Goal: Task Accomplishment & Management: Complete application form

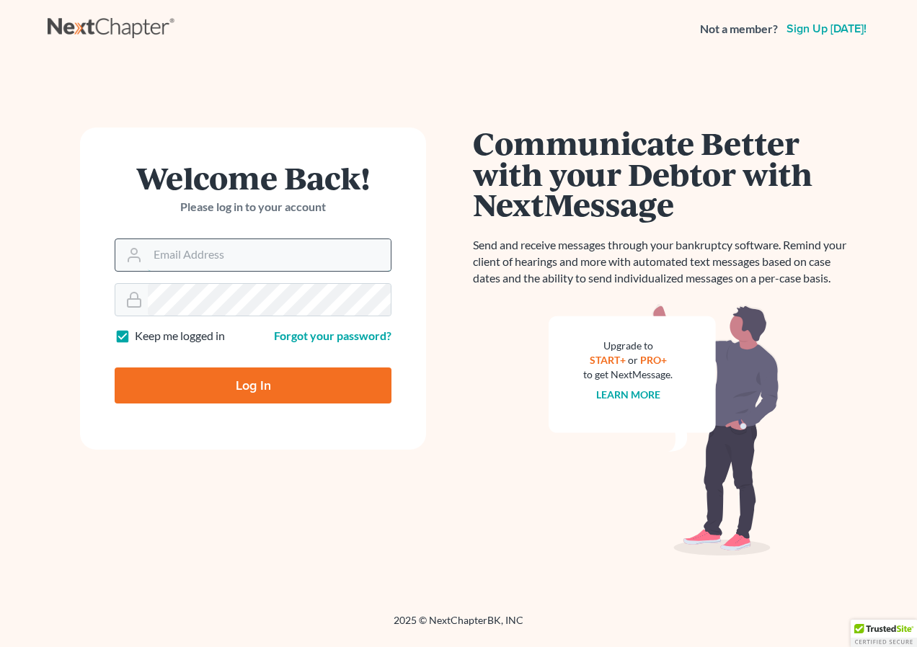
click at [213, 252] on input "Email Address" at bounding box center [269, 255] width 243 height 32
type input "[EMAIL_ADDRESS][DOMAIN_NAME]"
click at [115, 368] on input "Log In" at bounding box center [253, 386] width 277 height 36
type input "Thinking..."
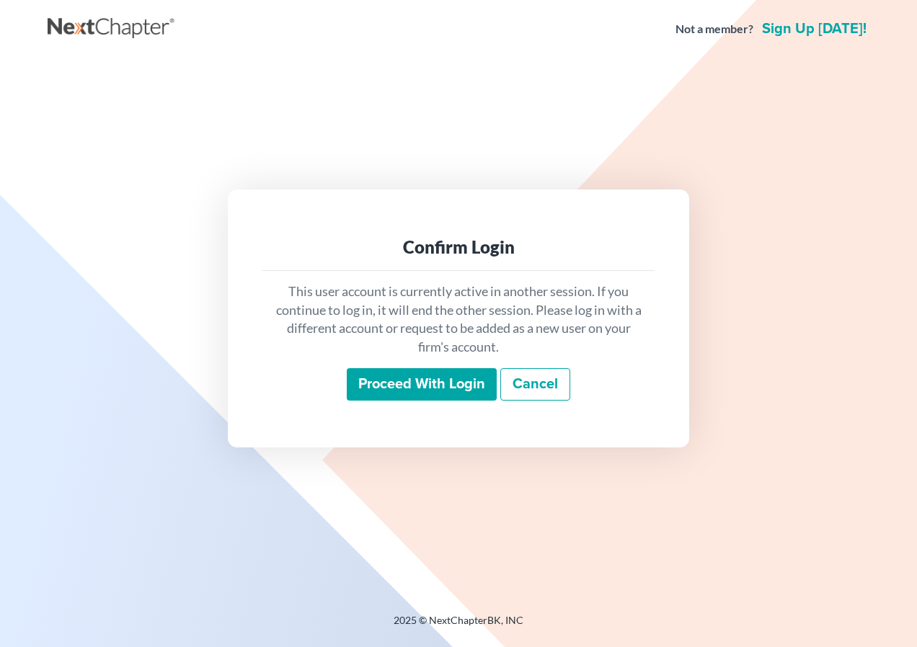
click at [393, 385] on input "Proceed with login" at bounding box center [422, 384] width 150 height 33
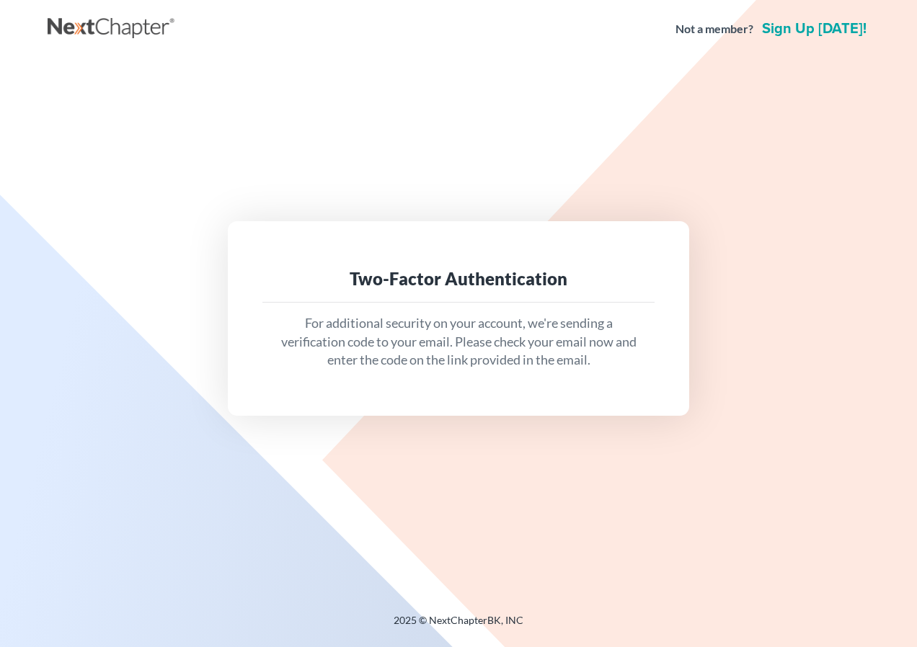
click at [479, 358] on p "For additional security on your account, we're sending a verification code to y…" at bounding box center [458, 342] width 369 height 56
click at [432, 304] on div "For additional security on your account, we're sending a verification code to y…" at bounding box center [458, 342] width 392 height 79
click at [420, 278] on div "Two-Factor Authentication" at bounding box center [458, 278] width 369 height 23
click at [412, 266] on div "Two-Factor Authentication" at bounding box center [458, 279] width 392 height 47
click at [411, 246] on div "Two-Factor Authentication For additional security on your account, we're sendin…" at bounding box center [458, 318] width 461 height 195
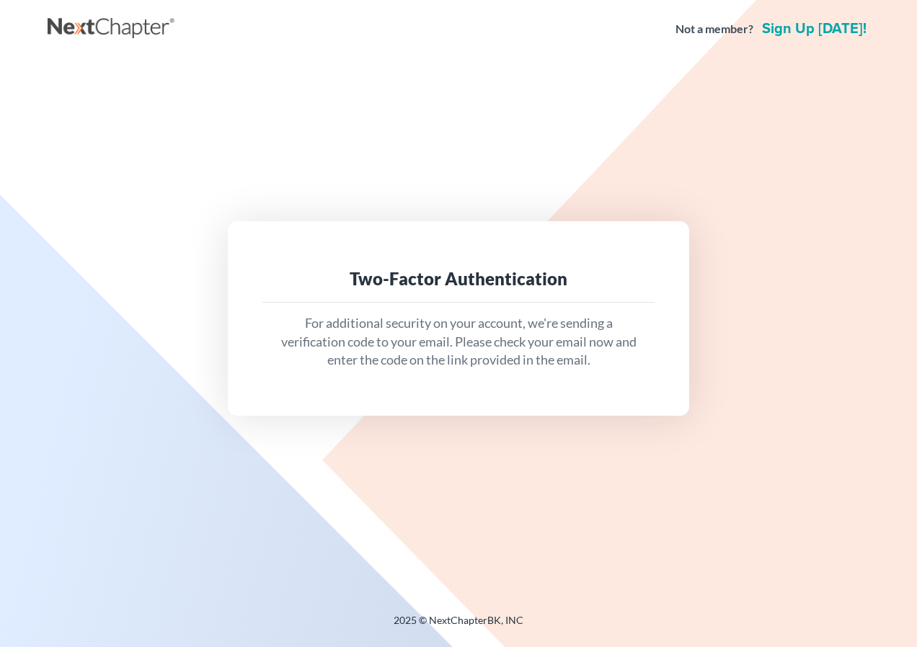
click at [412, 276] on div "Two-Factor Authentication" at bounding box center [458, 278] width 369 height 23
click at [409, 285] on div "Two-Factor Authentication" at bounding box center [458, 278] width 369 height 23
click at [395, 350] on p "For additional security on your account, we're sending a verification code to y…" at bounding box center [458, 342] width 369 height 56
click at [410, 397] on div "Two-Factor Authentication For additional security on your account, we're sendin…" at bounding box center [458, 318] width 461 height 195
click at [412, 398] on div "Two-Factor Authentication For additional security on your account, we're sendin…" at bounding box center [458, 318] width 461 height 195
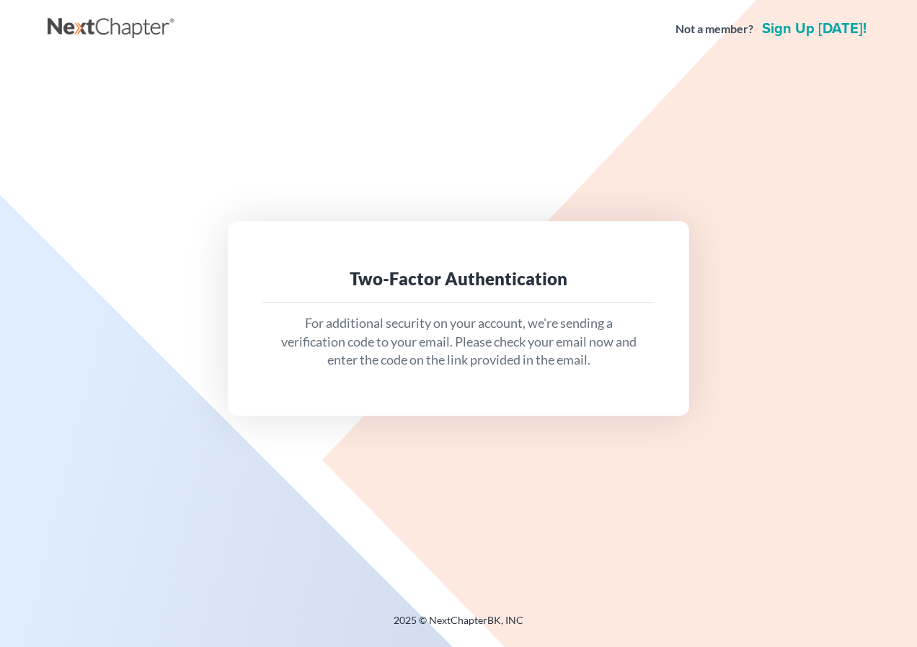
drag, startPoint x: 417, startPoint y: 397, endPoint x: 445, endPoint y: 390, distance: 29.0
click at [420, 397] on div "Two-Factor Authentication For additional security on your account, we're sendin…" at bounding box center [458, 318] width 461 height 195
drag, startPoint x: 463, startPoint y: 386, endPoint x: 473, endPoint y: 386, distance: 10.1
click at [473, 386] on div "Two-Factor Authentication For additional security on your account, we're sendin…" at bounding box center [458, 318] width 461 height 195
drag, startPoint x: 473, startPoint y: 386, endPoint x: 521, endPoint y: 380, distance: 48.7
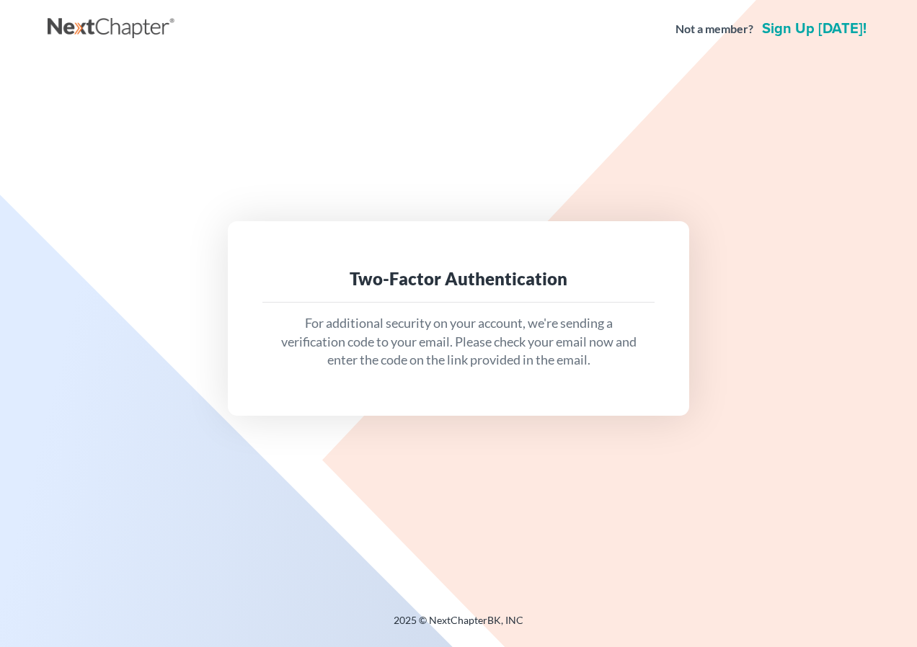
click at [521, 380] on div "For additional security on your account, we're sending a verification code to y…" at bounding box center [458, 342] width 392 height 79
click at [525, 397] on div "Two-Factor Authentication For additional security on your account, we're sendin…" at bounding box center [458, 318] width 461 height 195
drag, startPoint x: 525, startPoint y: 397, endPoint x: 481, endPoint y: 448, distance: 66.9
click at [481, 448] on div "Two-Factor Authentication For additional security on your account, we're sendin…" at bounding box center [459, 318] width 822 height 520
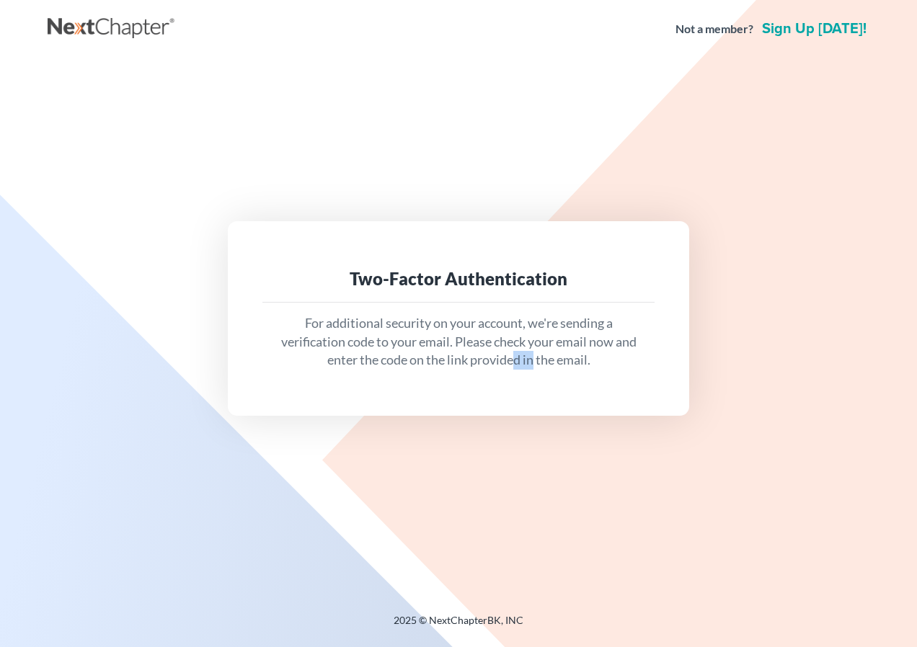
drag, startPoint x: 528, startPoint y: 408, endPoint x: 536, endPoint y: 399, distance: 12.3
click at [536, 399] on div "Two-Factor Authentication For additional security on your account, we're sendin…" at bounding box center [458, 318] width 461 height 195
drag, startPoint x: 536, startPoint y: 399, endPoint x: 535, endPoint y: 381, distance: 17.3
click at [535, 381] on div "Two-Factor Authentication For additional security on your account, we're sendin…" at bounding box center [458, 318] width 461 height 195
click at [487, 376] on div "For additional security on your account, we're sending a verification code to y…" at bounding box center [458, 342] width 392 height 79
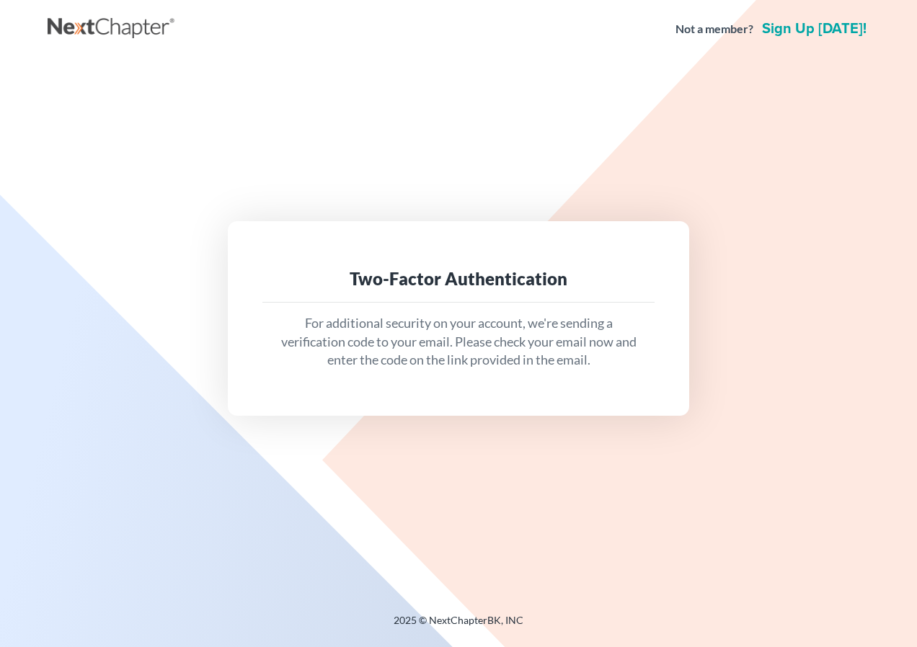
click at [460, 301] on div "Two-Factor Authentication" at bounding box center [458, 279] width 392 height 47
click at [482, 288] on div "Two-Factor Authentication" at bounding box center [458, 278] width 369 height 23
click at [608, 295] on div "Two-Factor Authentication" at bounding box center [458, 279] width 392 height 47
click at [601, 298] on div "Two-Factor Authentication" at bounding box center [458, 279] width 392 height 47
click at [550, 305] on div "For additional security on your account, we're sending a verification code to y…" at bounding box center [458, 342] width 392 height 79
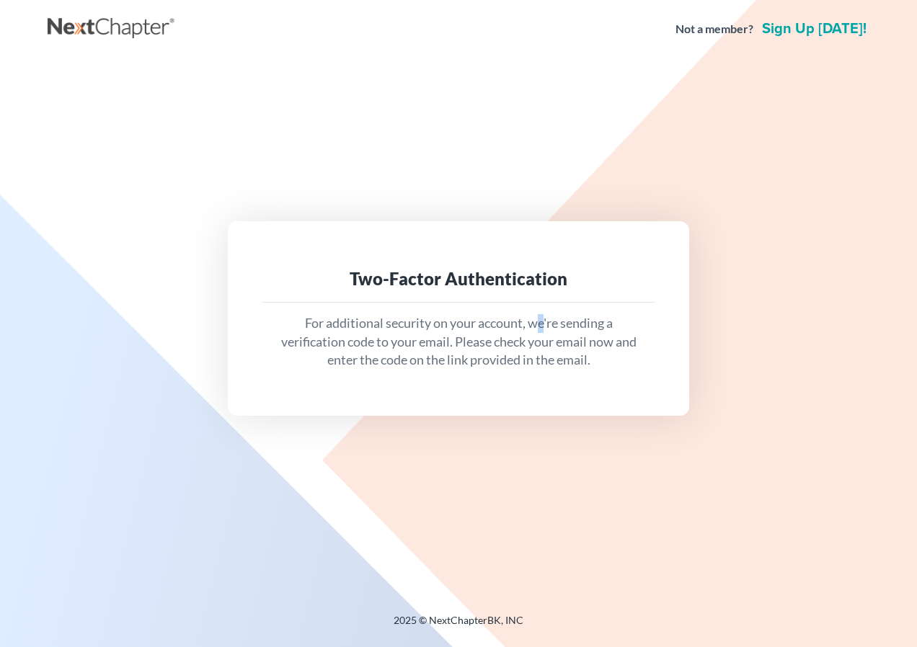
drag, startPoint x: 550, startPoint y: 305, endPoint x: 539, endPoint y: 304, distance: 10.8
click at [539, 304] on div "For additional security on your account, we're sending a verification code to y…" at bounding box center [458, 342] width 392 height 79
drag, startPoint x: 539, startPoint y: 304, endPoint x: 344, endPoint y: 307, distance: 195.4
click at [344, 307] on div "For additional security on your account, we're sending a verification code to y…" at bounding box center [458, 342] width 392 height 79
click at [329, 311] on div "For additional security on your account, we're sending a verification code to y…" at bounding box center [458, 342] width 392 height 79
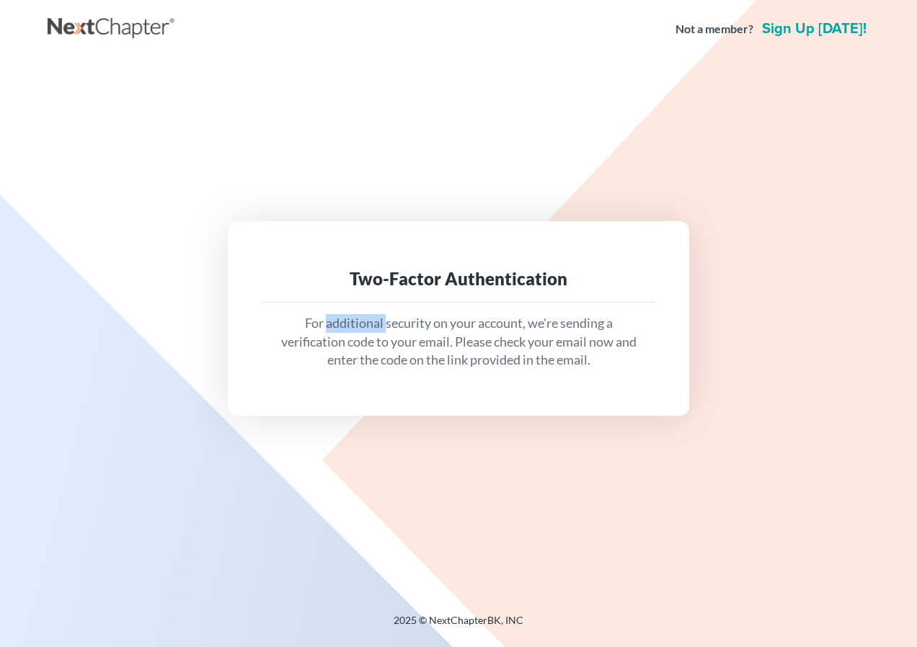
click at [329, 311] on div "For additional security on your account, we're sending a verification code to y…" at bounding box center [458, 342] width 392 height 79
drag, startPoint x: 329, startPoint y: 311, endPoint x: 412, endPoint y: 360, distance: 96.7
click at [412, 360] on p "For additional security on your account, we're sending a verification code to y…" at bounding box center [458, 342] width 369 height 56
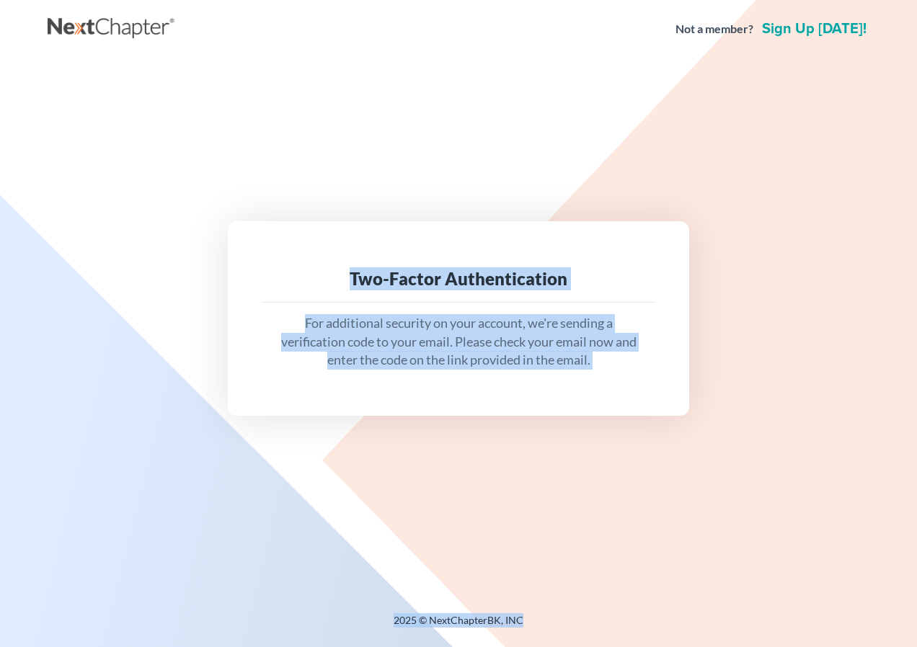
drag, startPoint x: 265, startPoint y: 210, endPoint x: 674, endPoint y: 594, distance: 561.0
click at [674, 594] on div "Not a member? Sign up today! Two-Factor Authentication For additional security …" at bounding box center [458, 323] width 917 height 647
drag, startPoint x: 674, startPoint y: 594, endPoint x: 634, endPoint y: 517, distance: 86.7
click at [634, 517] on div "Two-Factor Authentication For additional security on your account, we're sendin…" at bounding box center [459, 318] width 822 height 520
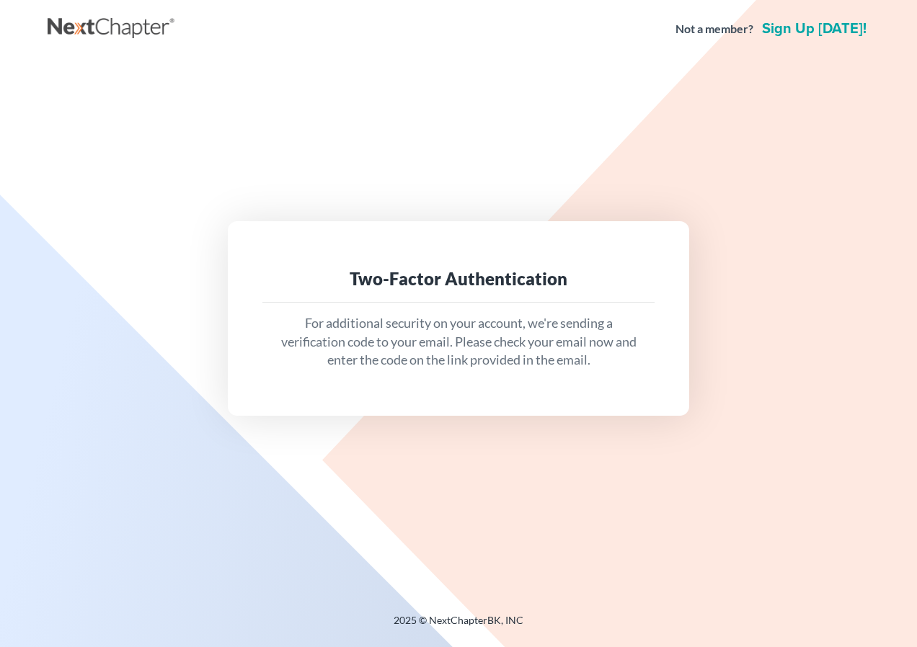
click at [428, 371] on div "For additional security on your account, we're sending a verification code to y…" at bounding box center [458, 342] width 392 height 79
click at [437, 365] on p "For additional security on your account, we're sending a verification code to y…" at bounding box center [458, 342] width 369 height 56
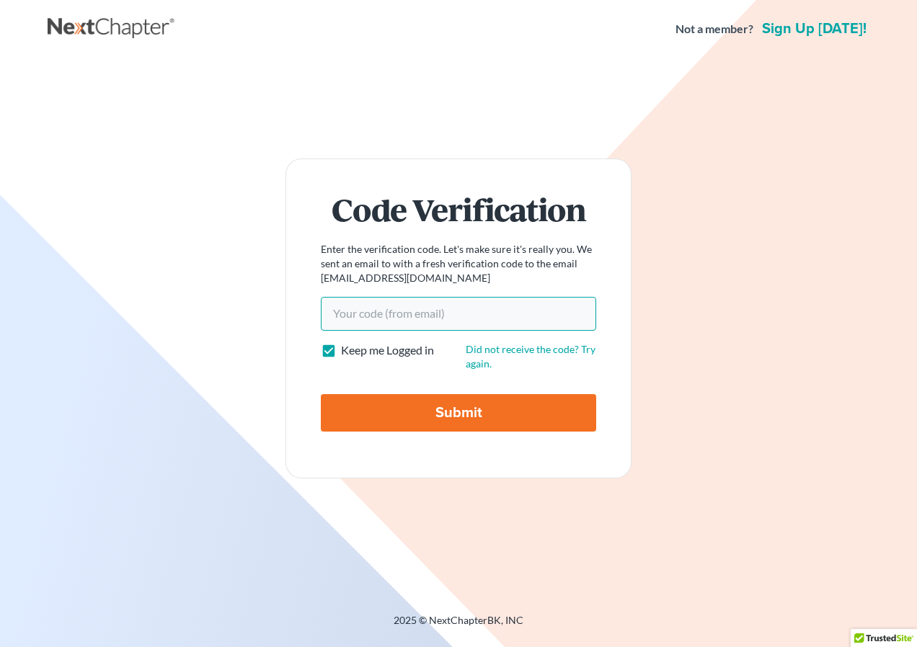
click at [341, 318] on input "Your code(from email)" at bounding box center [458, 313] width 275 height 33
paste input "da3c6a"
type input "da3c6a"
click at [456, 411] on input "Submit" at bounding box center [458, 412] width 275 height 37
type input "Thinking..."
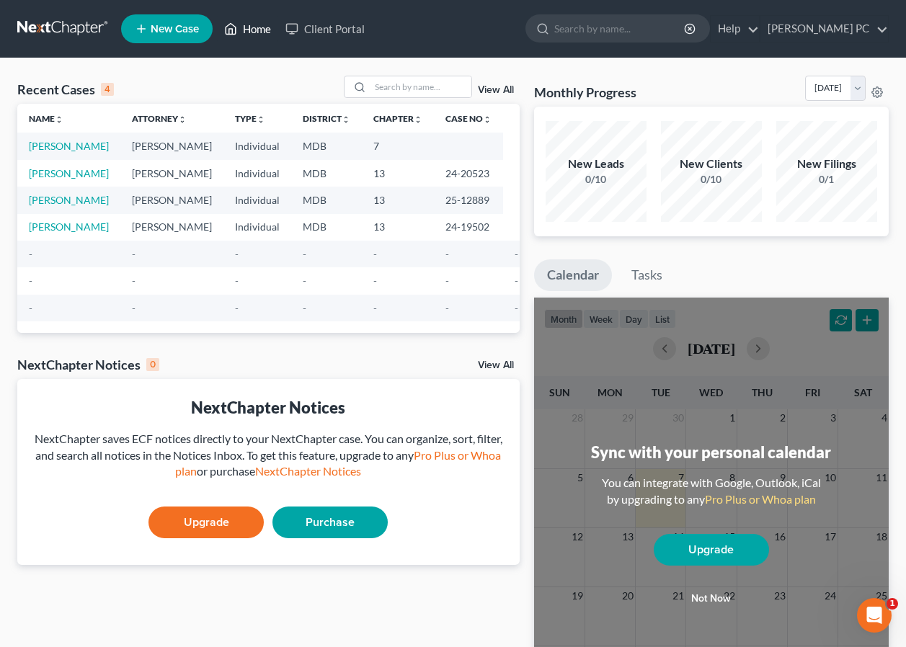
click at [253, 27] on link "Home" at bounding box center [247, 29] width 61 height 26
click at [882, 27] on link "[PERSON_NAME] PC" at bounding box center [825, 29] width 128 height 26
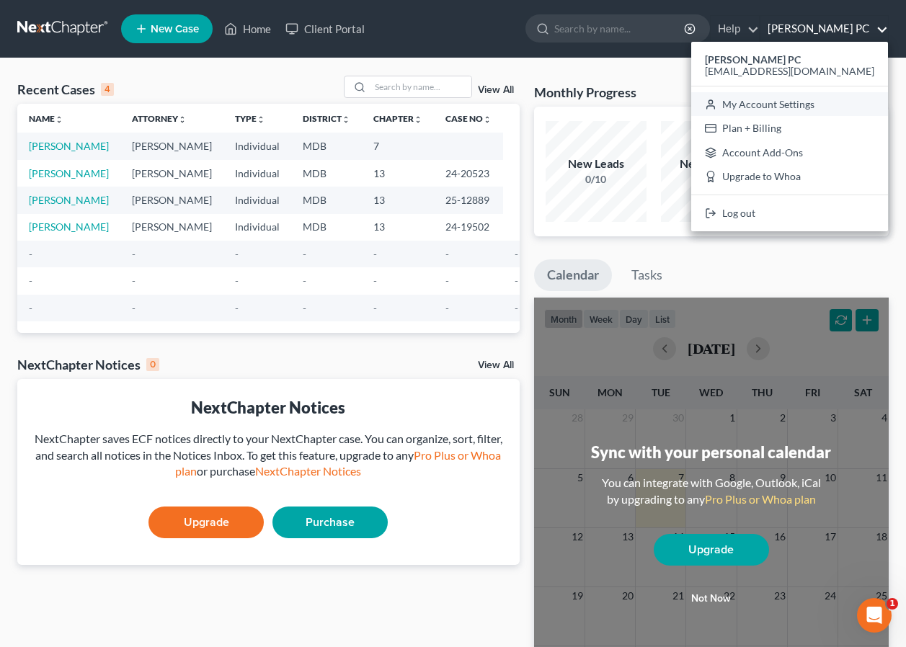
click at [805, 107] on link "My Account Settings" at bounding box center [789, 104] width 197 height 25
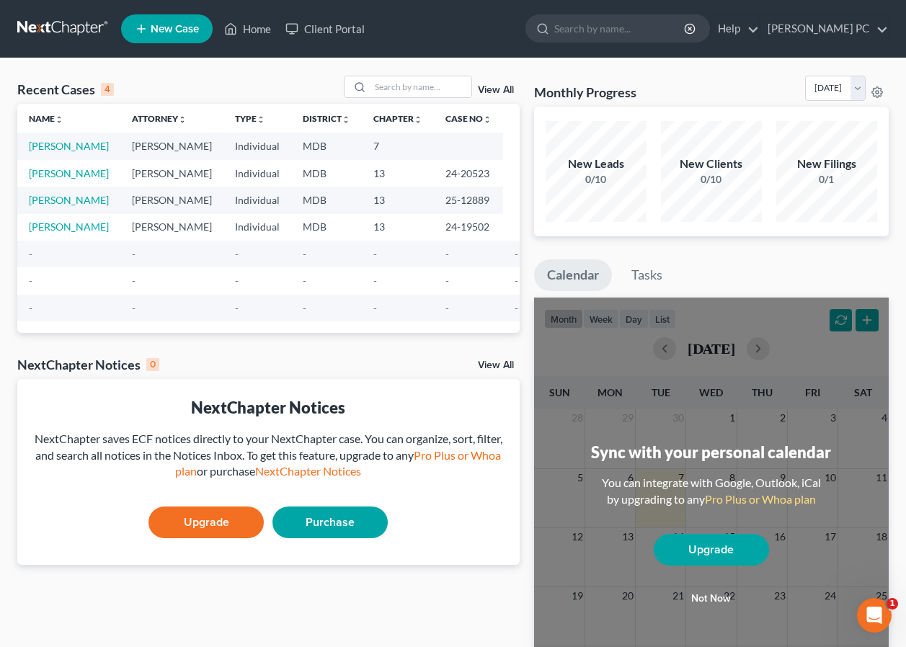
select select "38"
select select "24"
select select "21"
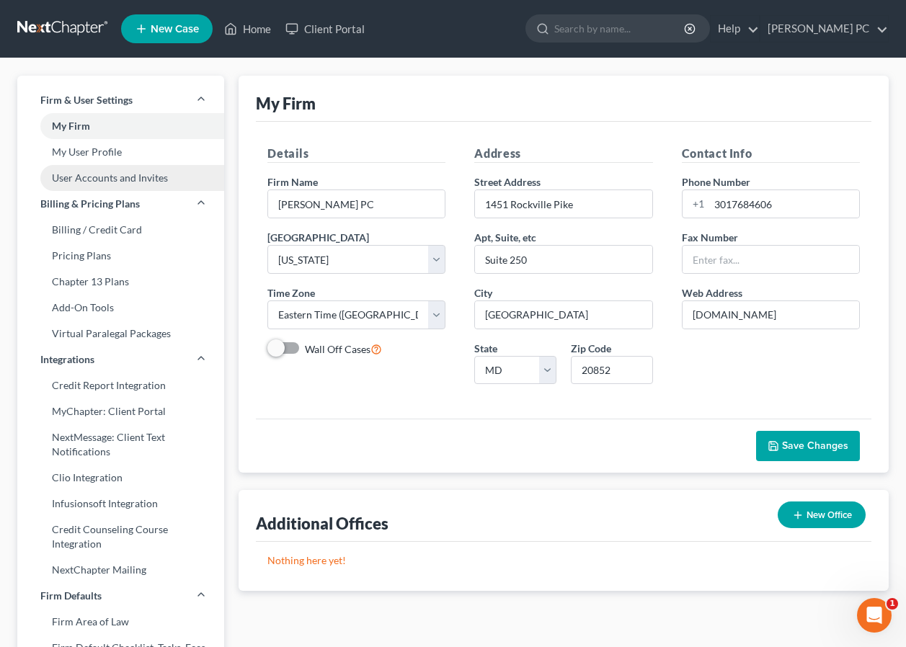
click at [128, 174] on link "User Accounts and Invites" at bounding box center [120, 178] width 207 height 26
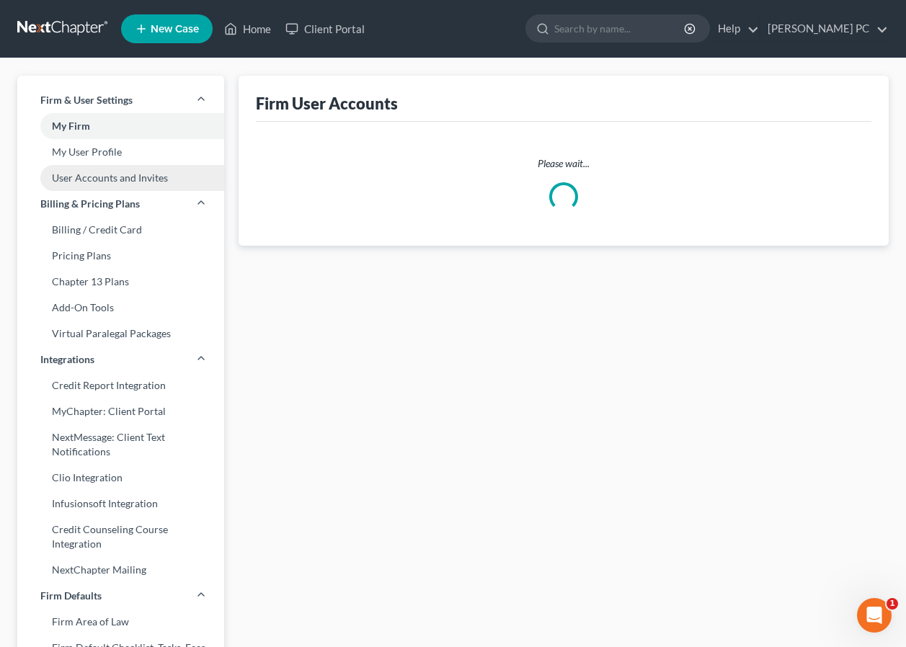
select select "0"
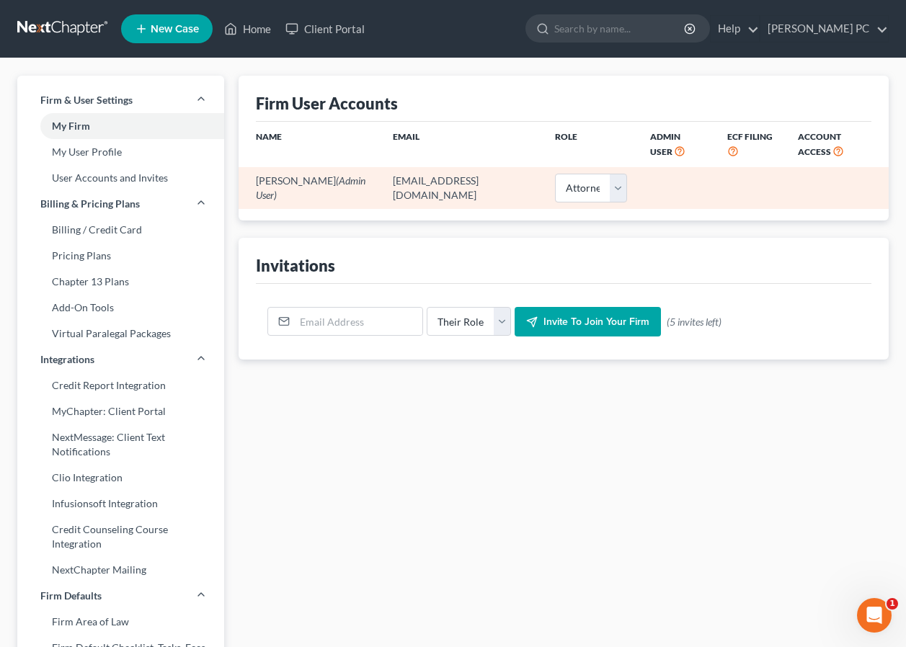
click at [397, 184] on td "[EMAIL_ADDRESS][DOMAIN_NAME]" at bounding box center [462, 187] width 162 height 41
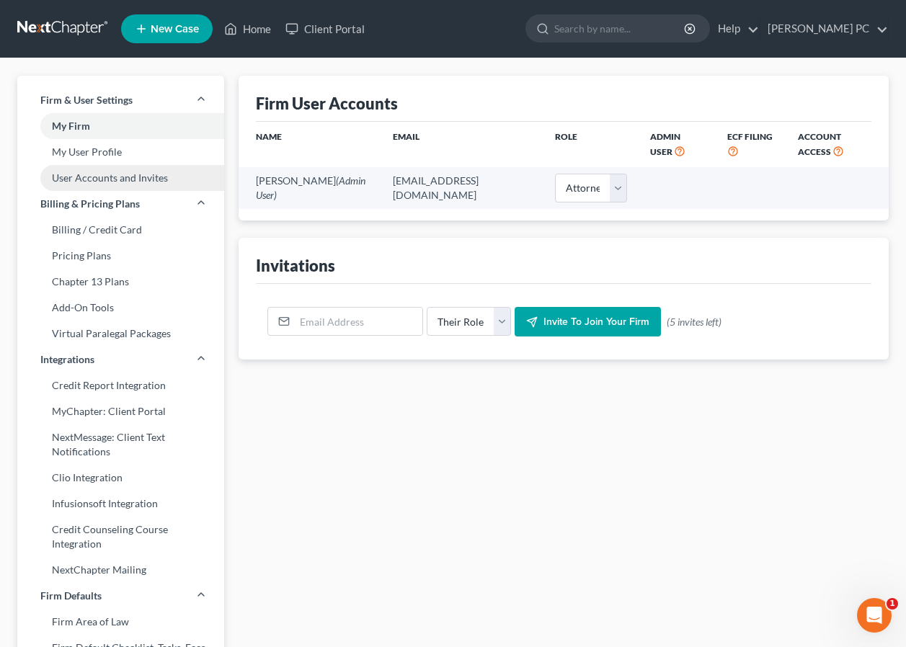
click at [109, 179] on link "User Accounts and Invites" at bounding box center [120, 178] width 207 height 26
click at [105, 177] on link "User Accounts and Invites" at bounding box center [120, 178] width 207 height 26
click at [69, 120] on link "My Firm" at bounding box center [120, 126] width 207 height 26
select select "38"
select select "24"
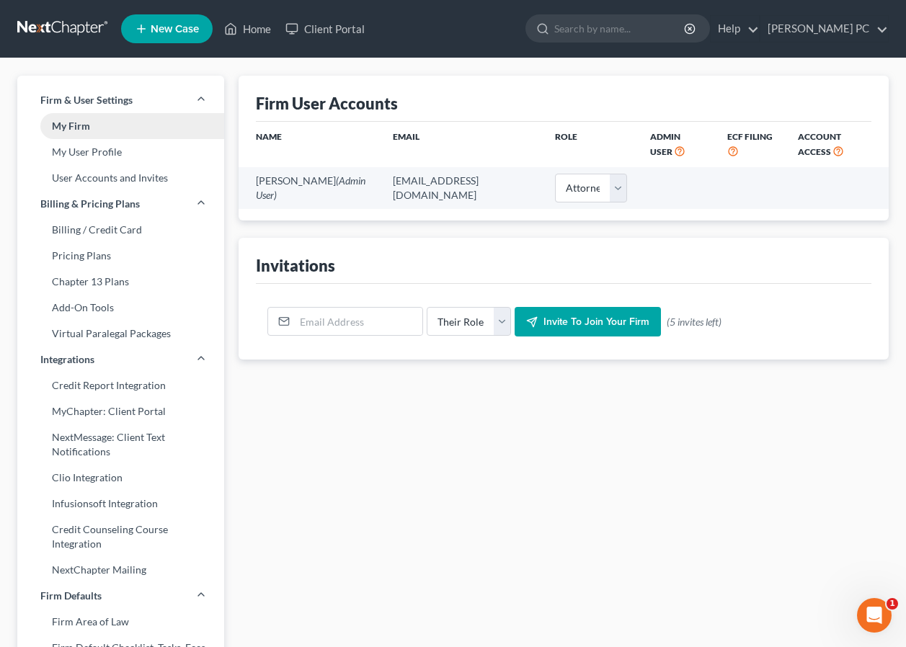
select select "21"
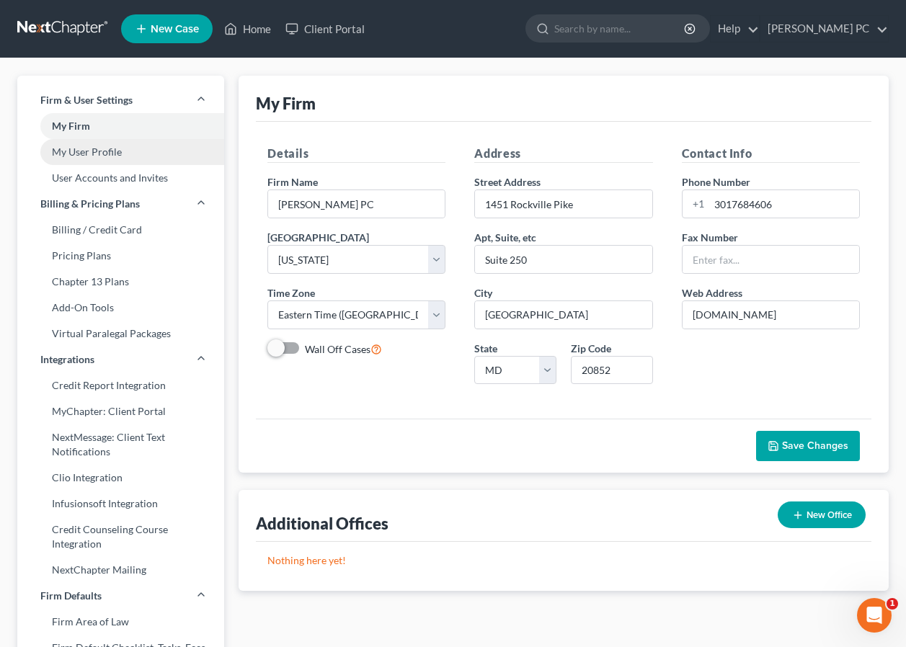
click at [79, 151] on link "My User Profile" at bounding box center [120, 152] width 207 height 26
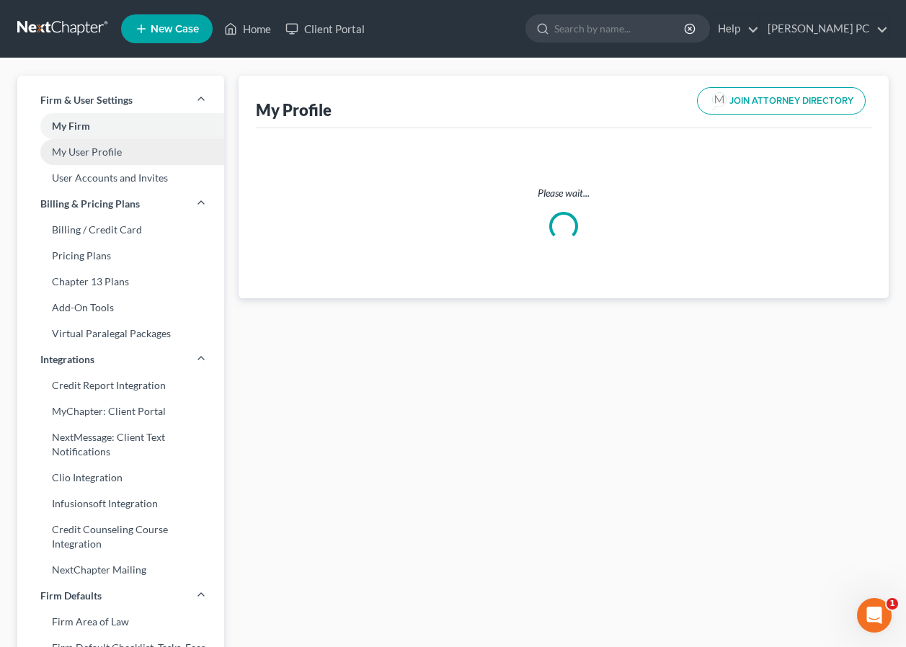
select select "21"
select select "38"
select select "attorney"
select select "0"
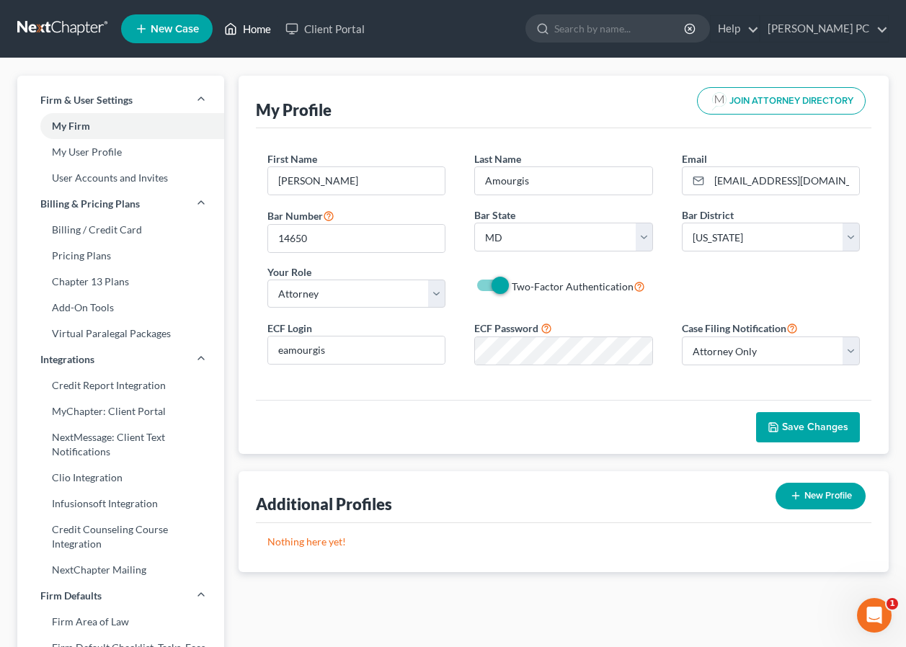
click at [260, 25] on link "Home" at bounding box center [247, 29] width 61 height 26
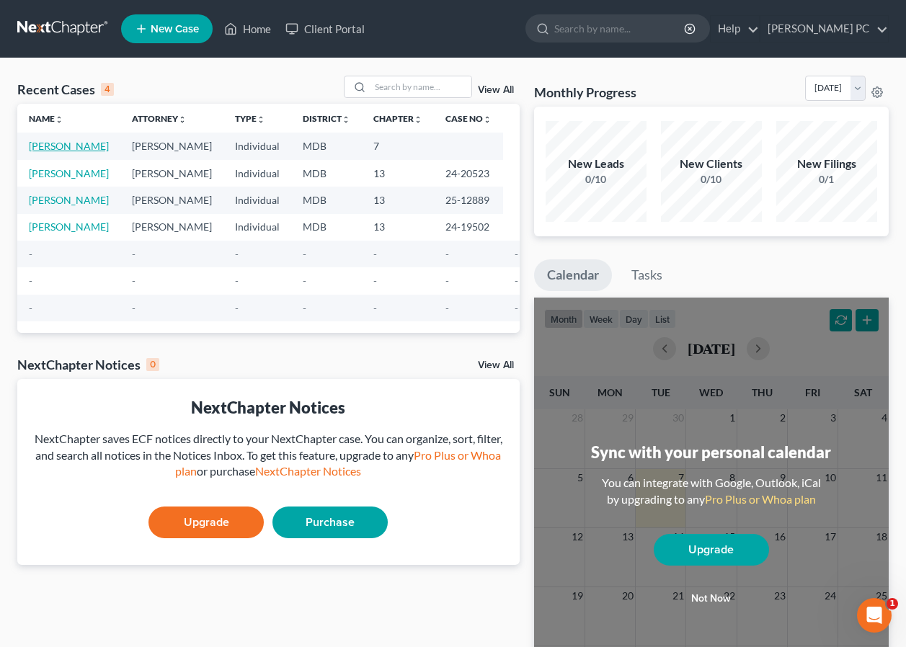
click at [43, 147] on link "Jordan, Tia" at bounding box center [69, 146] width 80 height 12
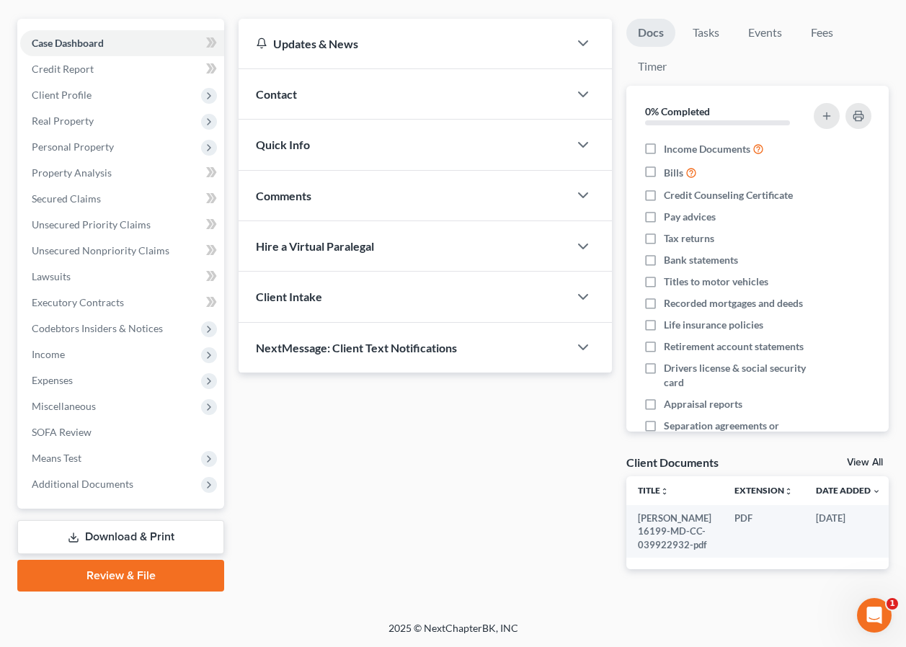
scroll to position [157, 0]
click at [109, 560] on link "Review & File" at bounding box center [120, 576] width 207 height 32
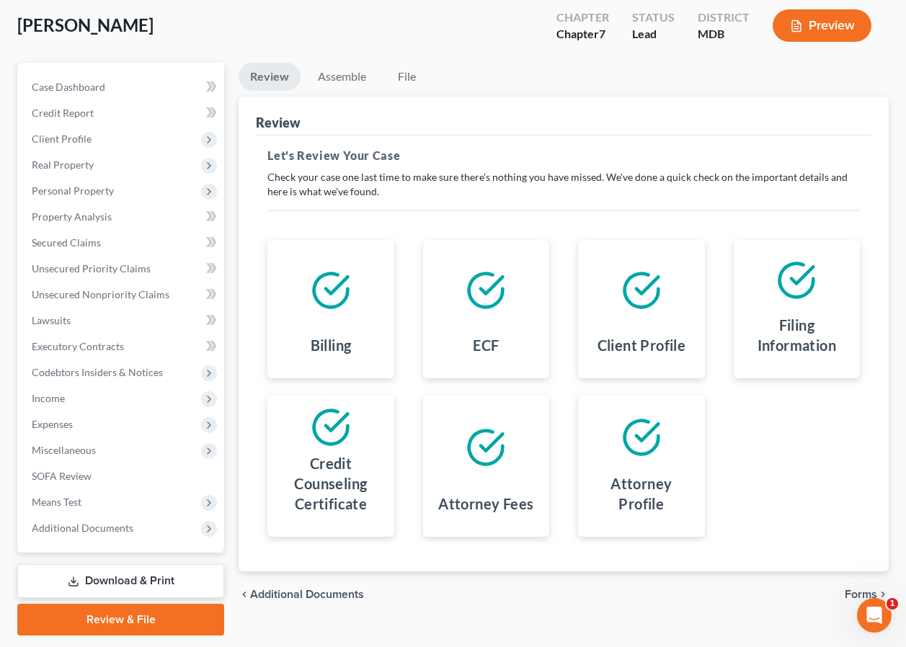
scroll to position [119, 0]
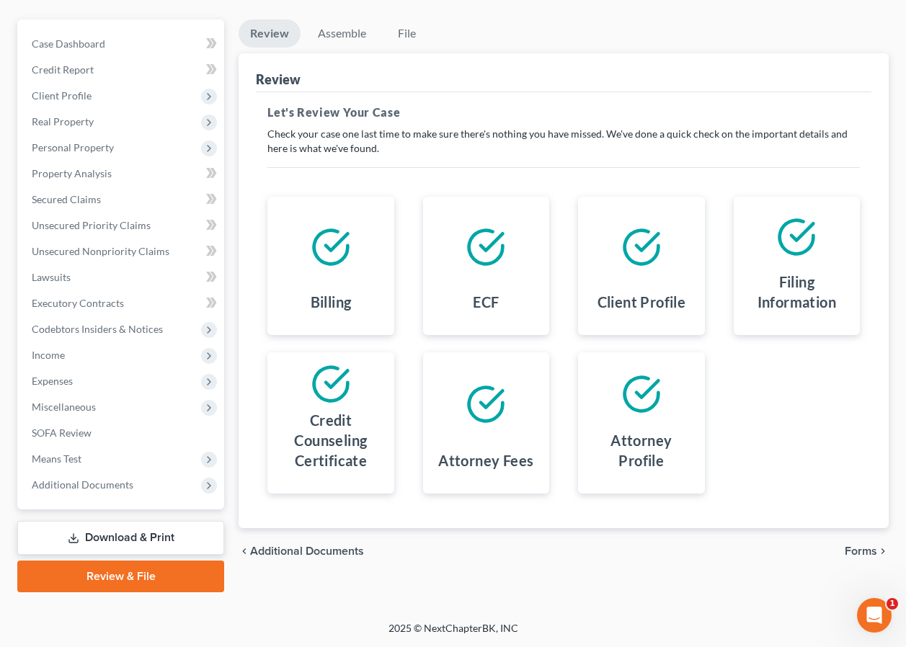
click at [861, 552] on span "Forms" at bounding box center [861, 552] width 32 height 12
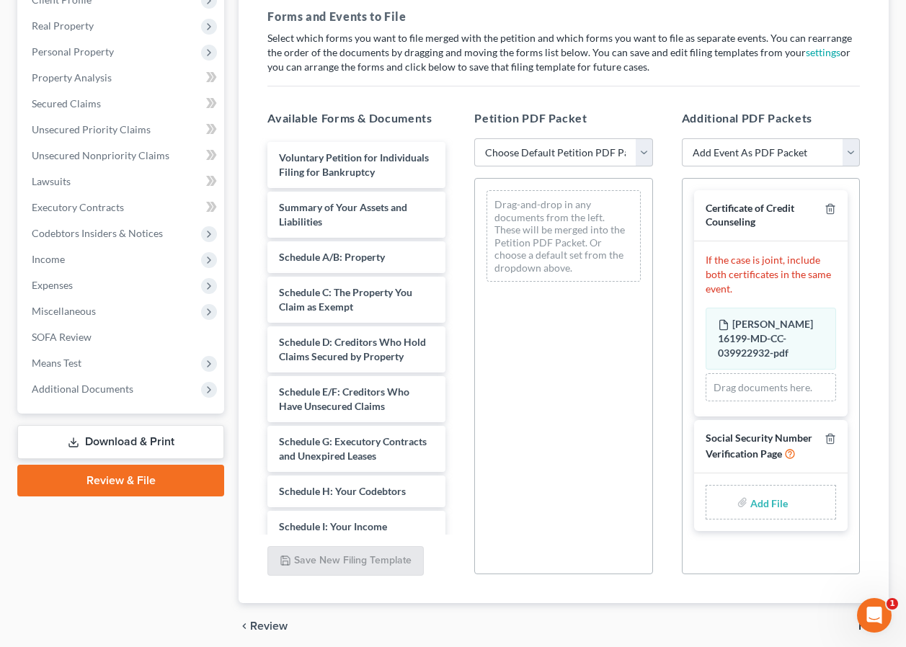
scroll to position [219, 0]
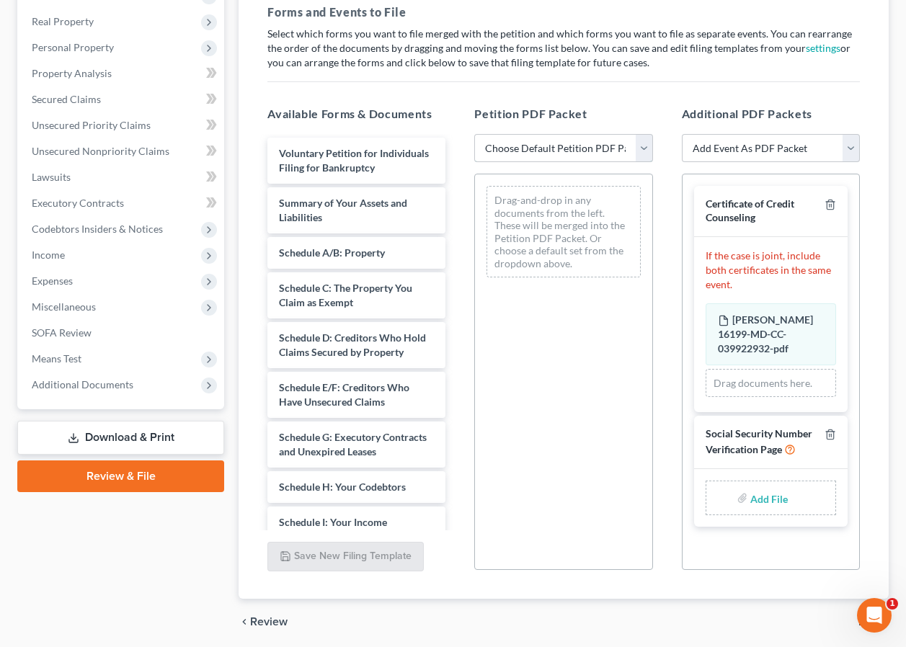
click at [642, 146] on select "Choose Default Petition PDF Packet Emergency Filing (Voluntary Petition and Cre…" at bounding box center [563, 148] width 178 height 29
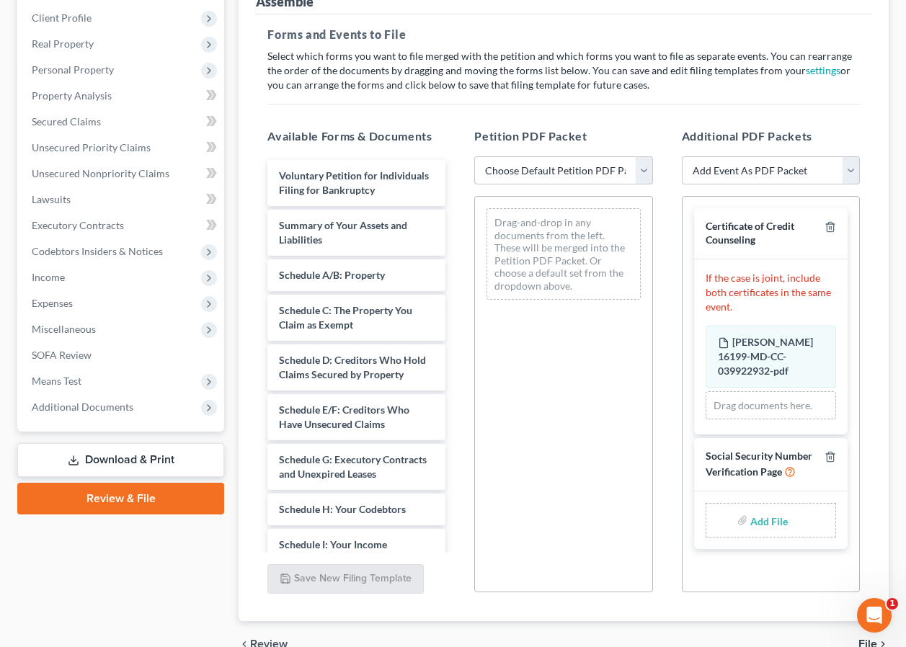
scroll to position [206, 0]
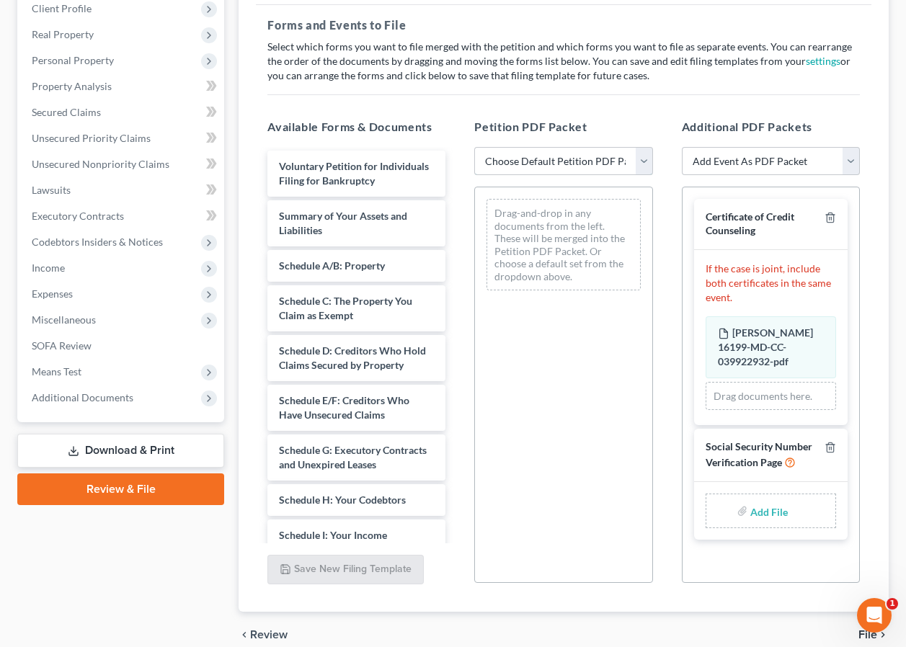
click at [646, 160] on select "Choose Default Petition PDF Packet Emergency Filing (Voluntary Petition and Cre…" at bounding box center [563, 161] width 178 height 29
select select "2"
click at [474, 147] on select "Choose Default Petition PDF Packet Emergency Filing (Voluntary Petition and Cre…" at bounding box center [563, 161] width 178 height 29
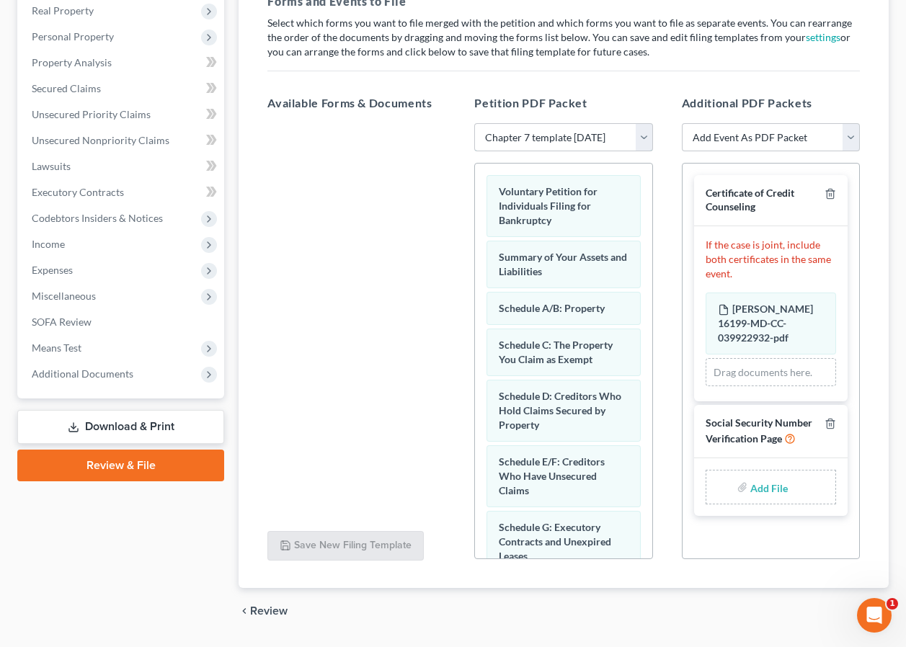
scroll to position [272, 0]
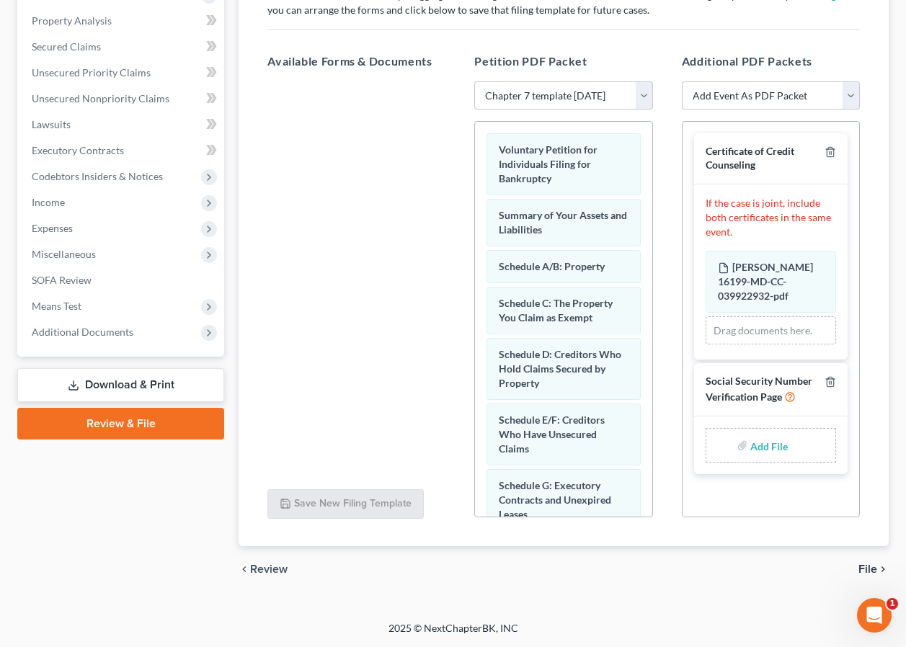
click at [767, 448] on input "file" at bounding box center [767, 446] width 35 height 26
type input "C:\fakepath\Jordan SSN signed.pdf"
click at [869, 570] on span "File" at bounding box center [868, 570] width 19 height 12
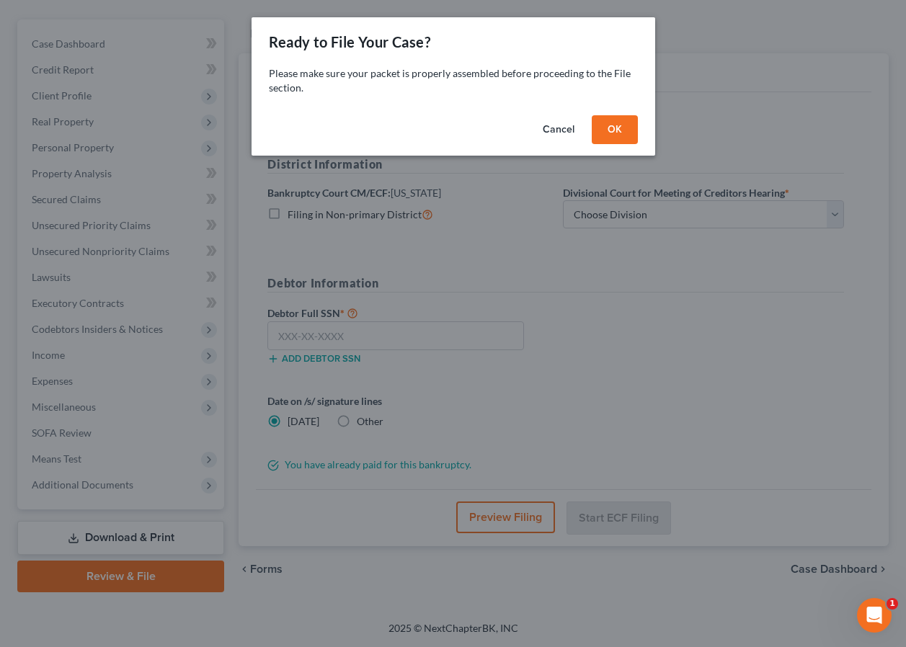
scroll to position [119, 0]
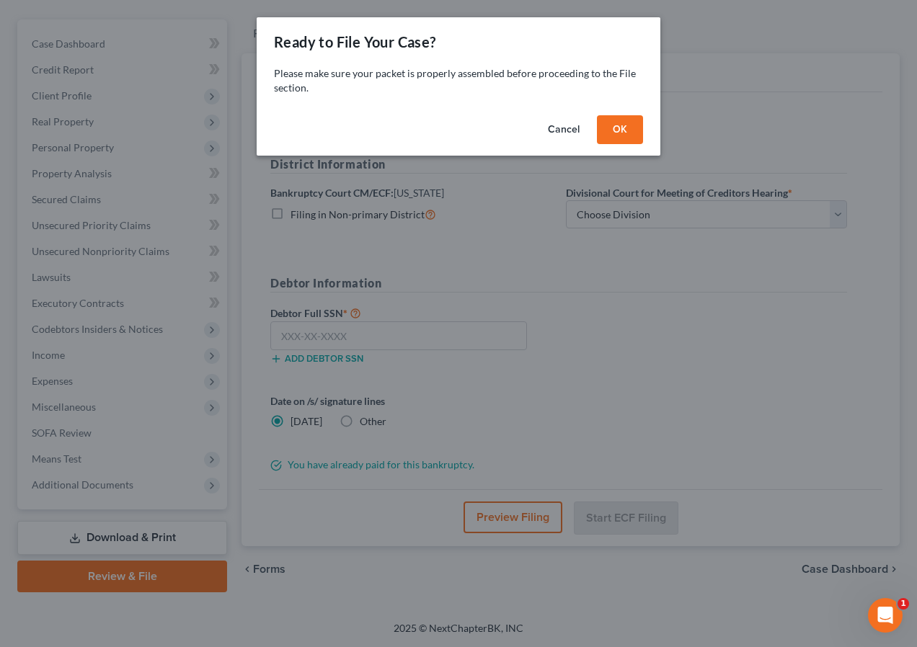
click at [618, 129] on button "OK" at bounding box center [620, 129] width 46 height 29
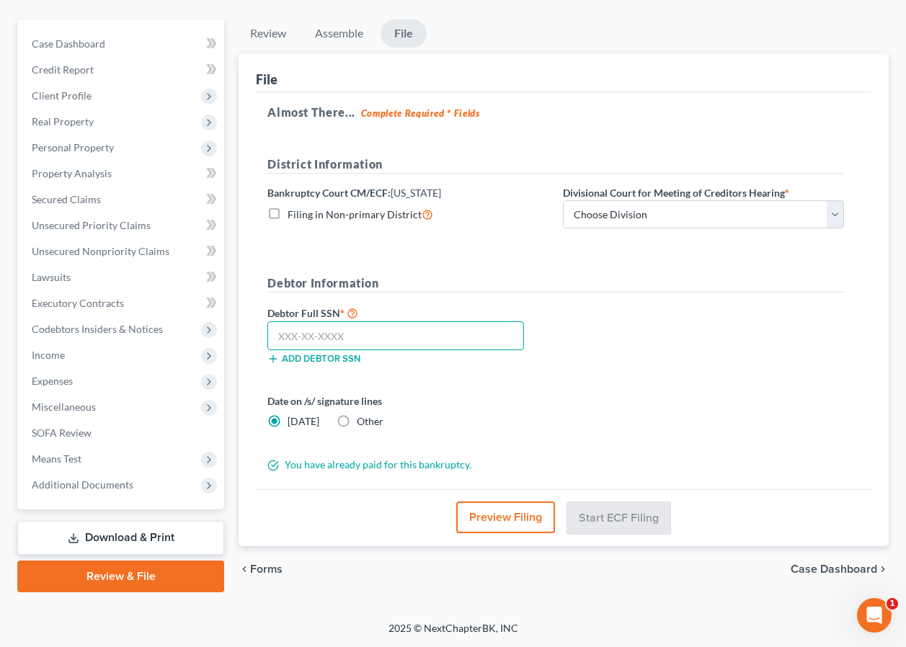
click at [314, 337] on input "text" at bounding box center [395, 336] width 257 height 29
type input "218-92-9173"
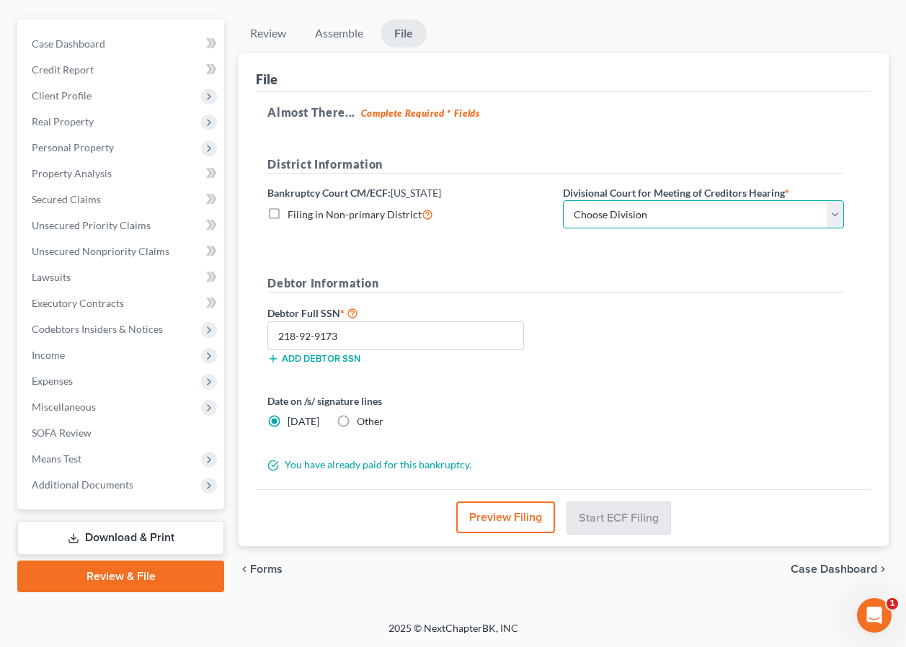
click at [837, 213] on select "Choose Division Baltimore Greenbelt" at bounding box center [703, 214] width 281 height 29
select select "0"
click at [563, 200] on select "Choose Division Baltimore Greenbelt" at bounding box center [703, 214] width 281 height 29
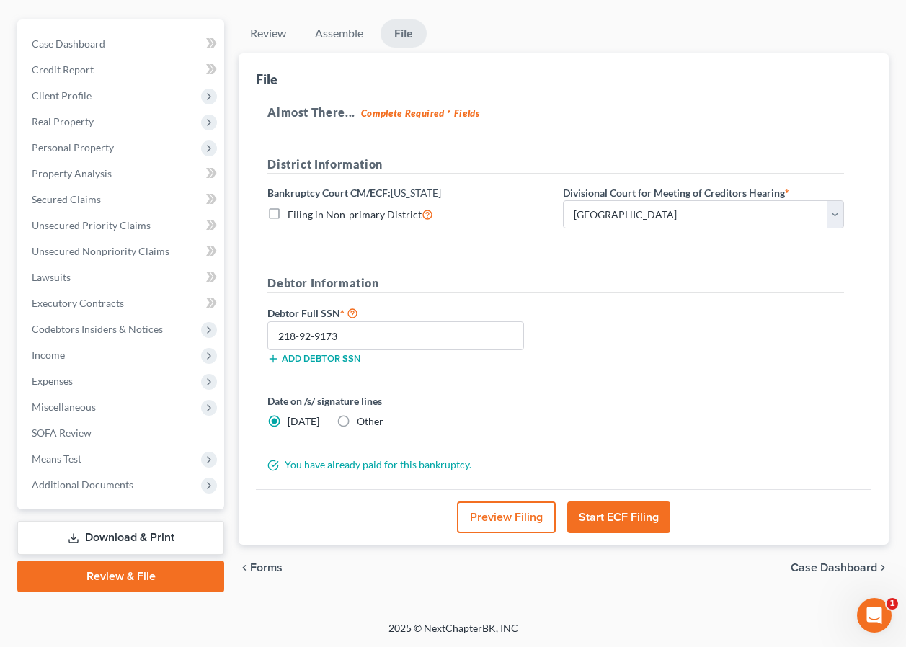
click at [620, 518] on button "Start ECF Filing" at bounding box center [618, 518] width 103 height 32
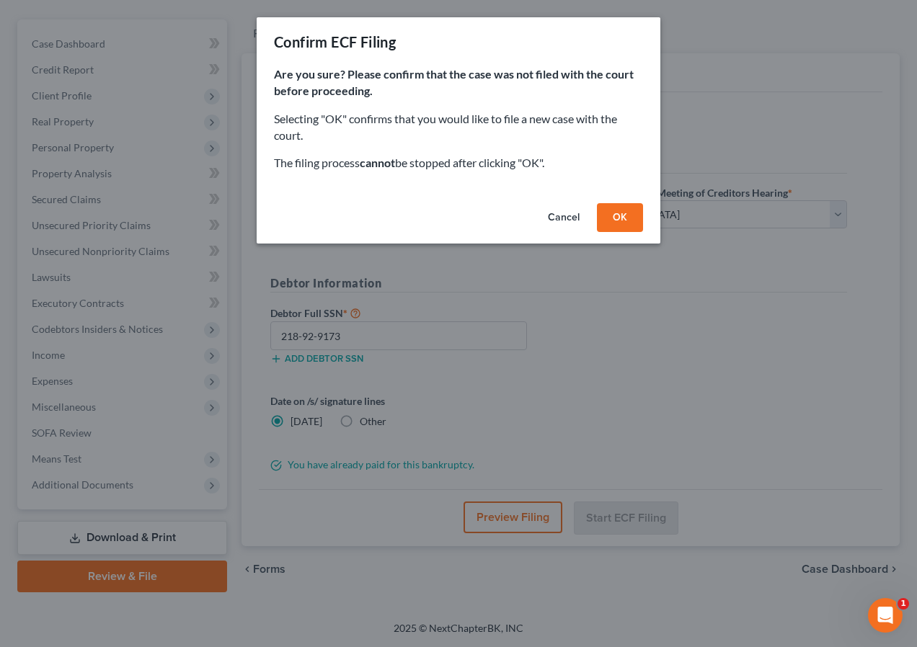
click at [621, 213] on button "OK" at bounding box center [620, 217] width 46 height 29
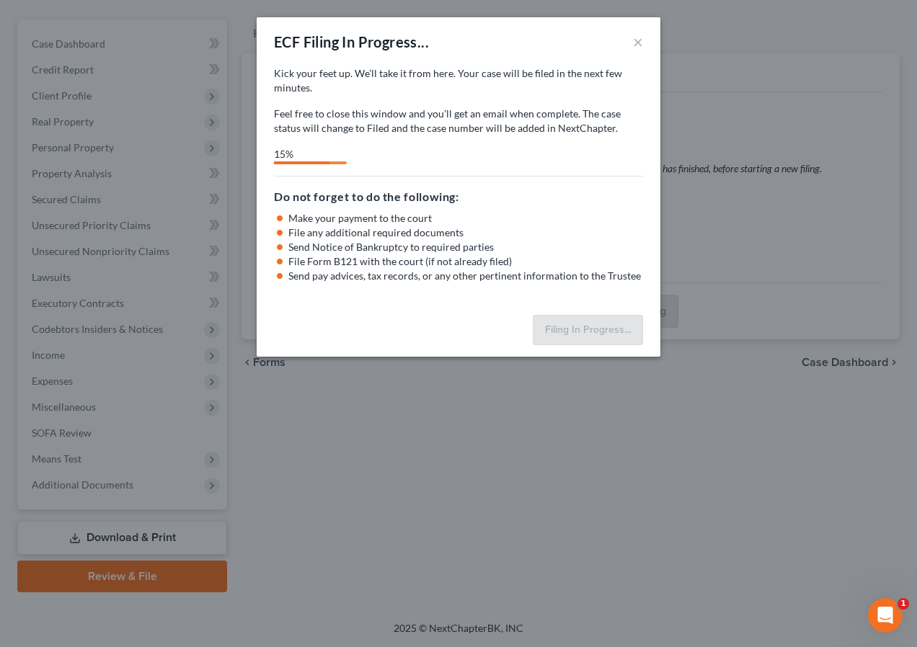
select select "0"
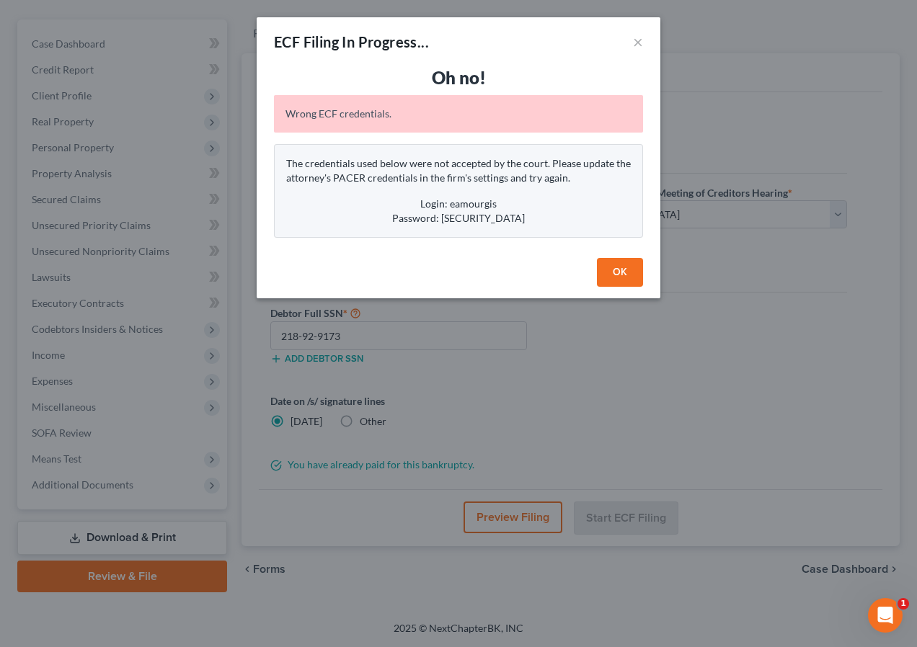
click at [611, 268] on button "OK" at bounding box center [620, 272] width 46 height 29
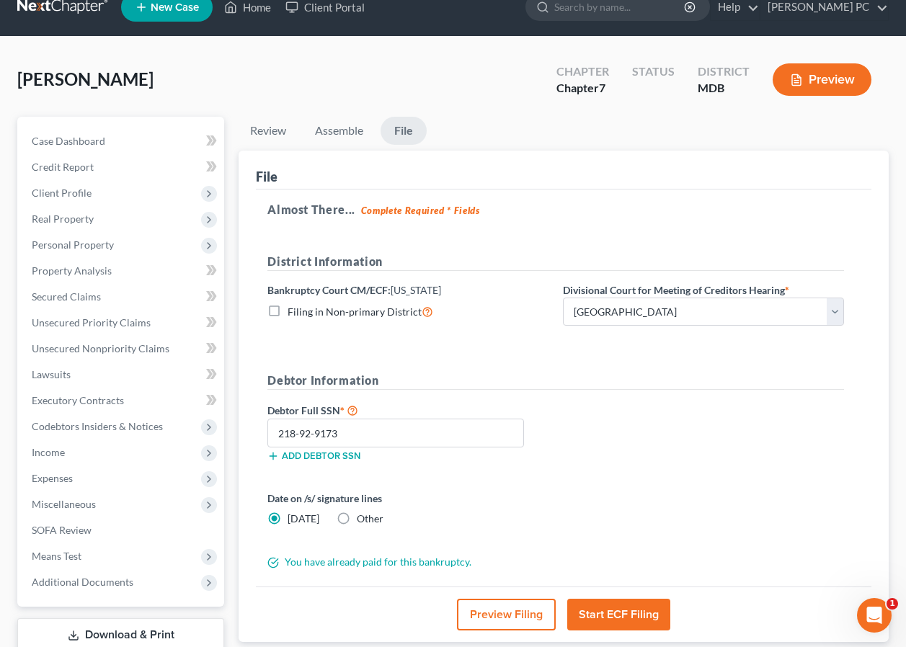
scroll to position [0, 0]
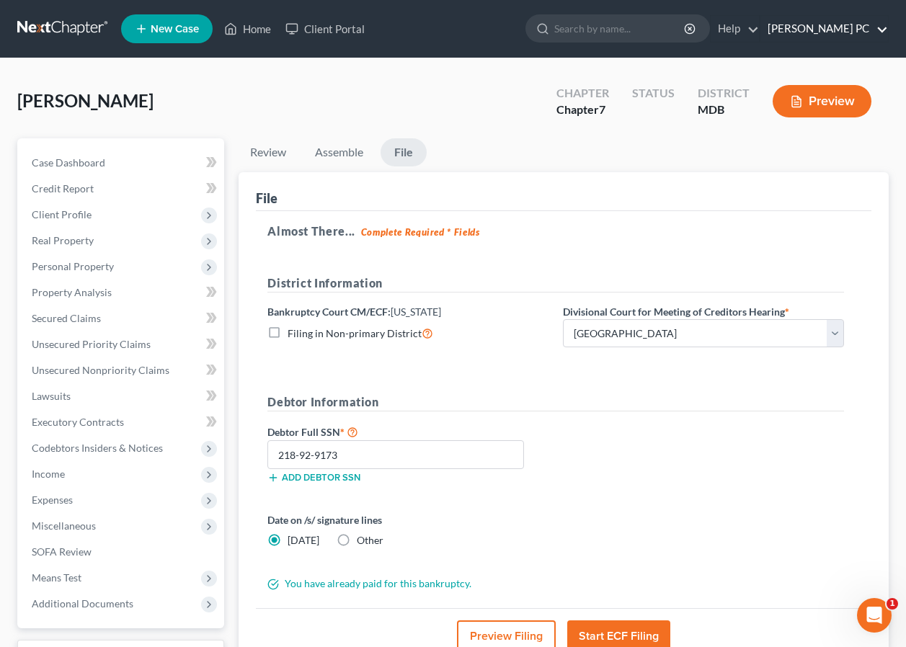
click at [823, 27] on link "Edwards Phillip Amourgis PC" at bounding box center [825, 29] width 128 height 26
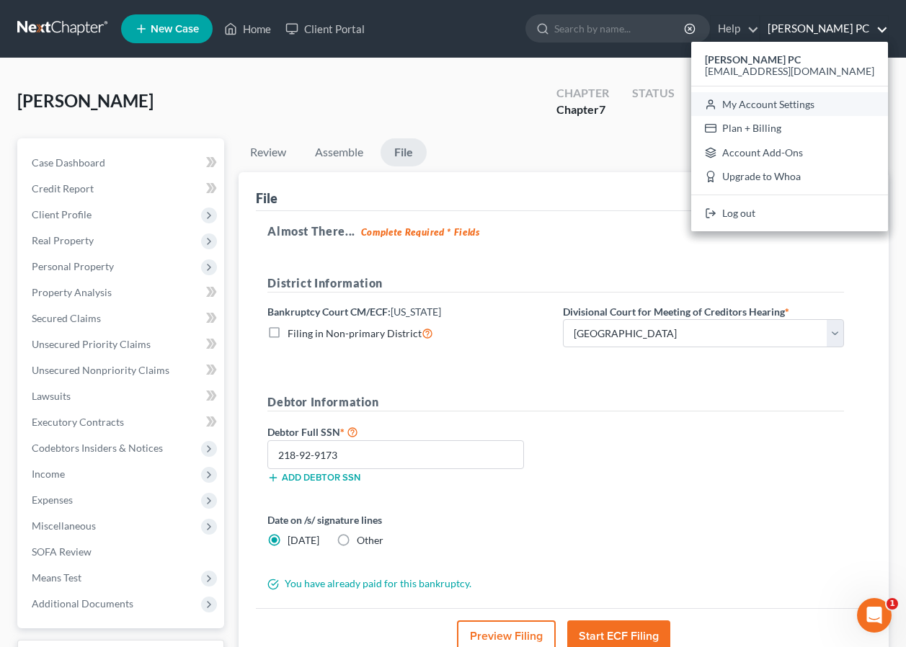
click at [790, 105] on link "My Account Settings" at bounding box center [789, 104] width 197 height 25
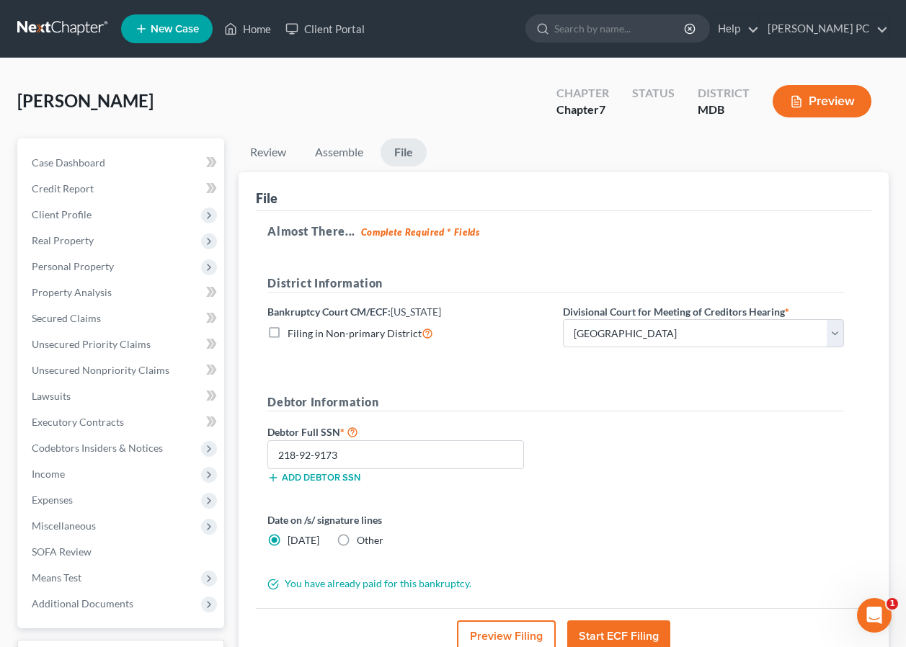
select select "38"
select select "24"
select select "21"
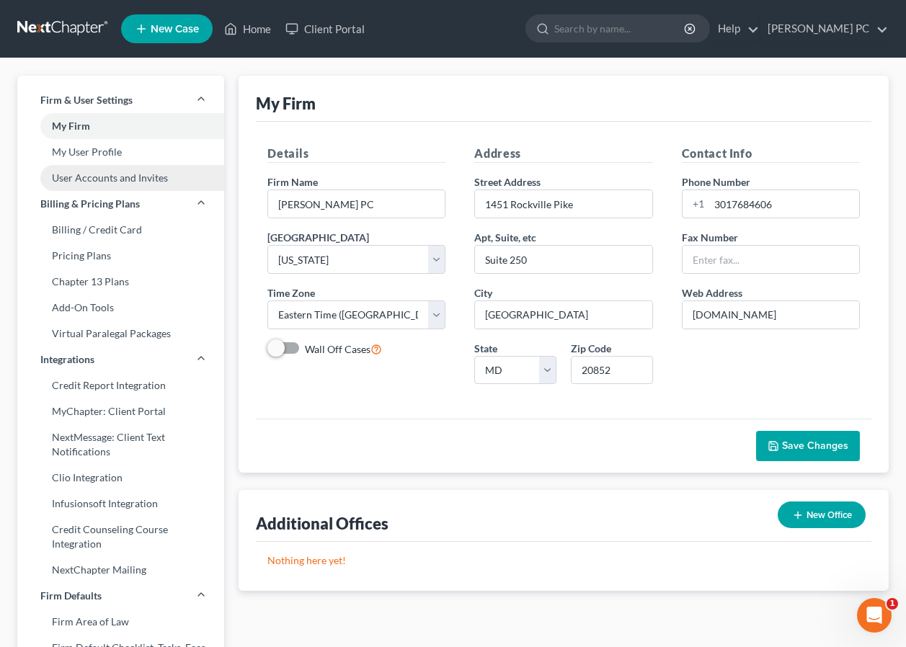
click at [100, 180] on link "User Accounts and Invites" at bounding box center [120, 178] width 207 height 26
select select "0"
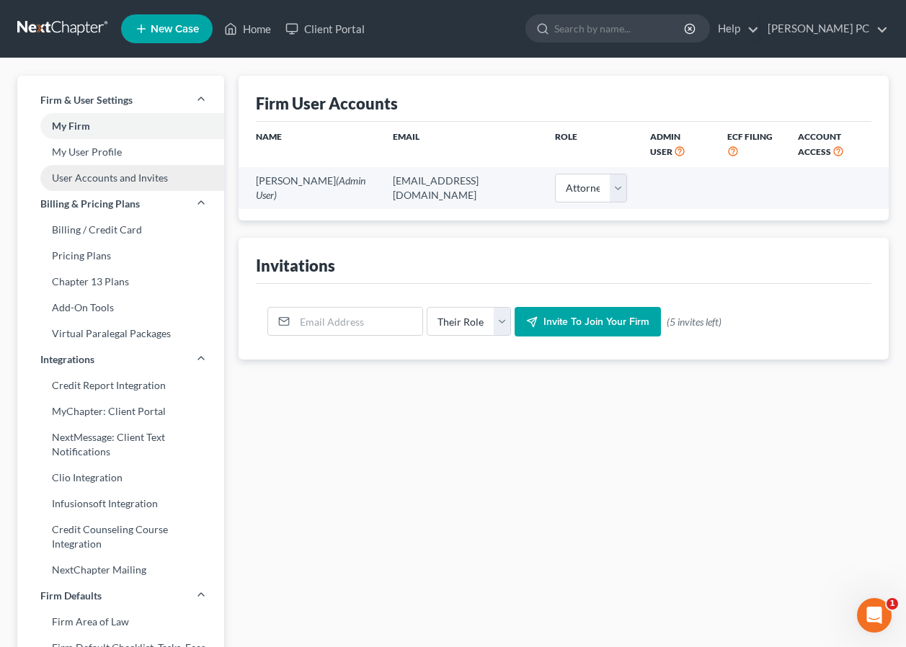
click at [100, 180] on link "User Accounts and Invites" at bounding box center [120, 178] width 207 height 26
click at [93, 149] on link "My User Profile" at bounding box center [120, 152] width 207 height 26
select select "21"
select select "38"
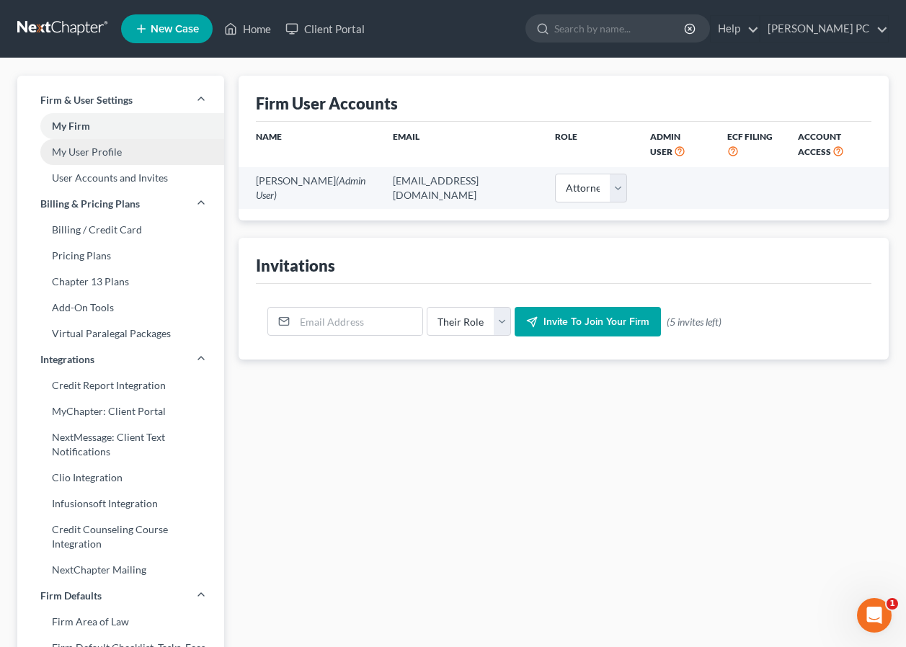
select select "attorney"
select select "0"
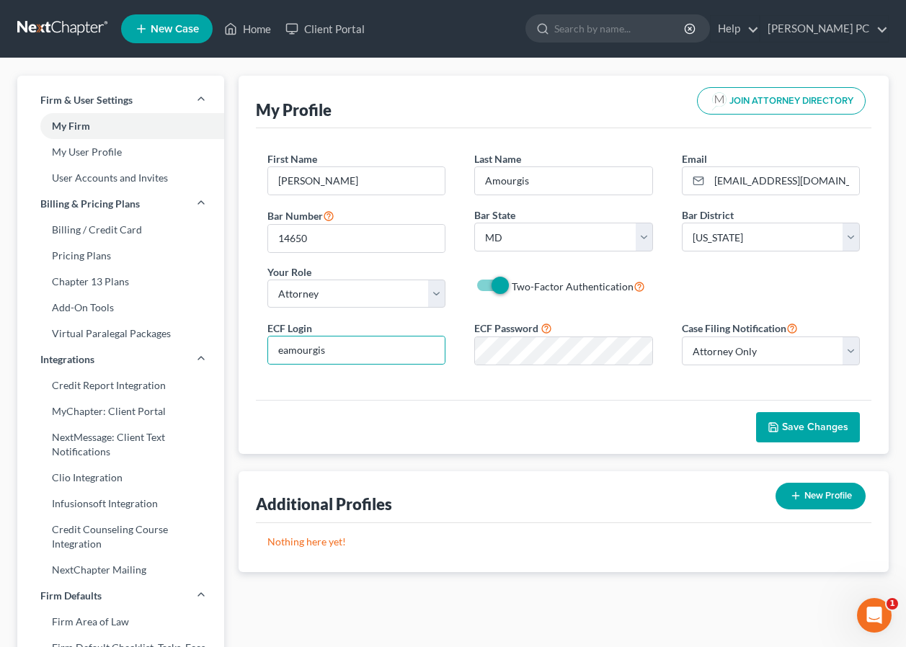
click at [490, 426] on div "Save Changes" at bounding box center [564, 427] width 616 height 54
click at [851, 241] on select "Select Alabama - Middle Alabama - Northern Alabama - Southern Alaska Arizona Ar…" at bounding box center [771, 237] width 178 height 29
click at [663, 468] on ui-view "My Profile JOIN ATTORNEY DIRECTORY First Name * Edward Last Name * Amourgis Ema…" at bounding box center [564, 324] width 650 height 497
click at [482, 285] on span at bounding box center [491, 285] width 35 height 17
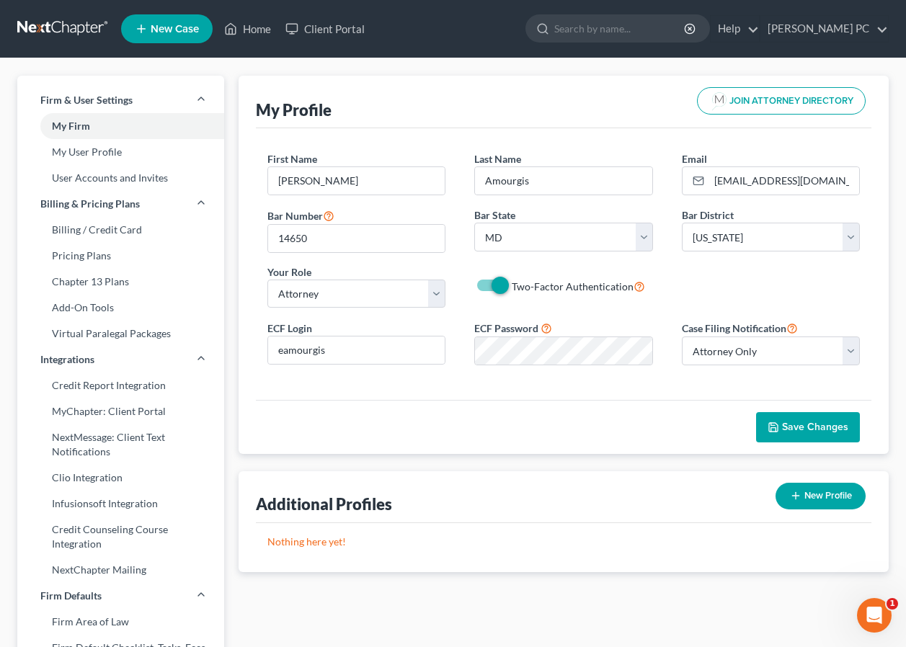
click at [485, 284] on div "Two-Factor Authentication" at bounding box center [563, 286] width 178 height 17
drag, startPoint x: 492, startPoint y: 288, endPoint x: 470, endPoint y: 290, distance: 21.7
click at [470, 290] on div "Two-Factor Authentication" at bounding box center [563, 286] width 207 height 17
drag, startPoint x: 470, startPoint y: 290, endPoint x: 488, endPoint y: 288, distance: 18.2
click at [512, 288] on label "Two-Factor Authentication" at bounding box center [578, 286] width 133 height 17
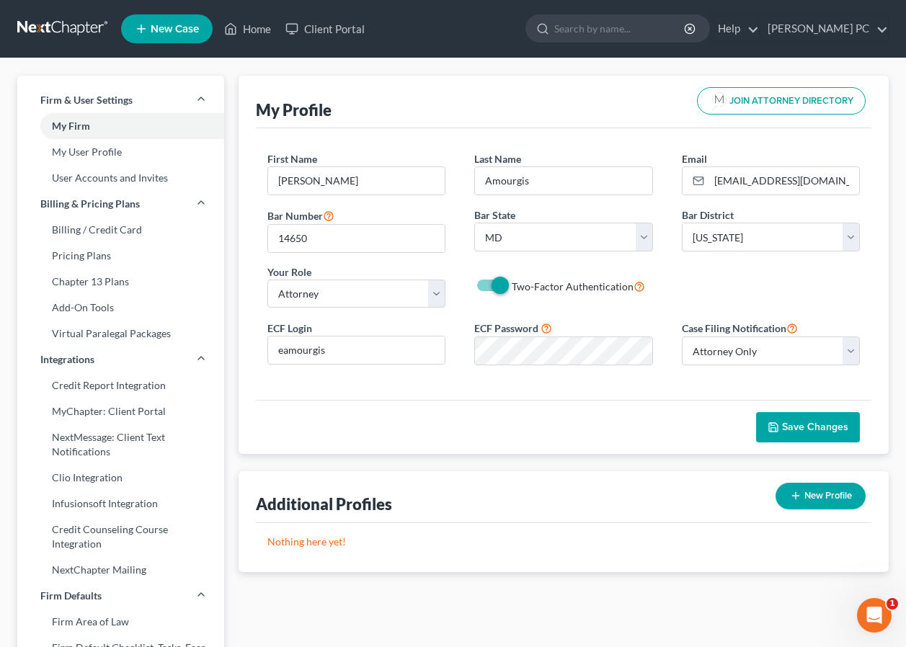
click at [518, 288] on input "Two-Factor Authentication" at bounding box center [522, 282] width 9 height 9
checkbox input "false"
click at [815, 430] on span "Save Changes" at bounding box center [815, 427] width 66 height 12
click at [91, 176] on link "User Accounts and Invites" at bounding box center [120, 178] width 207 height 26
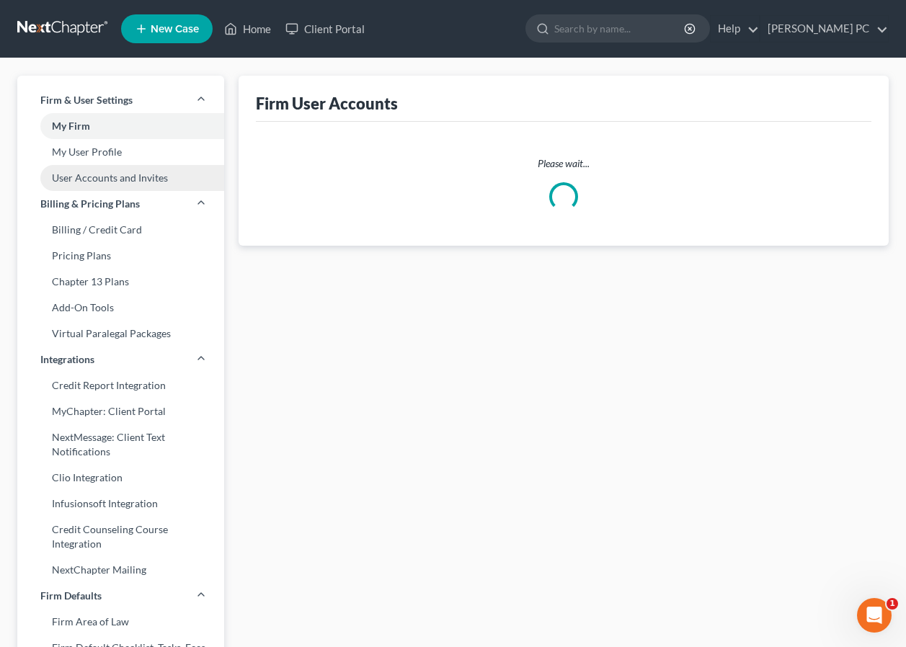
select select "0"
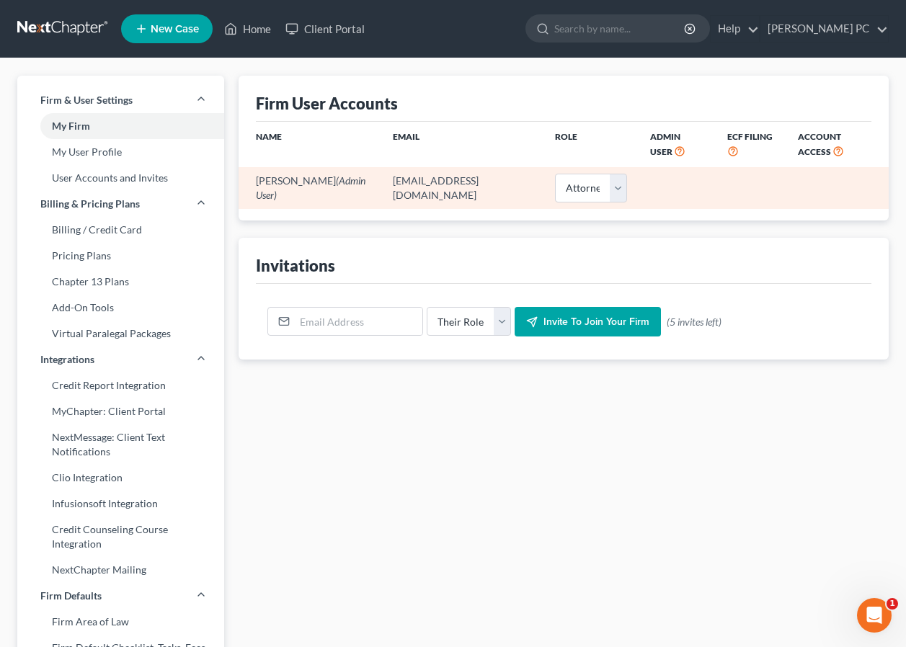
click at [412, 174] on td "[EMAIL_ADDRESS][DOMAIN_NAME]" at bounding box center [462, 187] width 162 height 41
click at [316, 180] on td "Edward Amourgis (Admin User)" at bounding box center [310, 187] width 143 height 41
click at [602, 190] on select "Select Attorney Paralegal Assistant" at bounding box center [591, 188] width 72 height 29
click at [659, 188] on td at bounding box center [677, 187] width 77 height 41
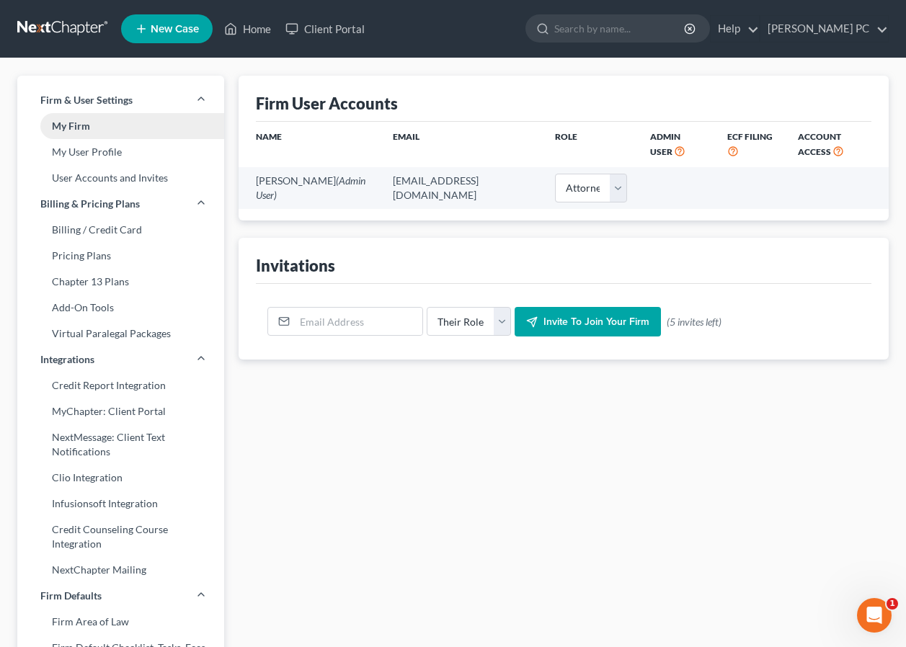
click at [67, 127] on link "My Firm" at bounding box center [120, 126] width 207 height 26
select select "38"
select select "24"
select select "21"
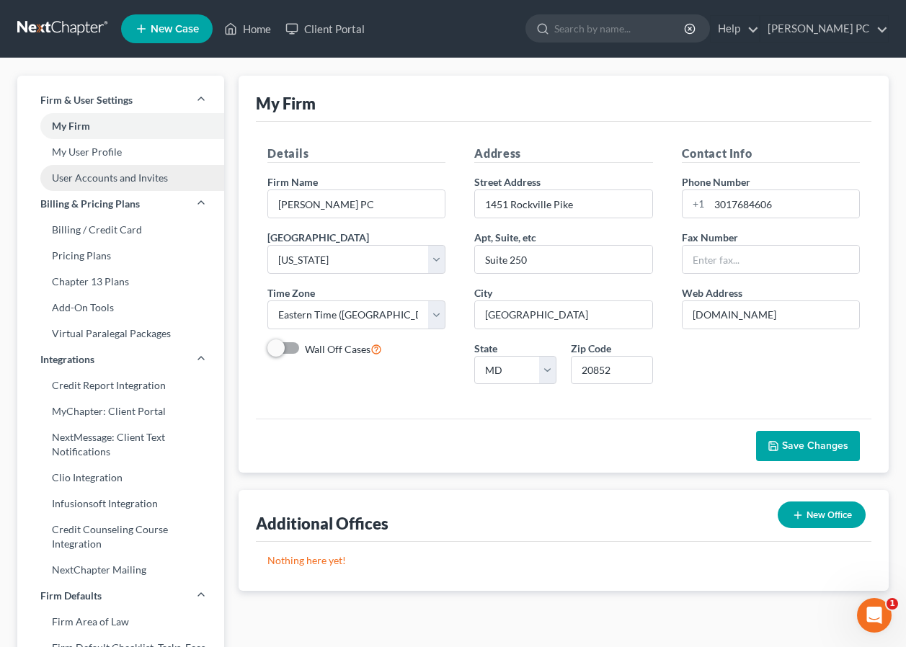
click at [89, 177] on link "User Accounts and Invites" at bounding box center [120, 178] width 207 height 26
select select "0"
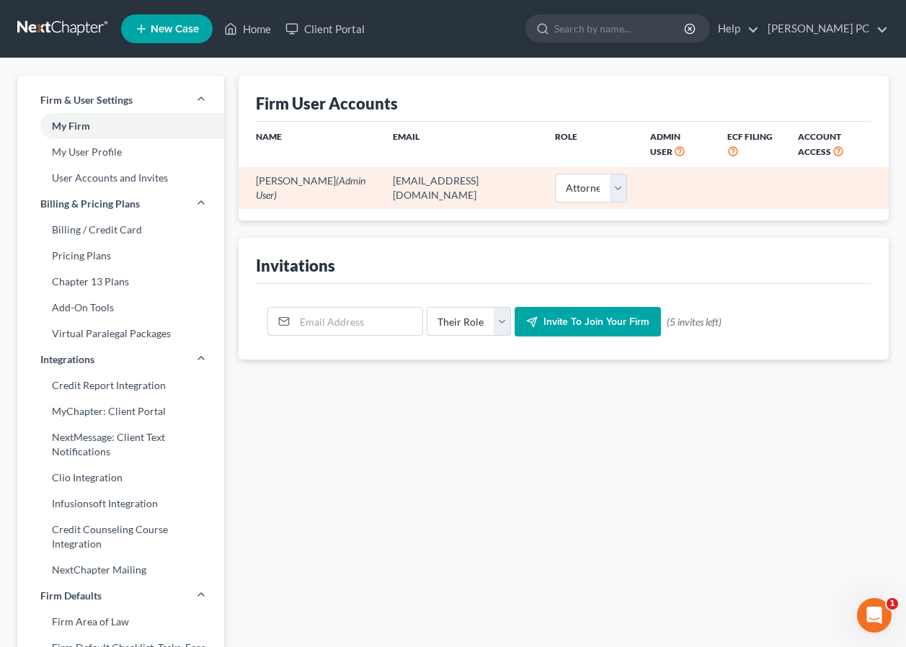
click at [687, 172] on td at bounding box center [677, 187] width 77 height 41
click at [337, 183] on span "(Admin User)" at bounding box center [311, 187] width 110 height 27
click at [309, 182] on td "Edward Amourgis (Admin User)" at bounding box center [310, 187] width 143 height 41
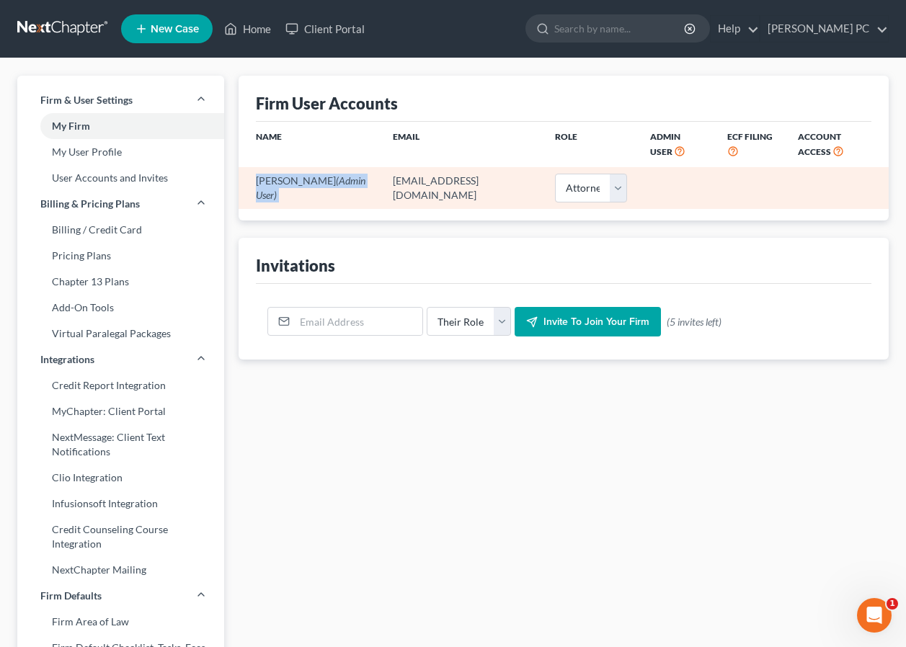
click at [309, 182] on td "Edward Amourgis (Admin User)" at bounding box center [310, 187] width 143 height 41
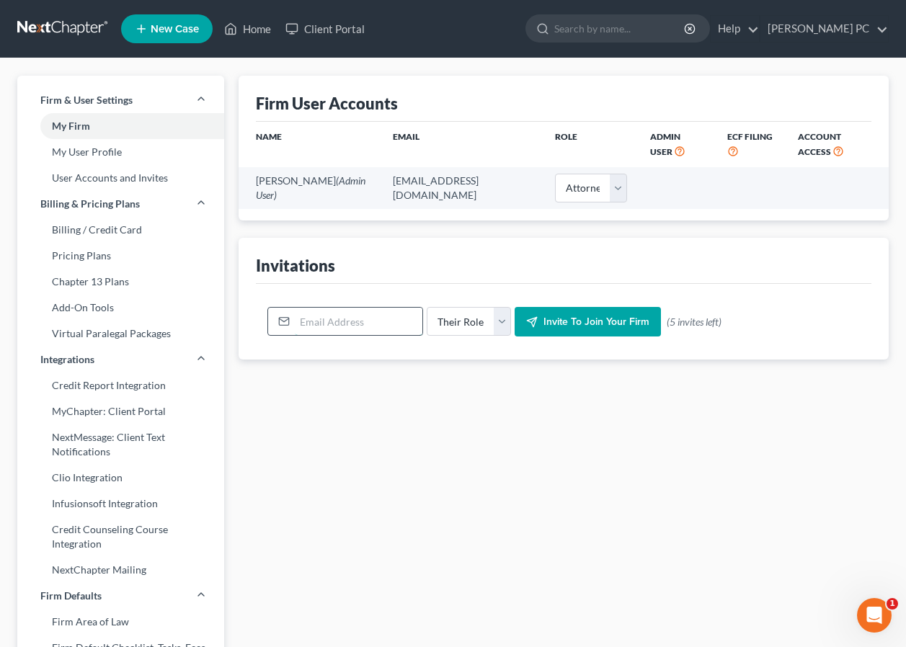
click at [349, 324] on input "email" at bounding box center [359, 321] width 128 height 27
type input "[EMAIL_ADDRESS][DOMAIN_NAME]"
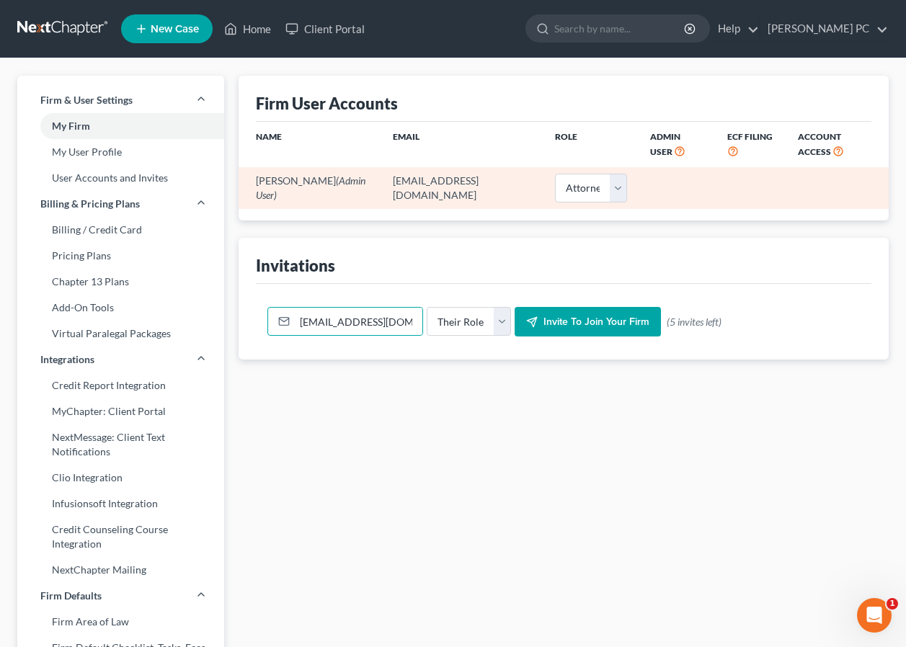
click at [771, 188] on td at bounding box center [751, 187] width 71 height 41
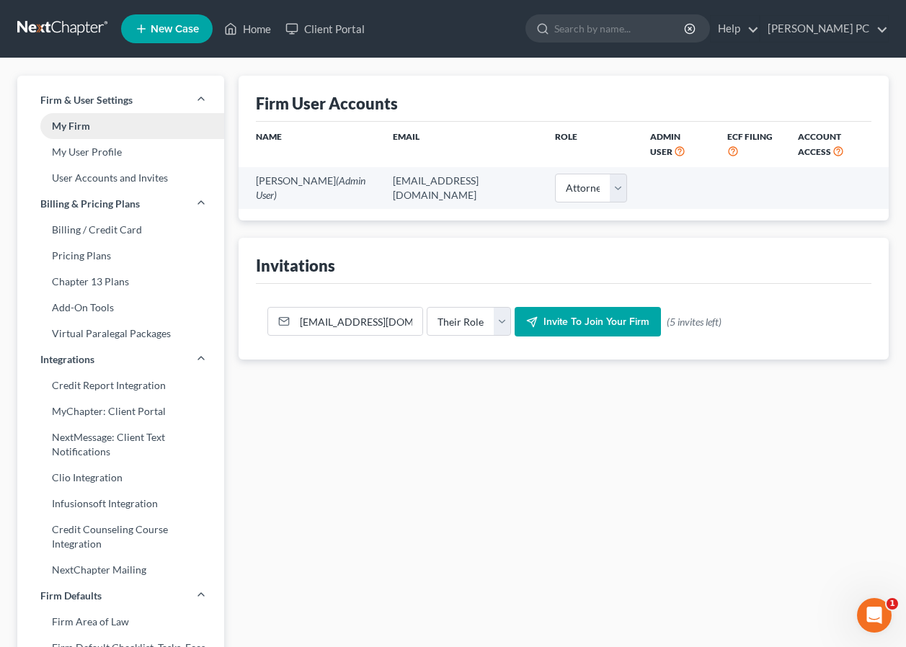
click at [71, 125] on link "My Firm" at bounding box center [120, 126] width 207 height 26
select select "38"
select select "24"
select select "21"
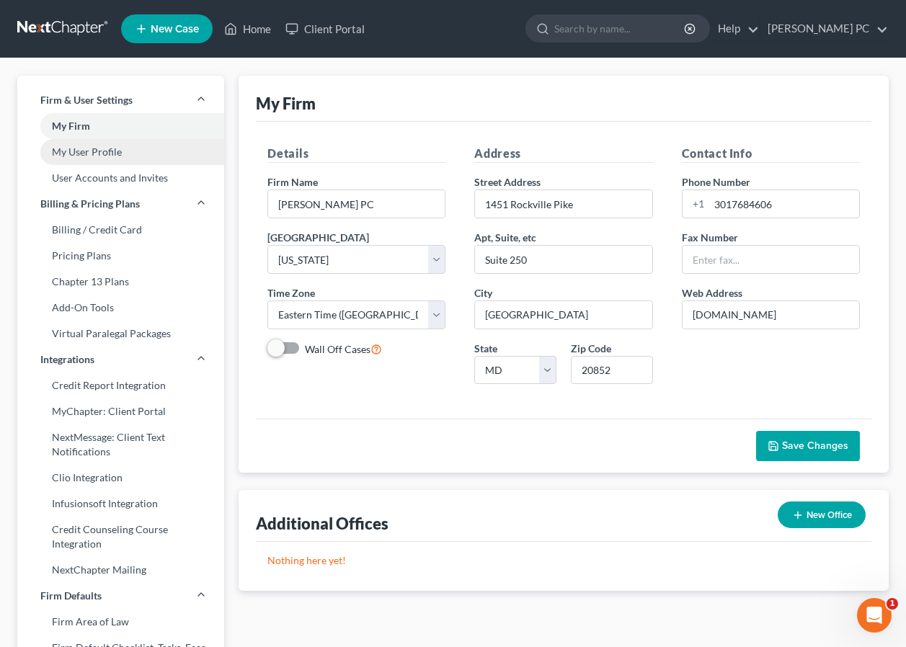
click at [81, 154] on link "My User Profile" at bounding box center [120, 152] width 207 height 26
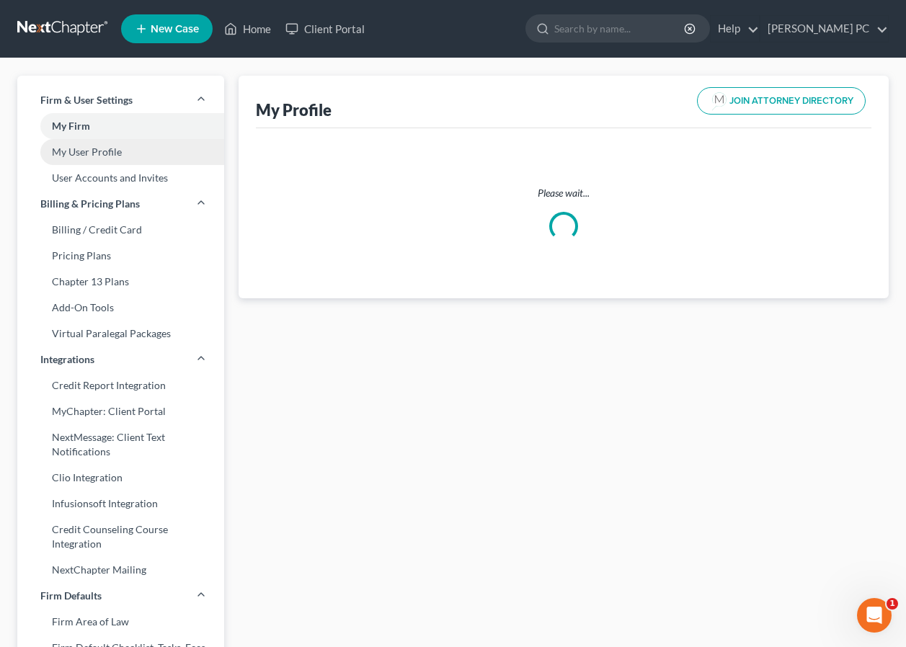
select select "21"
select select "38"
select select "attorney"
select select "0"
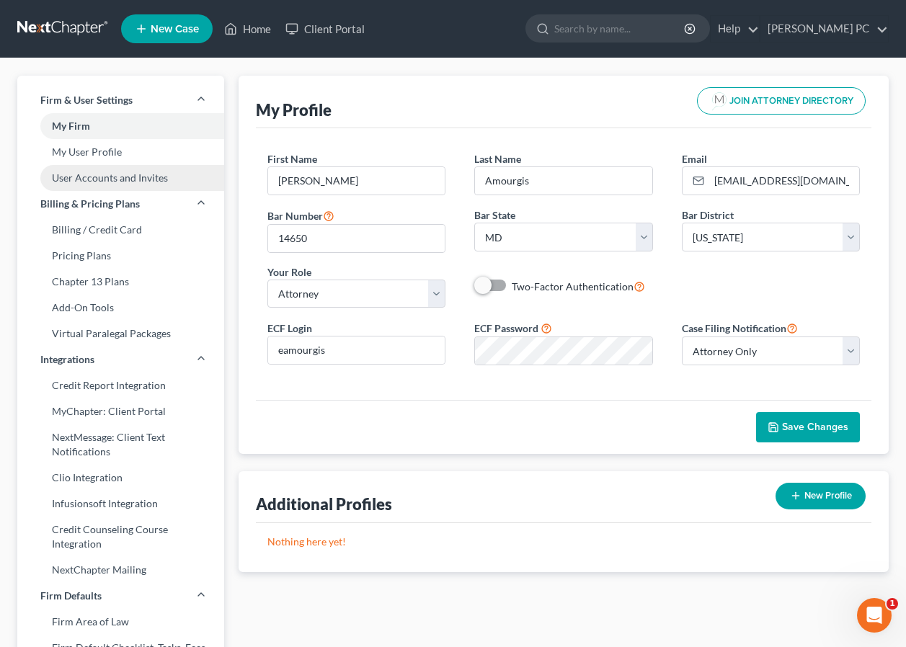
click at [79, 179] on link "User Accounts and Invites" at bounding box center [120, 178] width 207 height 26
select select "0"
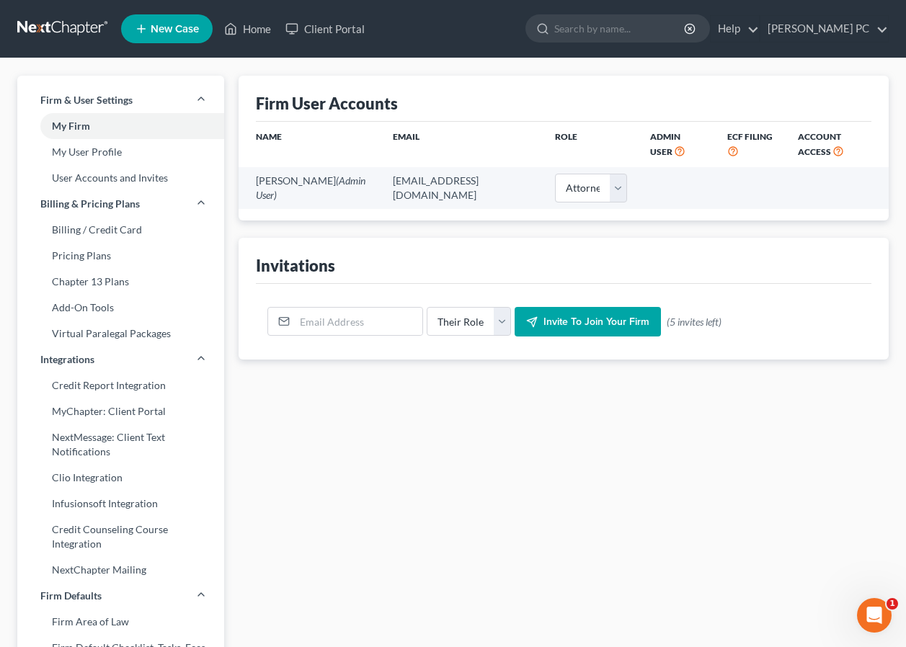
click at [226, 561] on div "Firm & User Settings My Firm My User Profile User Accounts and Invites Billing …" at bounding box center [120, 563] width 221 height 975
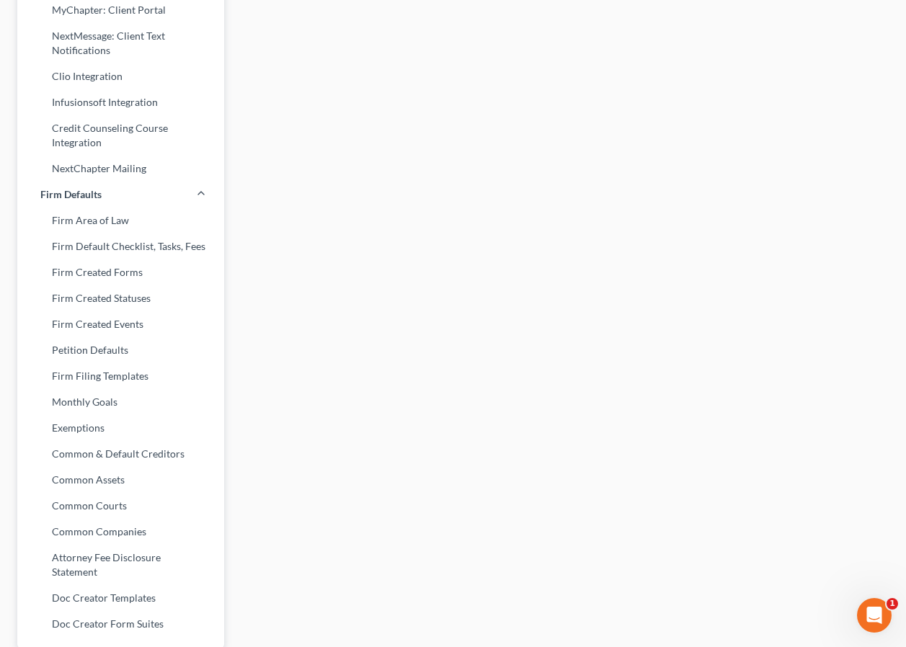
scroll to position [397, 0]
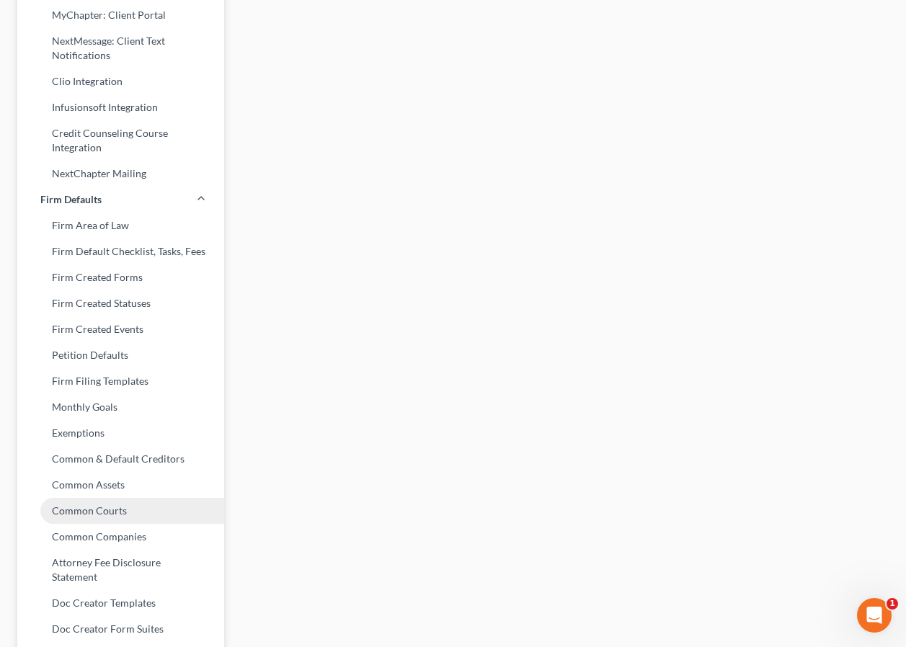
click at [79, 515] on link "Common Courts" at bounding box center [120, 511] width 207 height 26
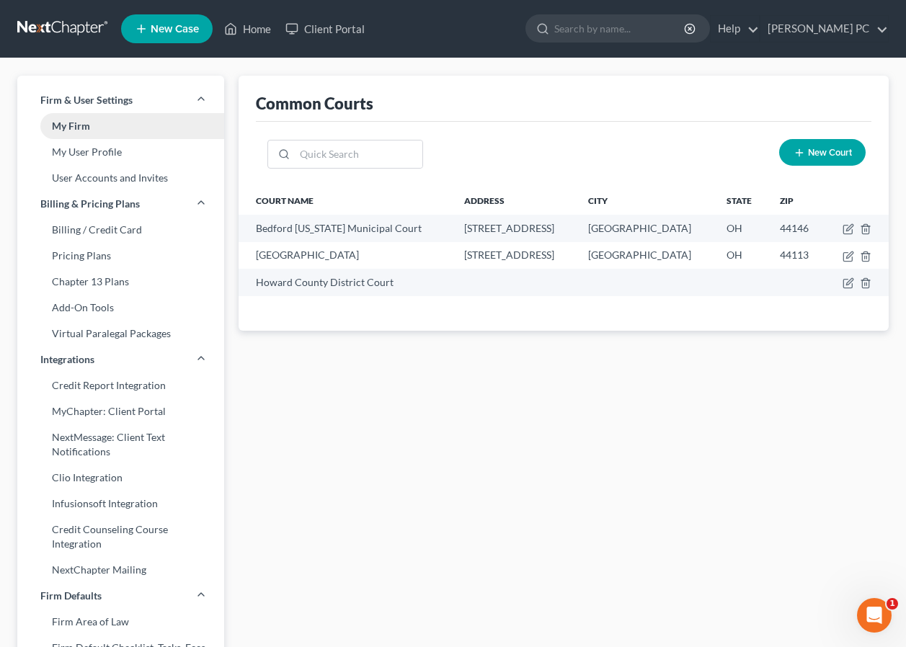
click at [78, 126] on link "My Firm" at bounding box center [120, 126] width 207 height 26
select select "38"
select select "24"
select select "21"
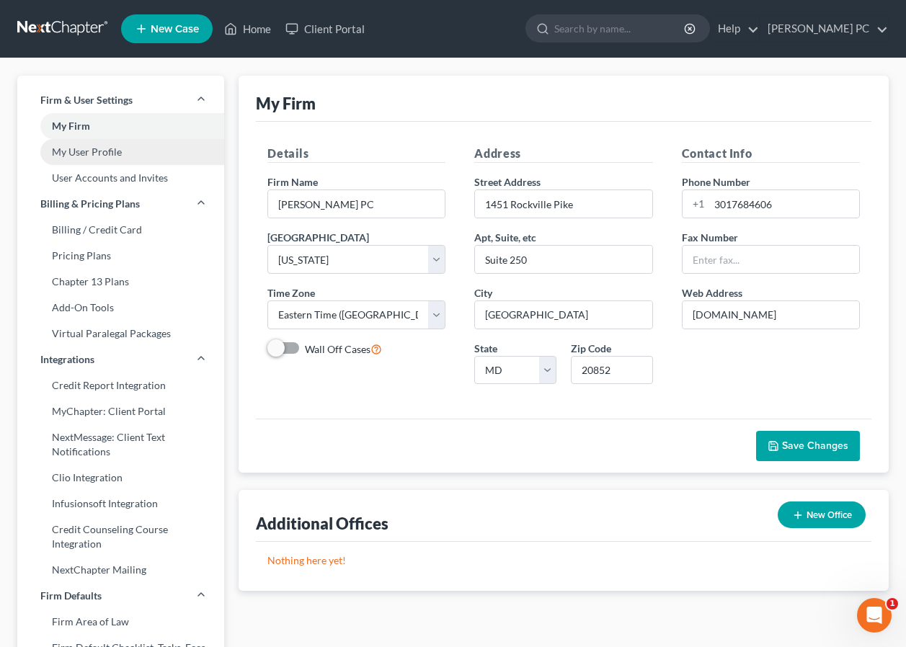
click at [78, 155] on link "My User Profile" at bounding box center [120, 152] width 207 height 26
select select "21"
select select "38"
select select "attorney"
select select "0"
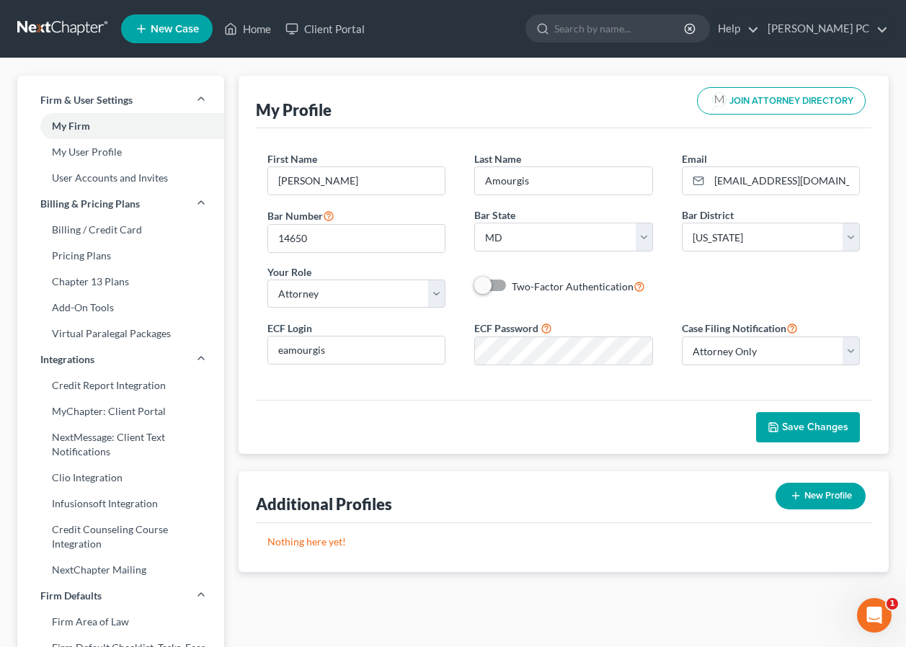
click at [518, 411] on div "Save Changes" at bounding box center [564, 427] width 616 height 54
click at [65, 21] on link at bounding box center [63, 29] width 92 height 26
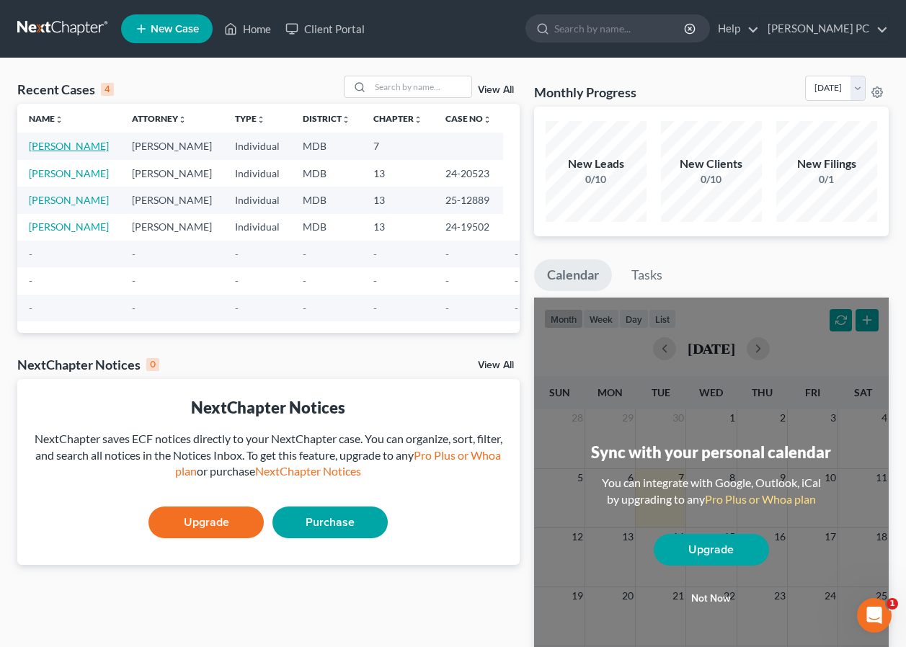
click at [53, 144] on link "[PERSON_NAME]" at bounding box center [69, 146] width 80 height 12
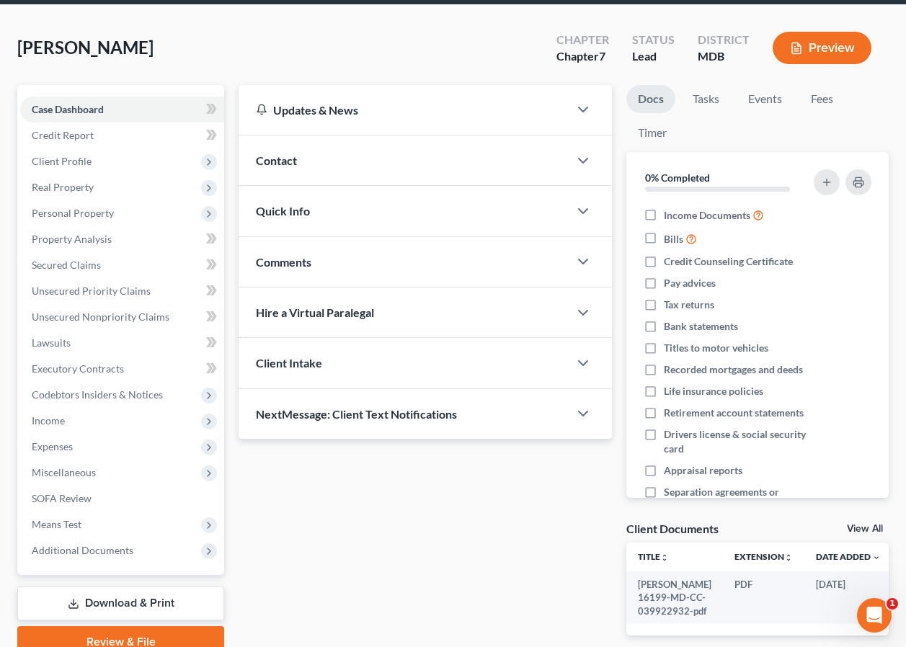
scroll to position [157, 0]
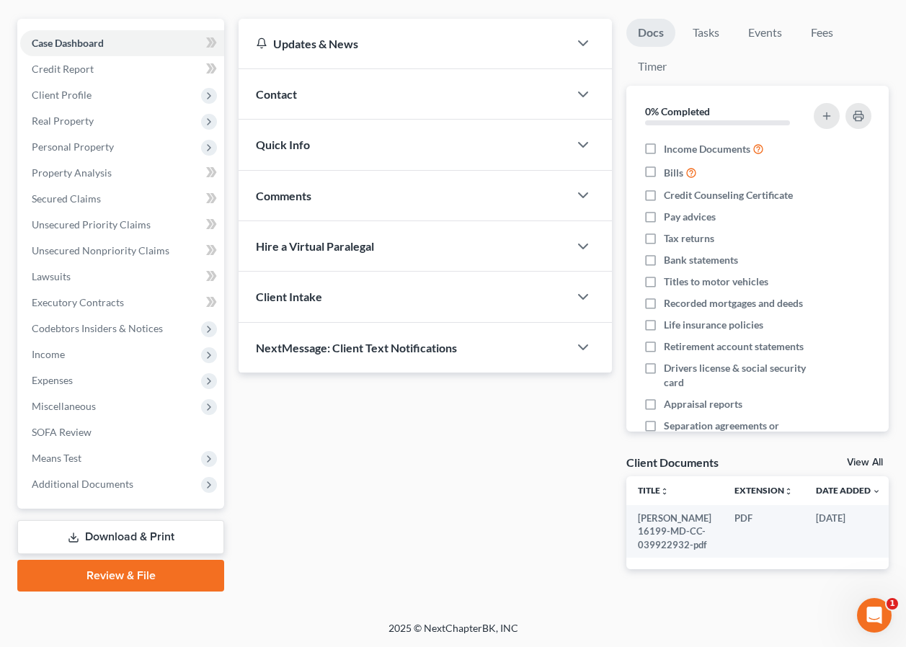
click at [117, 560] on link "Review & File" at bounding box center [120, 576] width 207 height 32
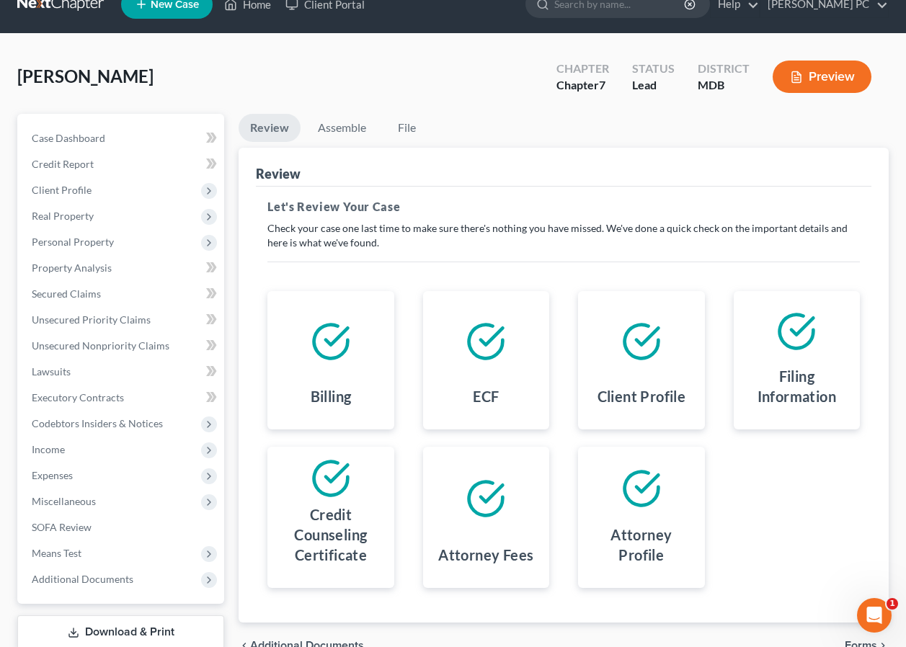
scroll to position [119, 0]
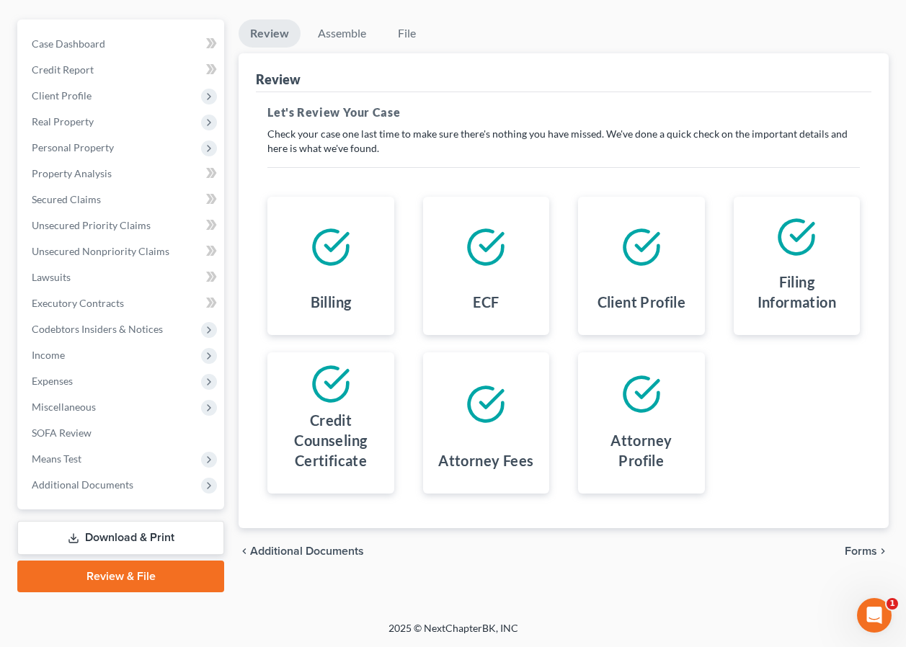
click at [867, 553] on span "Forms" at bounding box center [861, 552] width 32 height 12
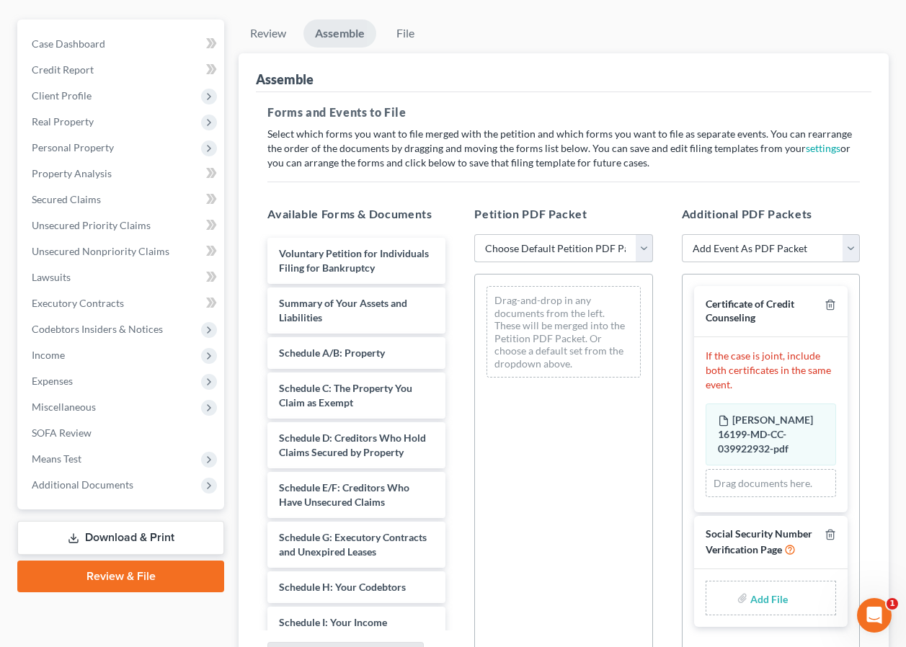
click at [645, 249] on select "Choose Default Petition PDF Packet Emergency Filing (Voluntary Petition and Cre…" at bounding box center [563, 248] width 178 height 29
select select "2"
click at [474, 234] on select "Choose Default Petition PDF Packet Emergency Filing (Voluntary Petition and Cre…" at bounding box center [563, 248] width 178 height 29
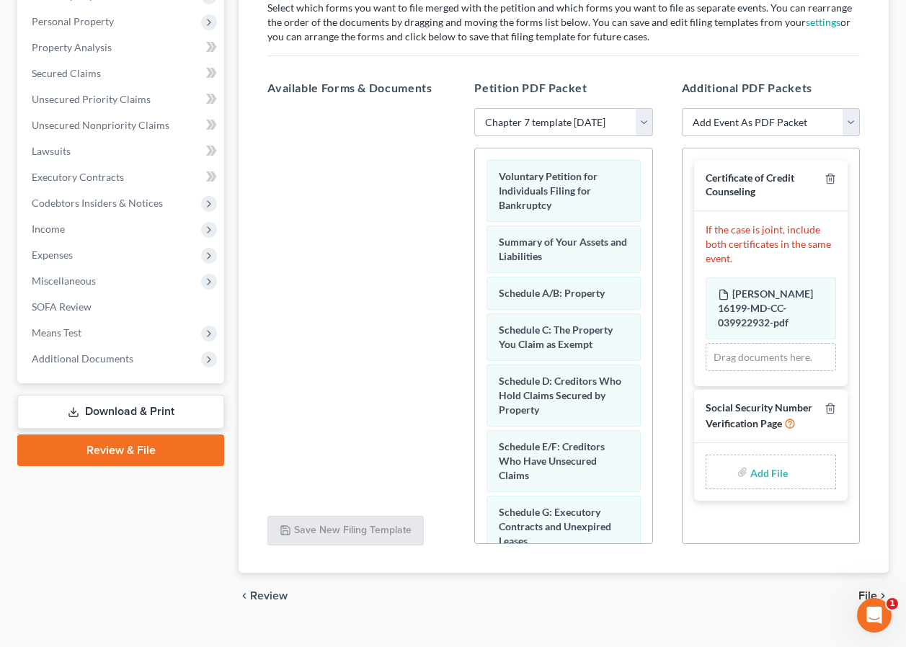
scroll to position [272, 0]
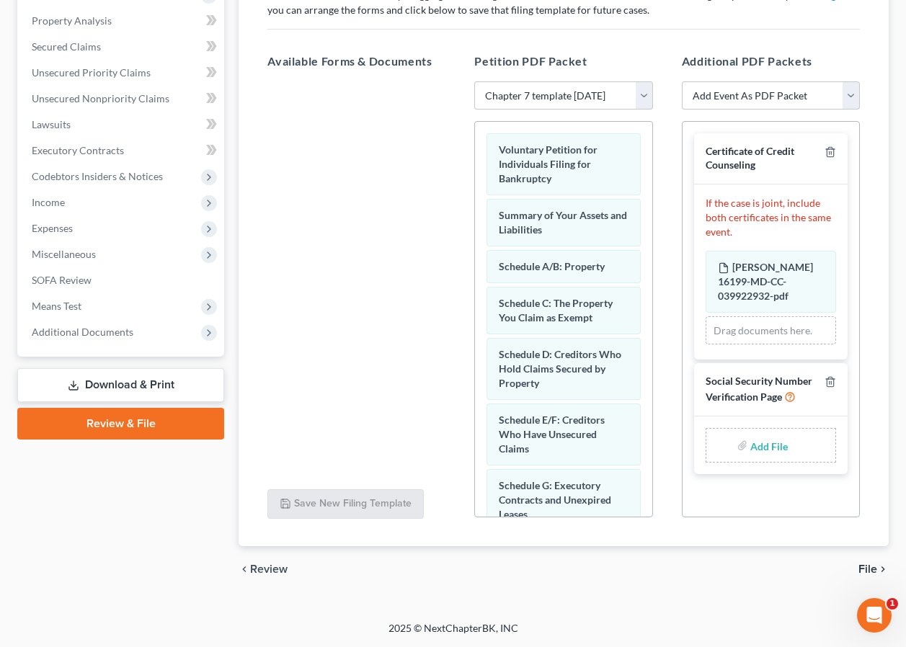
click at [767, 448] on input "file" at bounding box center [767, 446] width 35 height 26
type input "C:\fakepath\Jordan SSN signed.pdf"
click at [868, 570] on span "File" at bounding box center [868, 570] width 19 height 12
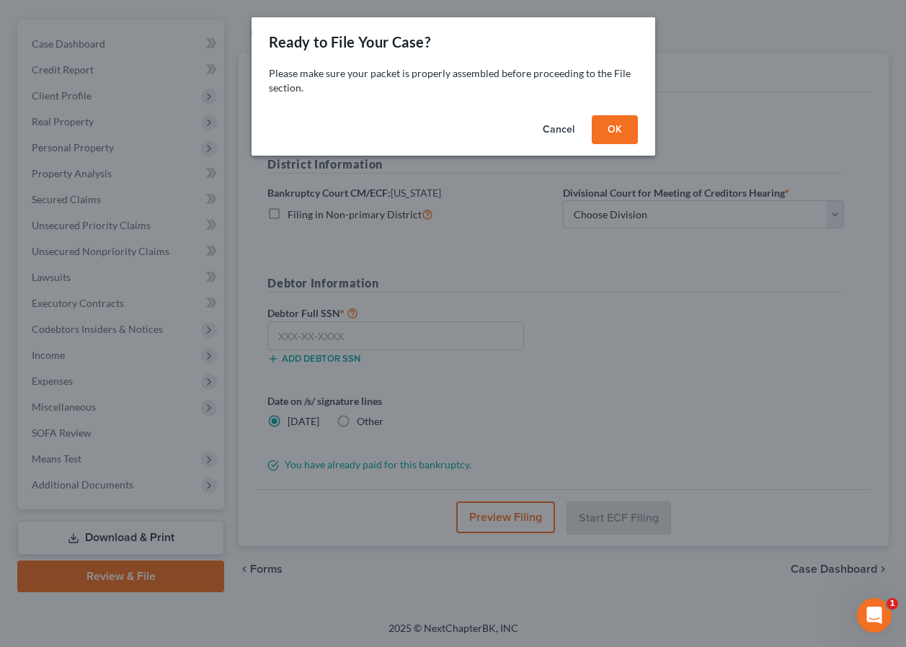
scroll to position [119, 0]
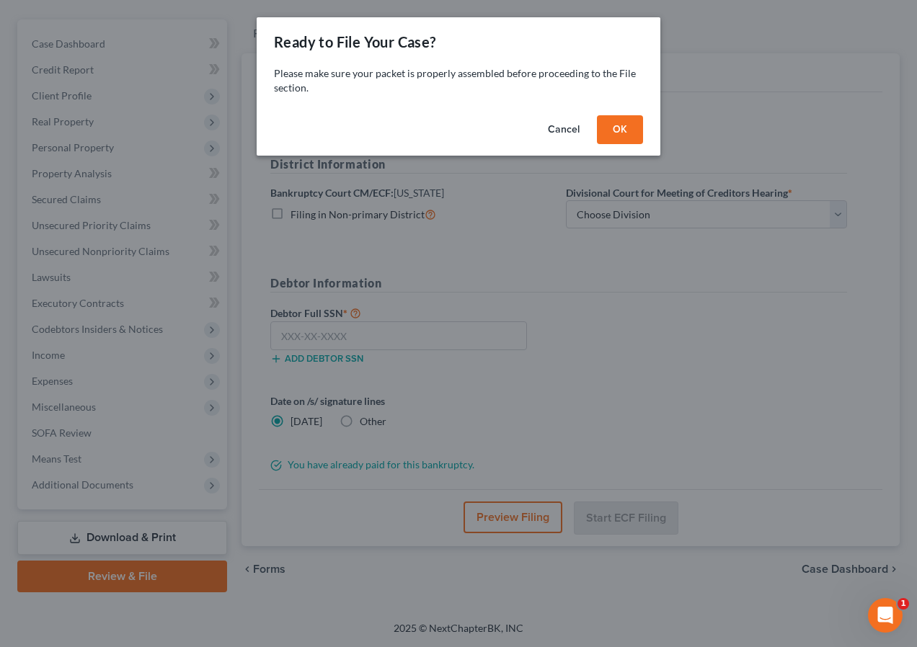
click at [621, 129] on button "OK" at bounding box center [620, 129] width 46 height 29
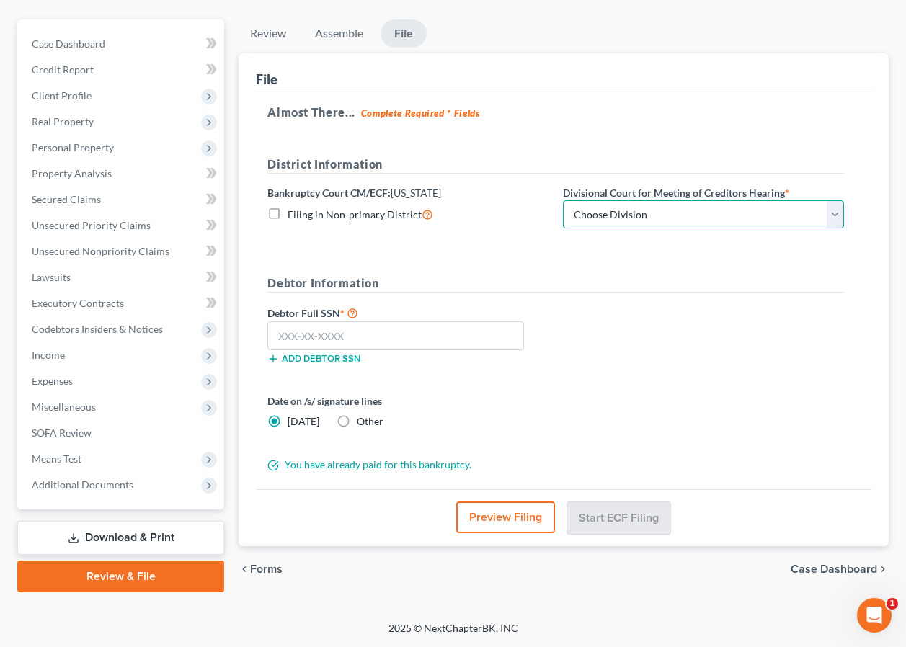
click at [648, 219] on select "Choose Division Baltimore Greenbelt" at bounding box center [703, 214] width 281 height 29
select select "0"
click at [563, 200] on select "Choose Division Baltimore Greenbelt" at bounding box center [703, 214] width 281 height 29
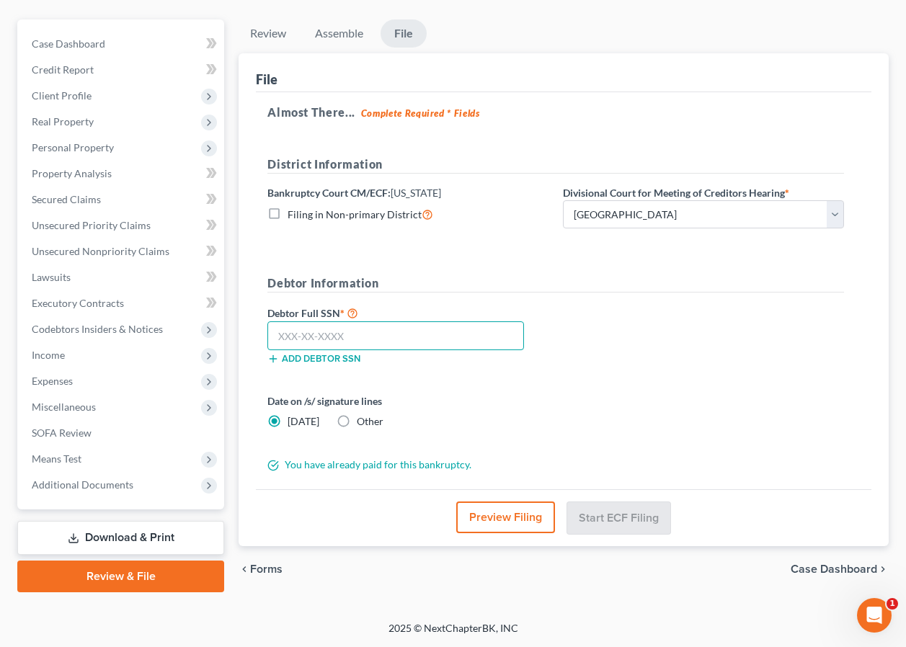
click at [314, 331] on input "text" at bounding box center [395, 336] width 257 height 29
type input "218-92-9173"
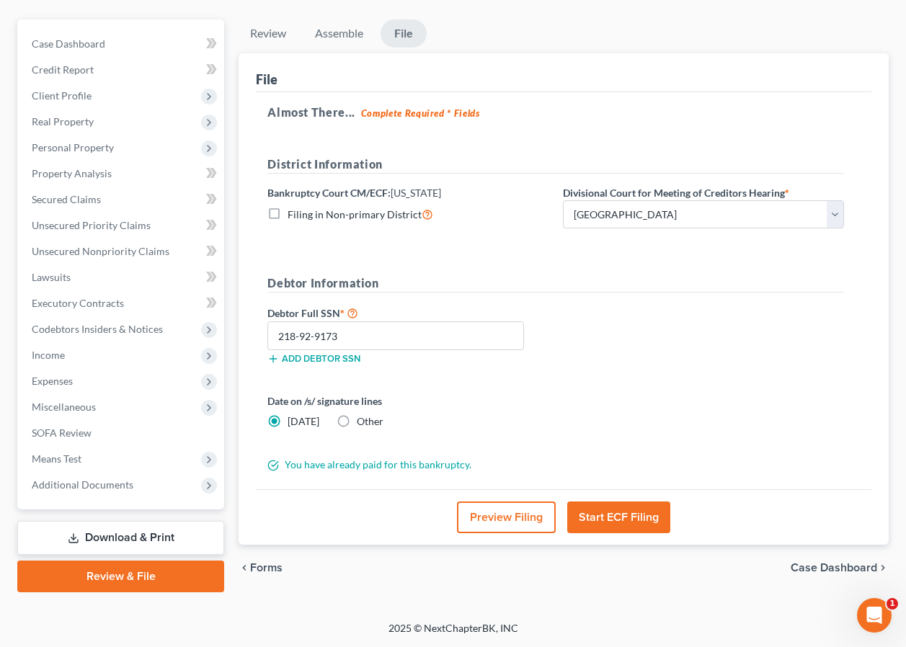
click at [611, 520] on button "Start ECF Filing" at bounding box center [618, 518] width 103 height 32
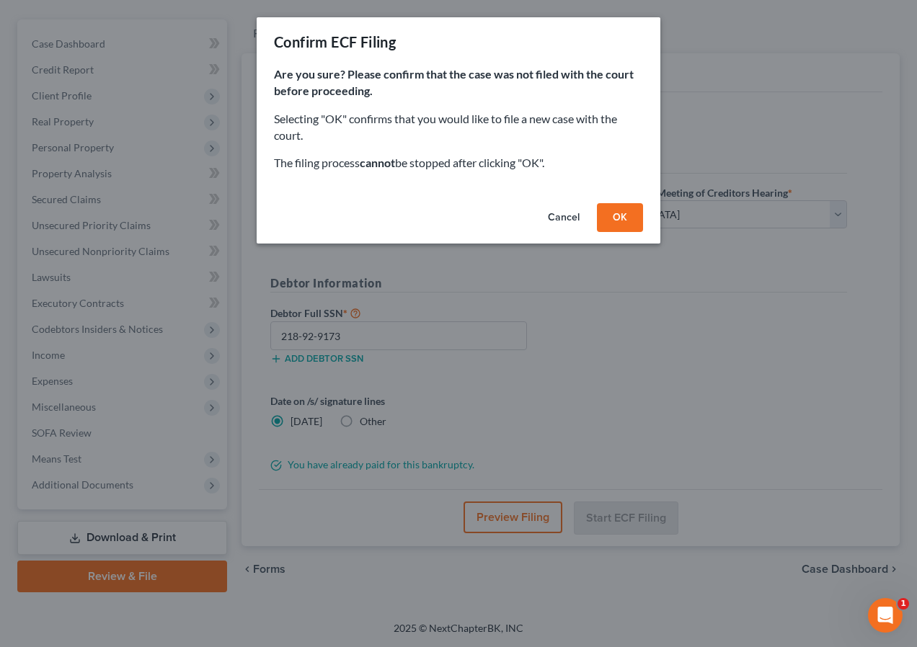
click at [619, 208] on button "OK" at bounding box center [620, 217] width 46 height 29
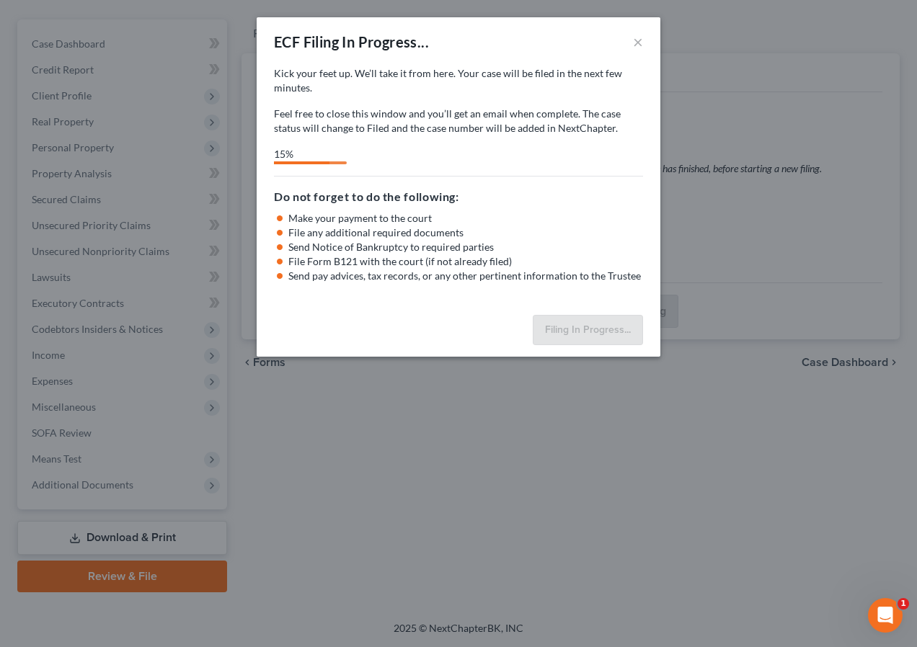
select select "0"
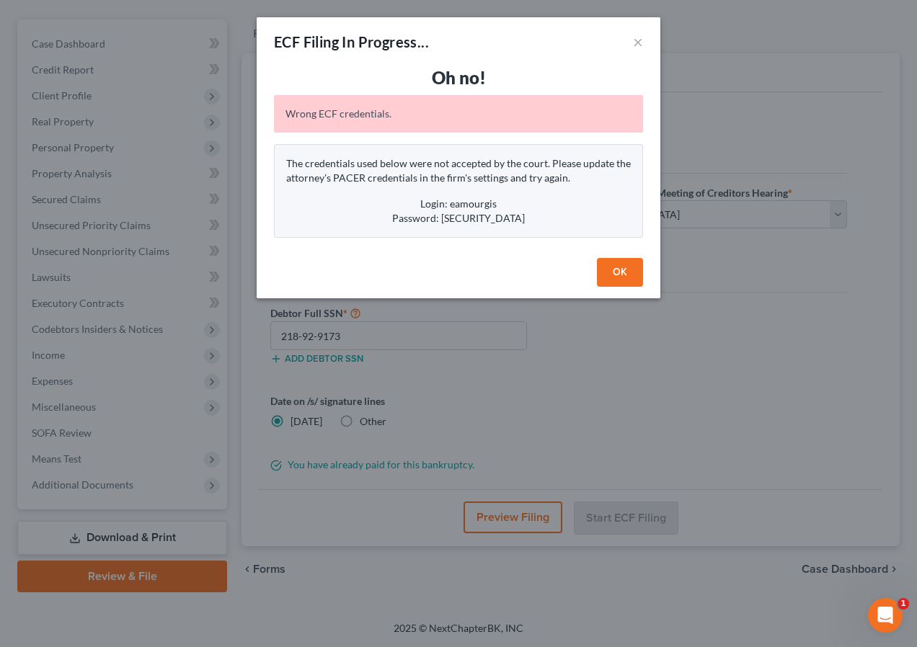
click at [616, 270] on button "OK" at bounding box center [620, 272] width 46 height 29
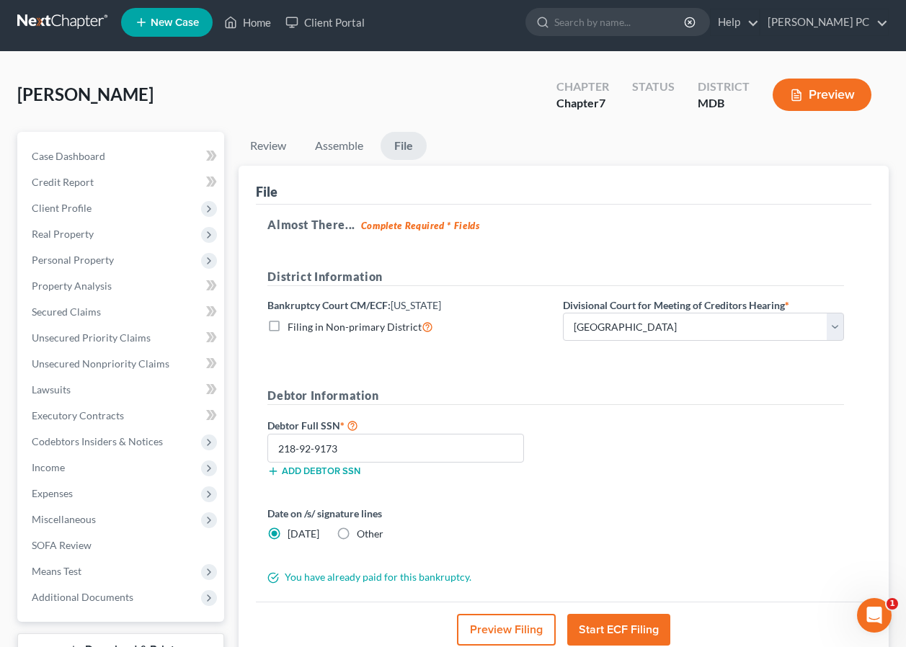
scroll to position [0, 0]
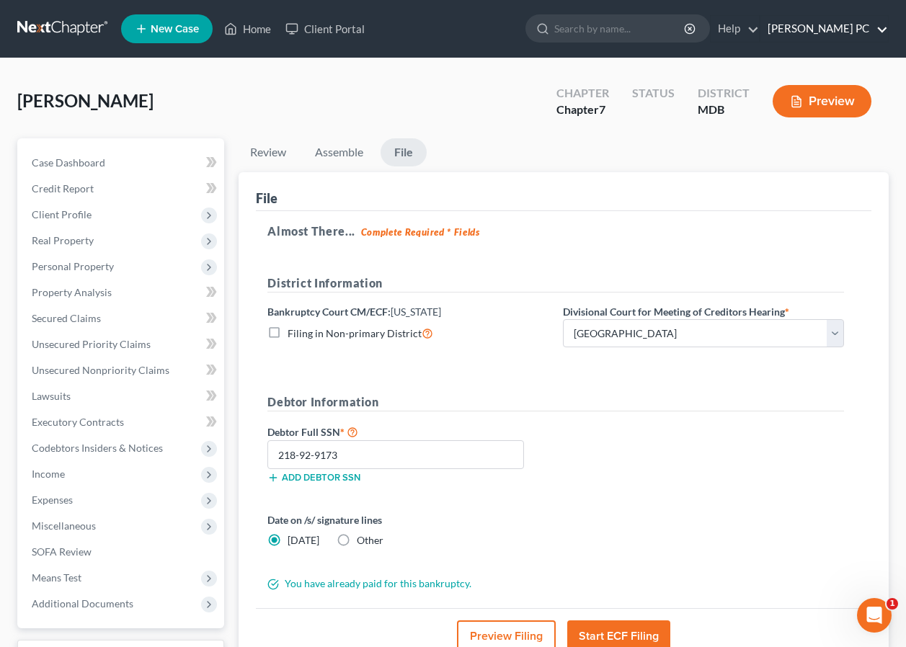
click at [851, 30] on link "Edwards Phillip Amourgis PC" at bounding box center [825, 29] width 128 height 26
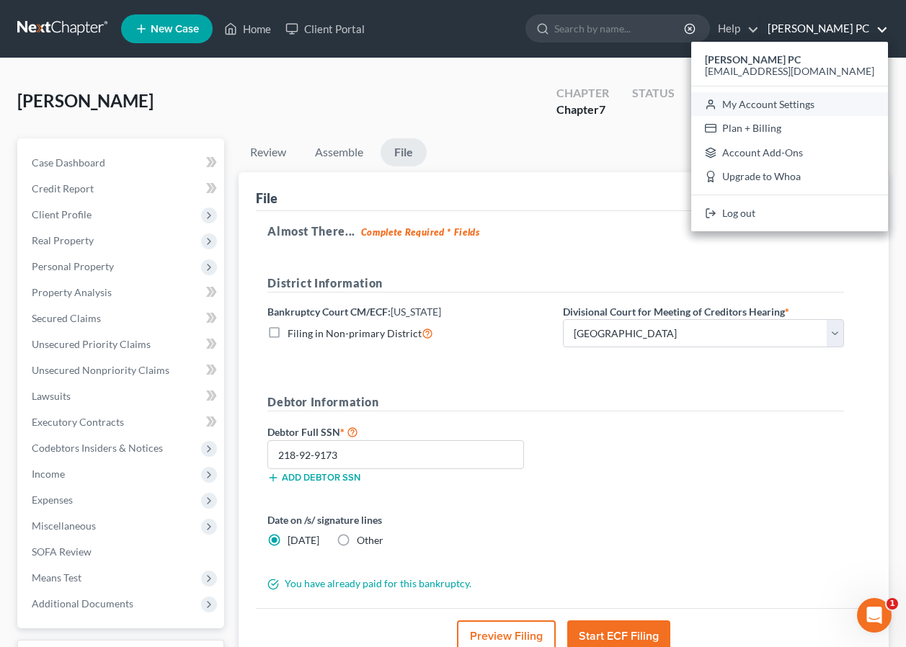
click at [800, 105] on link "My Account Settings" at bounding box center [789, 104] width 197 height 25
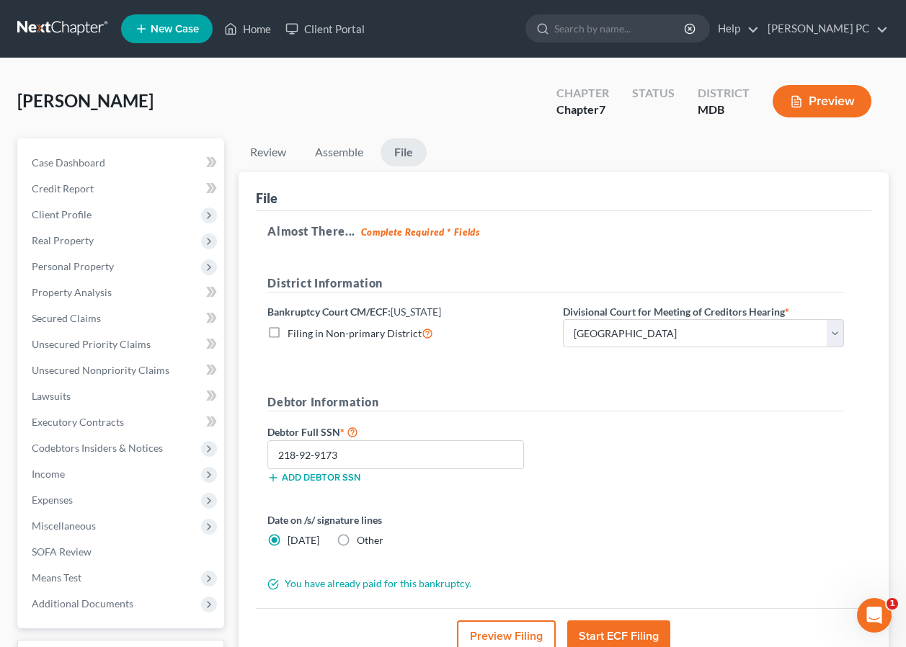
select select "38"
select select "24"
select select "21"
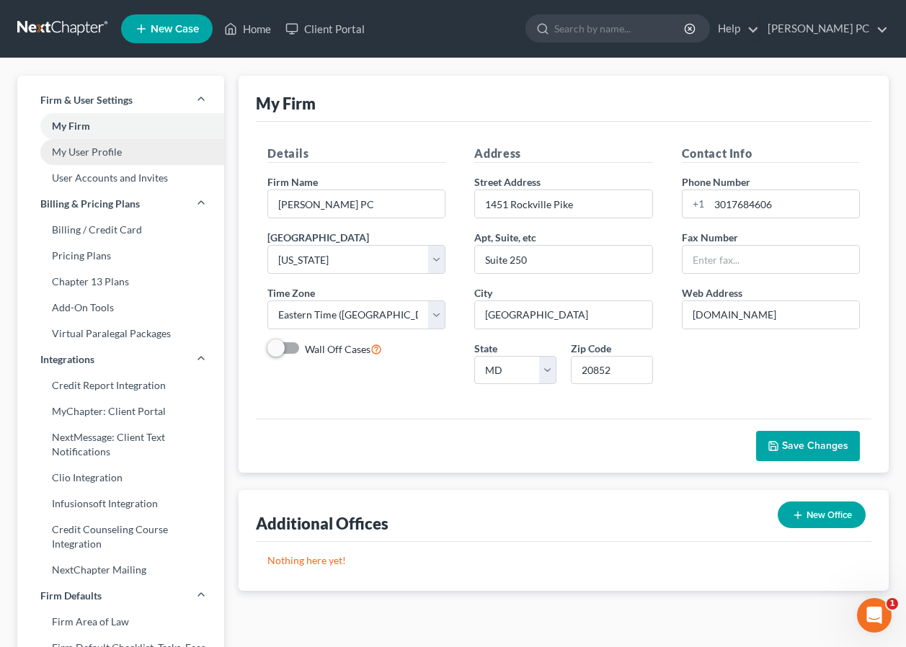
click at [85, 152] on link "My User Profile" at bounding box center [120, 152] width 207 height 26
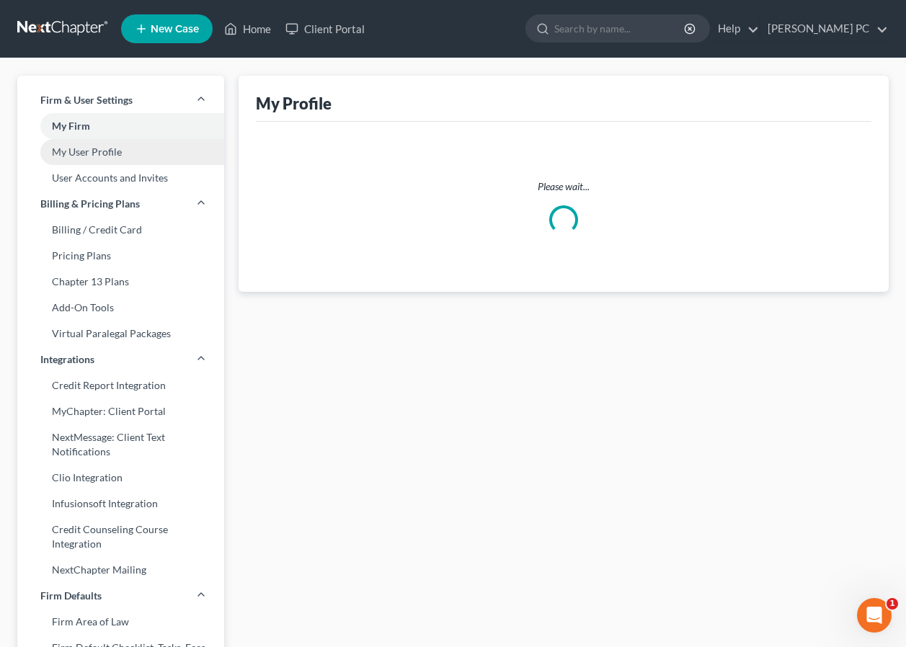
select select "21"
select select "38"
select select "attorney"
select select "0"
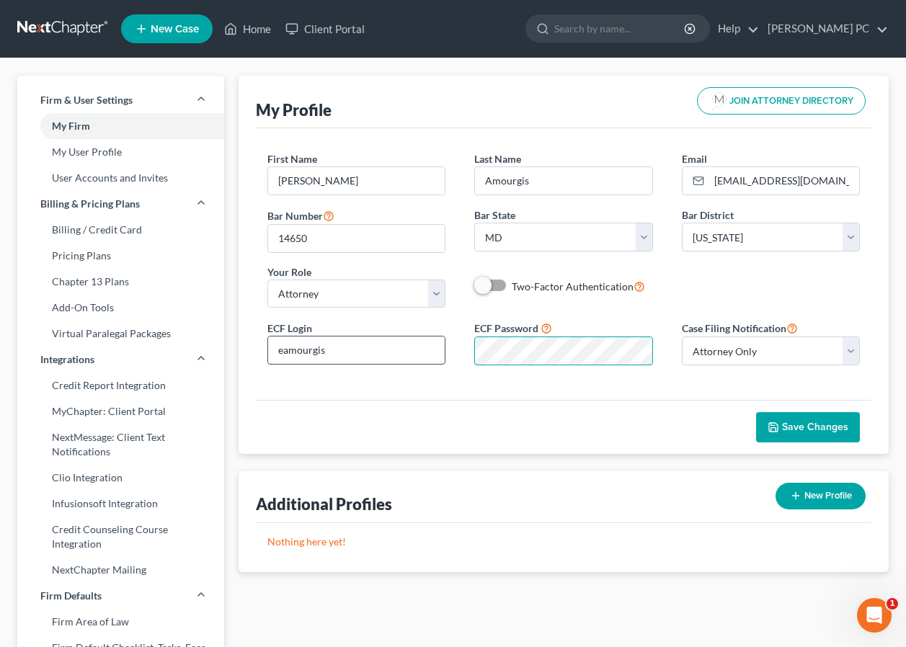
click at [427, 361] on div "ECF Login eamourgis ECF Password Case Filing Notification Select Attorney Only …" at bounding box center [563, 348] width 621 height 58
drag, startPoint x: 344, startPoint y: 353, endPoint x: 192, endPoint y: 360, distance: 151.6
click at [192, 360] on div "Firm & User Settings My Firm My User Profile User Accounts and Invites Billing …" at bounding box center [453, 572] width 886 height 992
click at [337, 396] on div "First Name * Edward Last Name * Amourgis Email * courts@edwardsphillip.com Bar …" at bounding box center [564, 264] width 616 height 272
click at [806, 426] on span "Save Changes" at bounding box center [815, 427] width 66 height 12
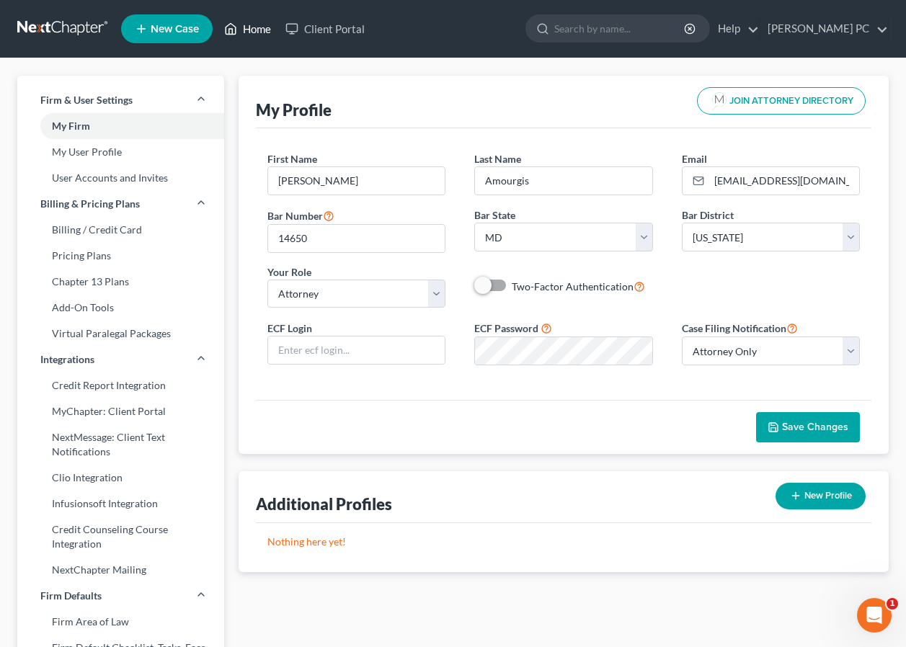
click at [254, 26] on link "Home" at bounding box center [247, 29] width 61 height 26
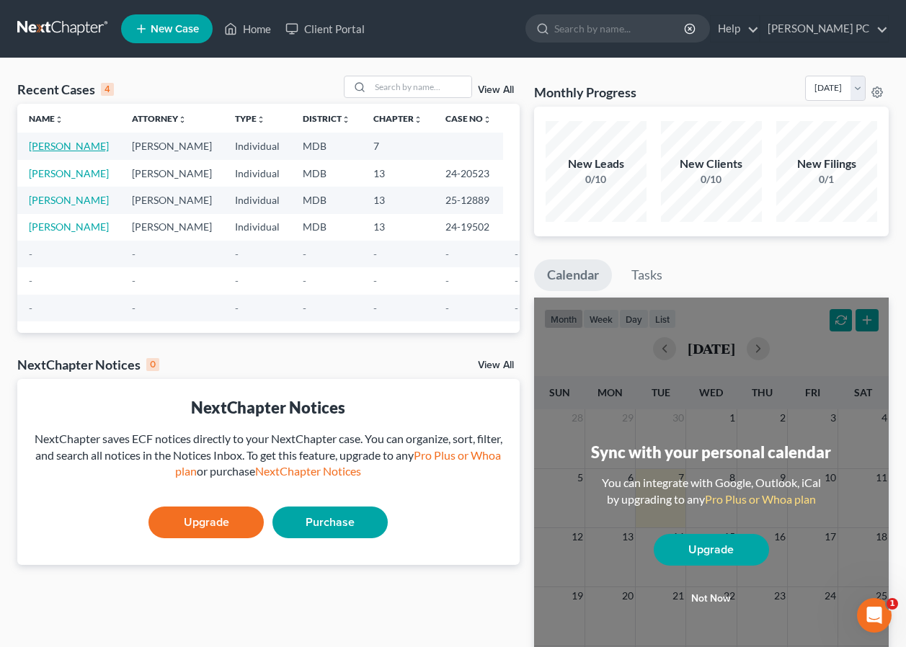
click at [54, 147] on link "Jordan, Tia" at bounding box center [69, 146] width 80 height 12
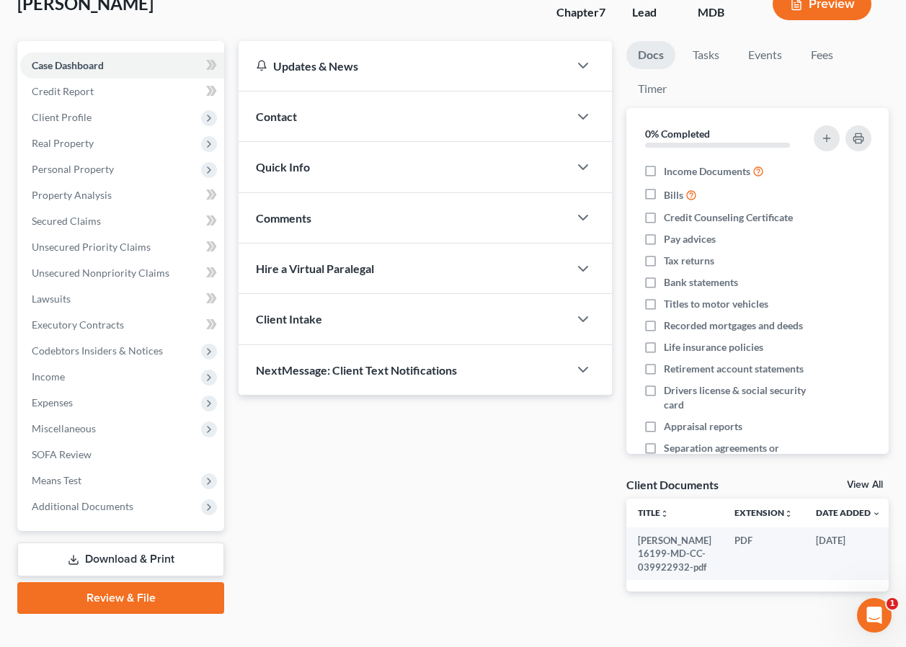
scroll to position [157, 0]
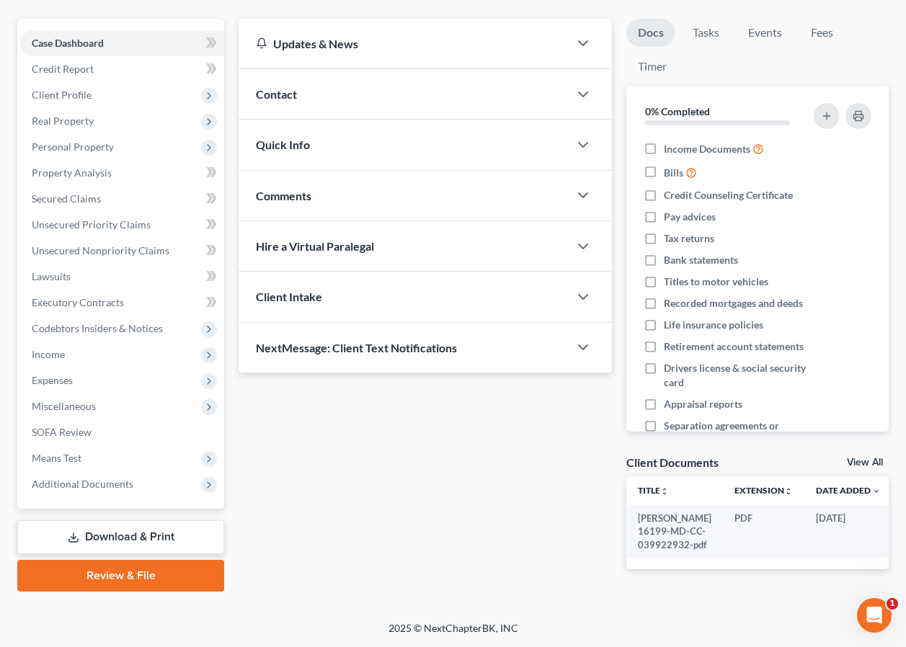
click at [121, 560] on link "Review & File" at bounding box center [120, 576] width 207 height 32
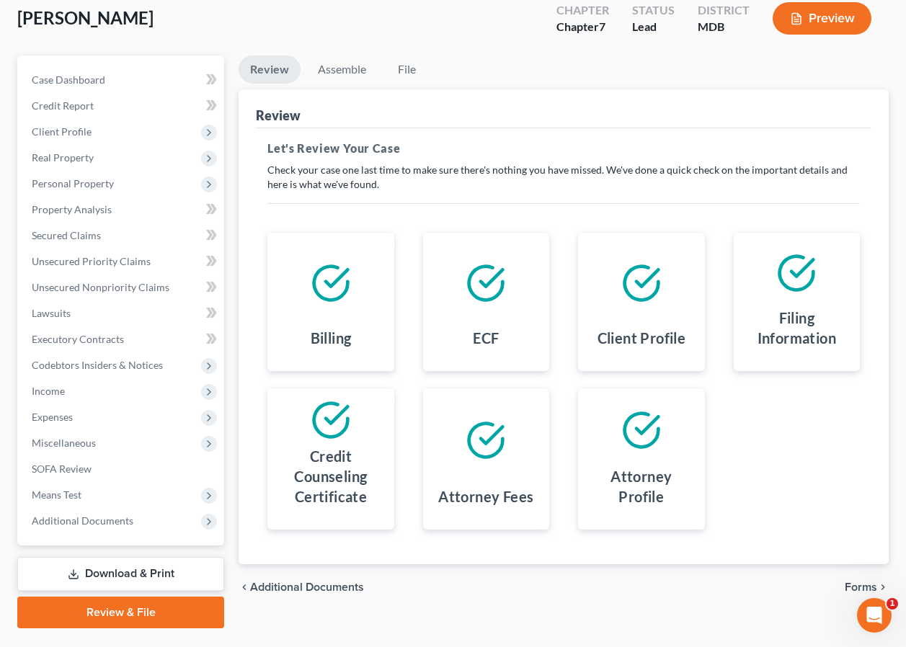
scroll to position [119, 0]
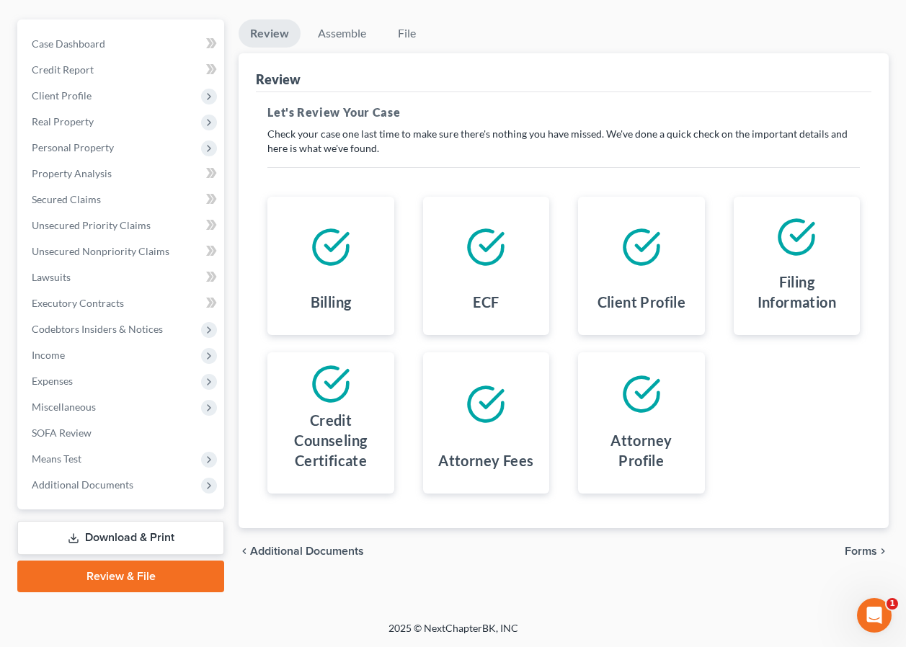
click at [856, 551] on span "Forms" at bounding box center [861, 552] width 32 height 12
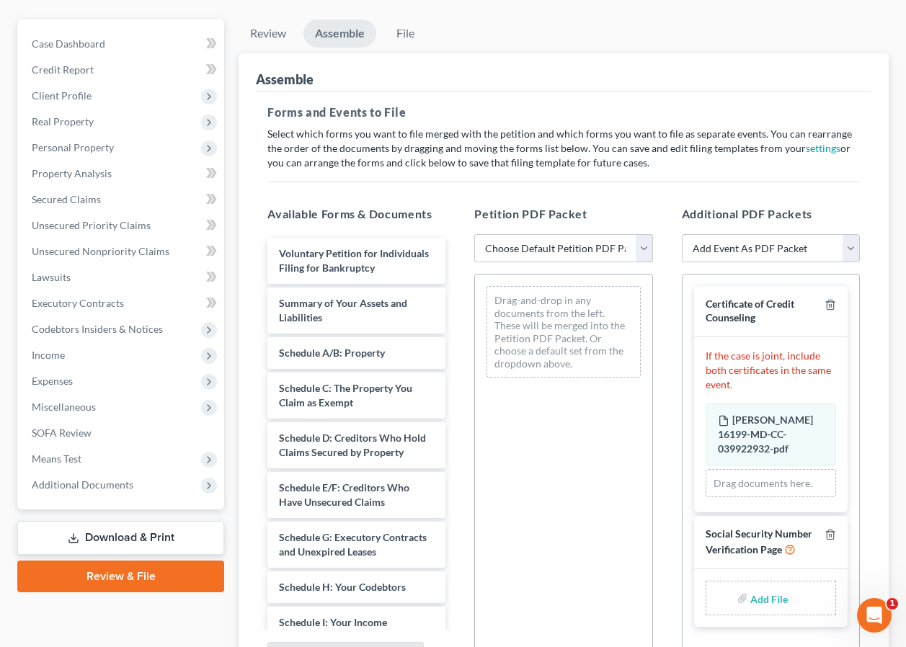
click at [593, 252] on select "Choose Default Petition PDF Packet Emergency Filing (Voluntary Petition and Cre…" at bounding box center [563, 248] width 178 height 29
select select "2"
click at [474, 234] on select "Choose Default Petition PDF Packet Emergency Filing (Voluntary Petition and Cre…" at bounding box center [563, 248] width 178 height 29
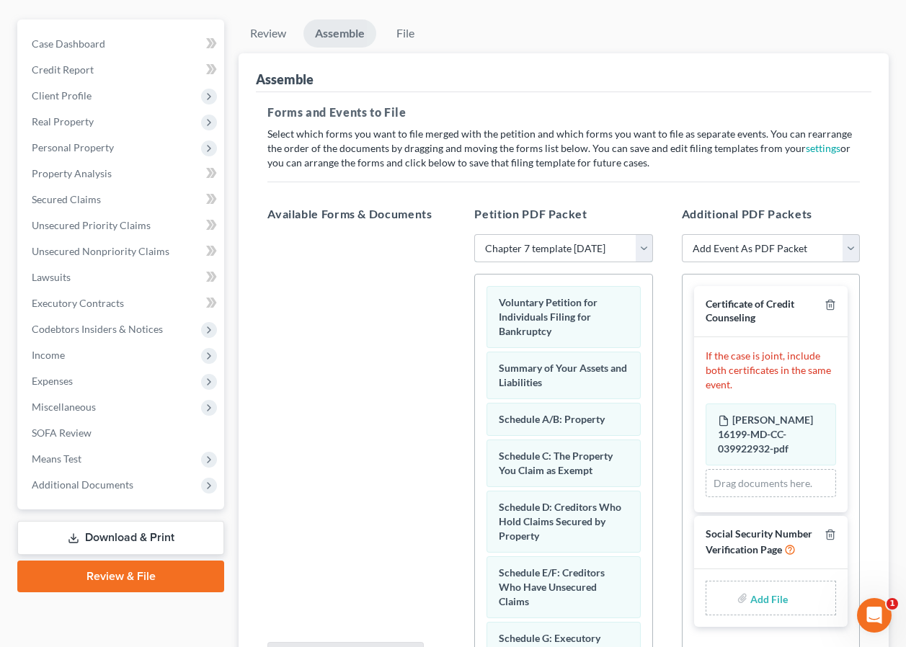
scroll to position [272, 0]
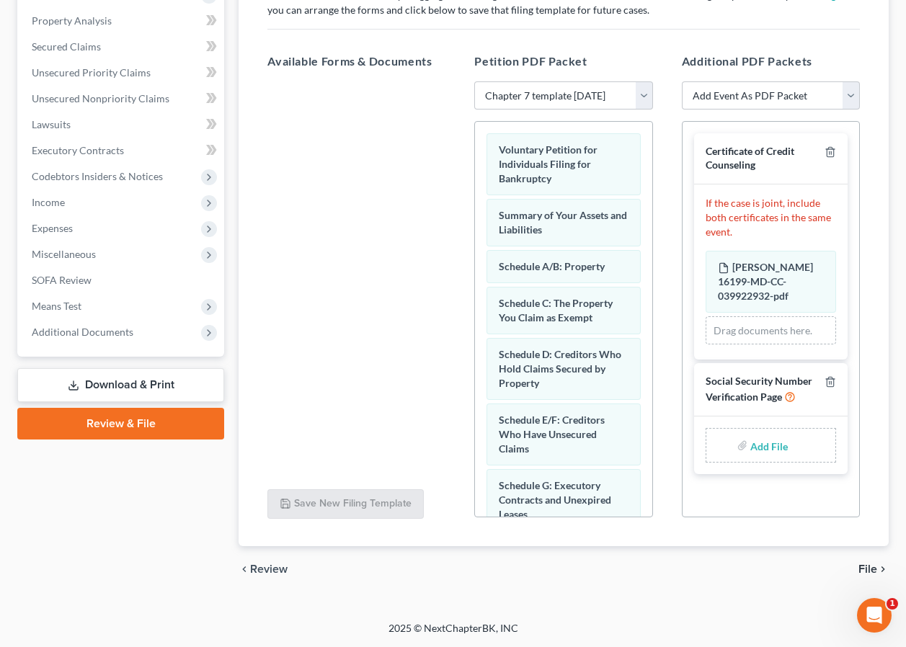
click at [769, 442] on input "file" at bounding box center [767, 446] width 35 height 26
type input "C:\fakepath\Jordan SSN signed.pdf"
click at [868, 570] on span "File" at bounding box center [868, 570] width 19 height 12
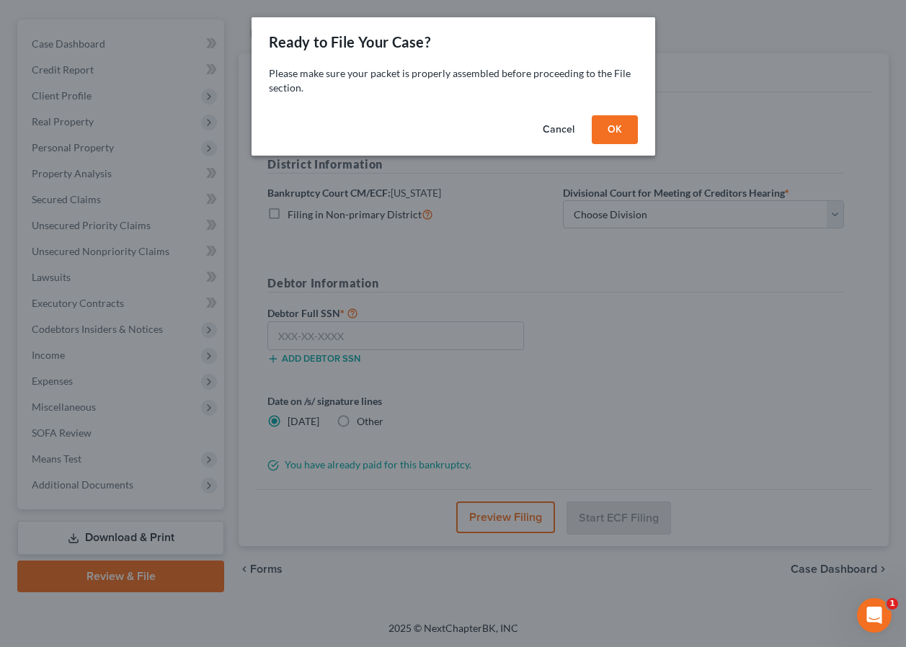
scroll to position [119, 0]
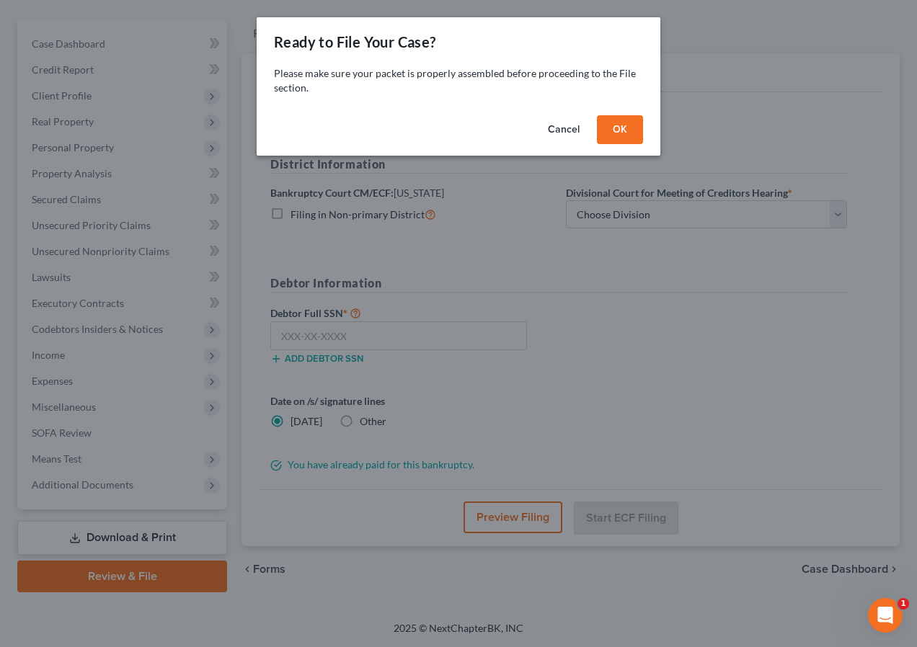
click at [629, 126] on button "OK" at bounding box center [620, 129] width 46 height 29
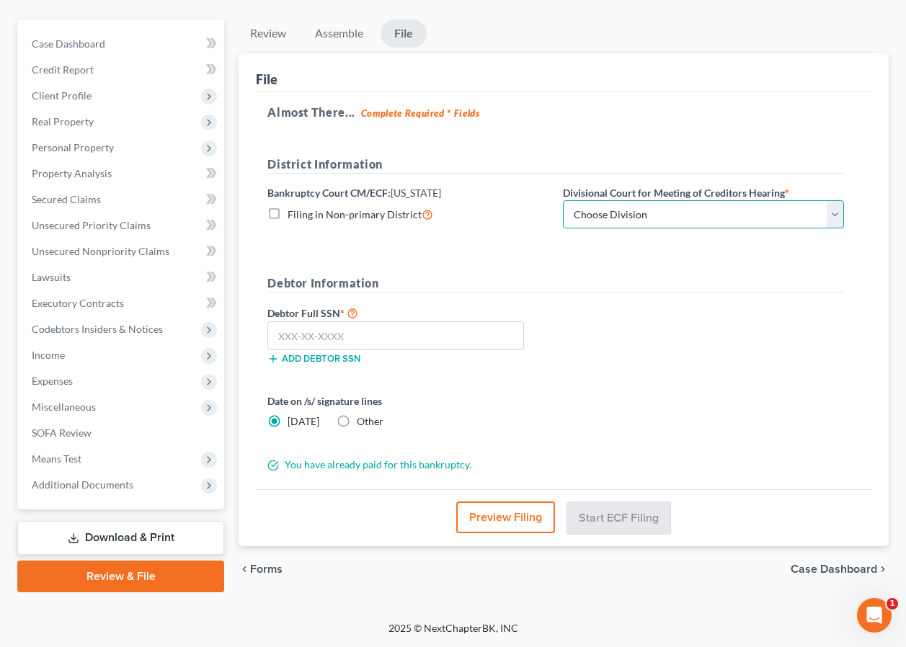
click at [625, 210] on select "Choose Division Baltimore Greenbelt" at bounding box center [703, 214] width 281 height 29
select select "0"
click at [563, 200] on select "Choose Division Baltimore Greenbelt" at bounding box center [703, 214] width 281 height 29
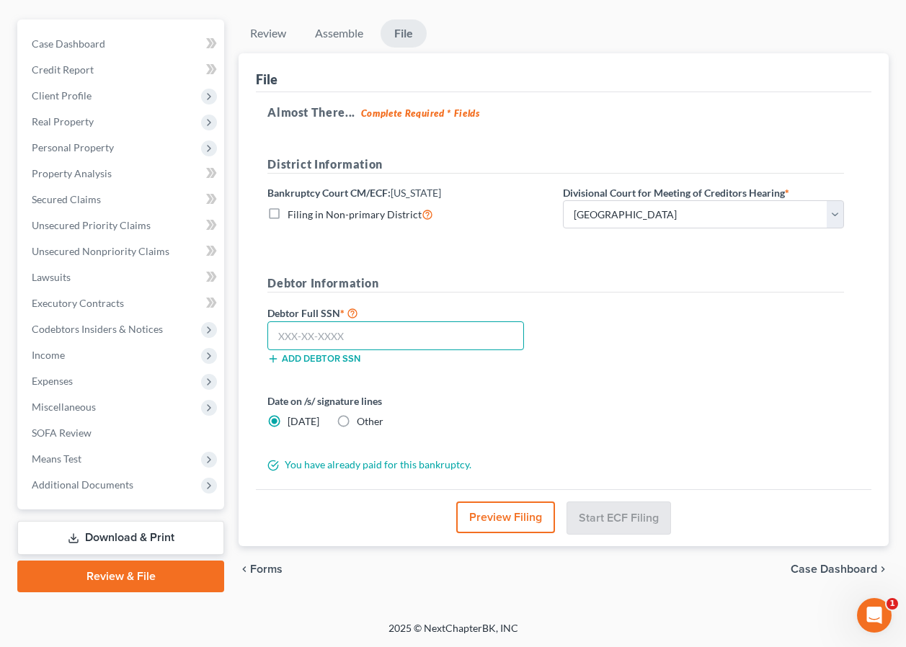
click at [320, 333] on input "text" at bounding box center [395, 336] width 257 height 29
click at [297, 342] on input "text" at bounding box center [395, 336] width 257 height 29
type input "218-92-9173"
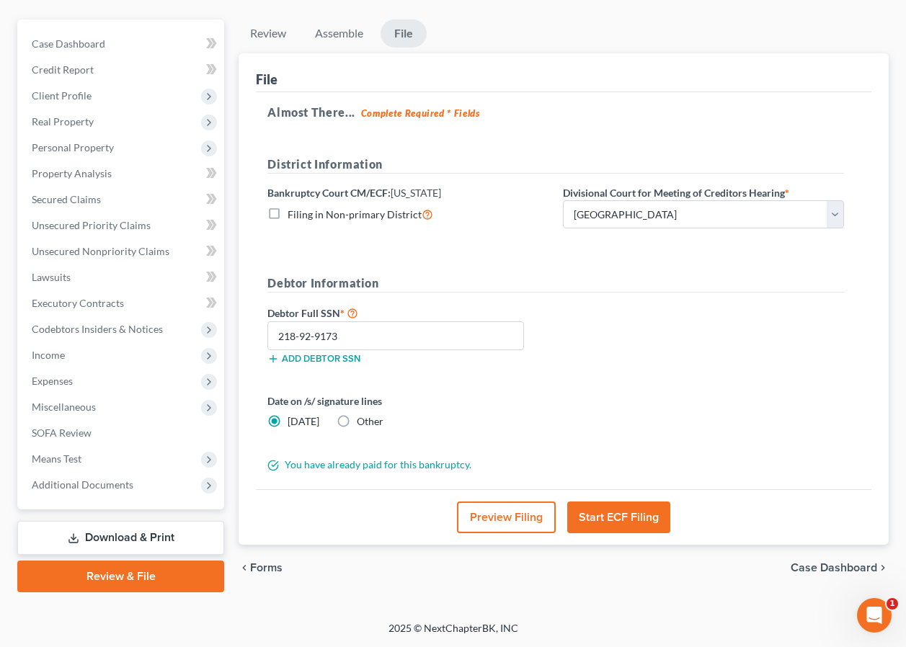
click at [619, 517] on button "Start ECF Filing" at bounding box center [618, 518] width 103 height 32
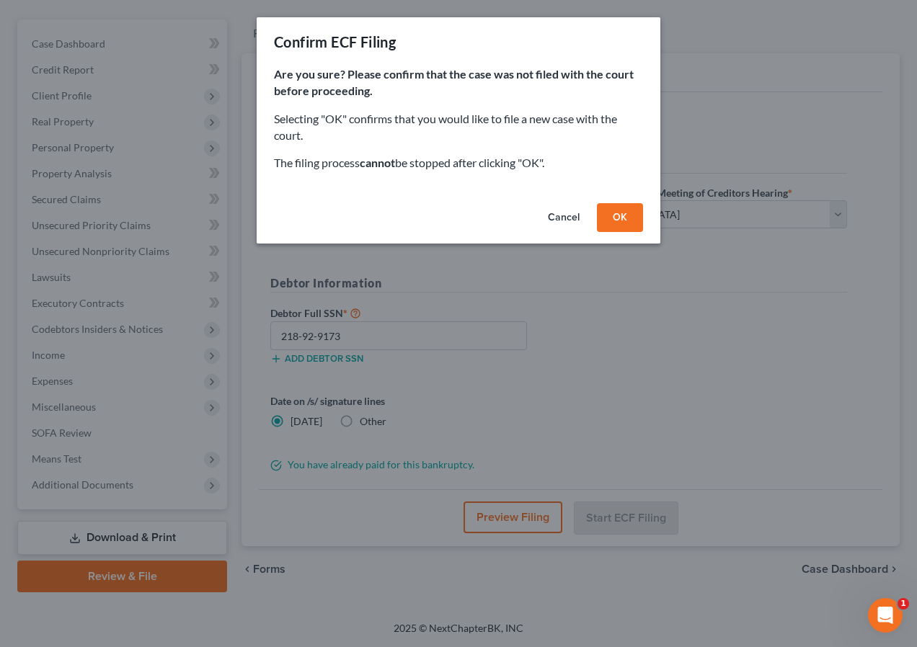
click at [616, 222] on button "OK" at bounding box center [620, 217] width 46 height 29
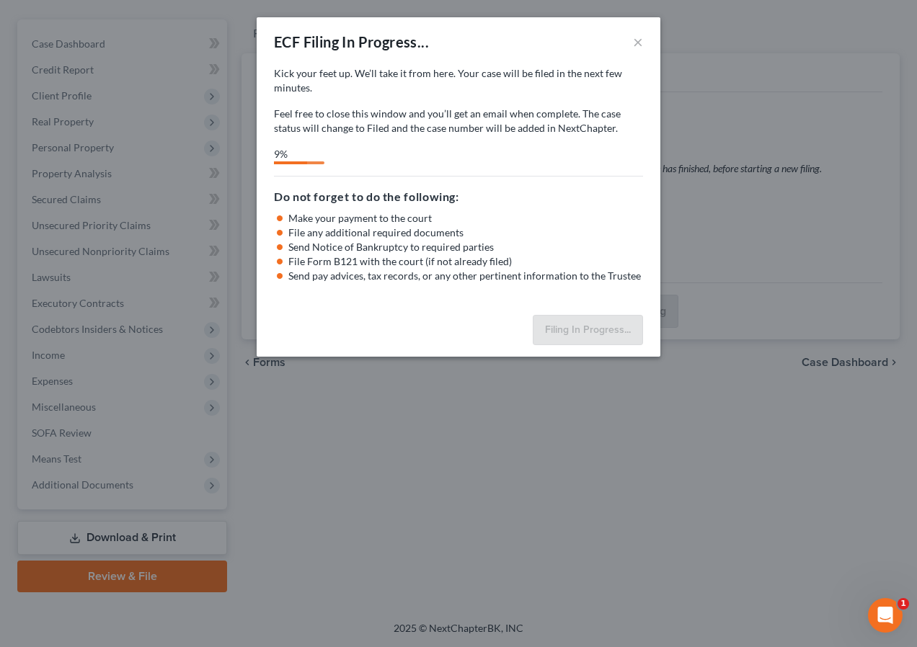
select select "0"
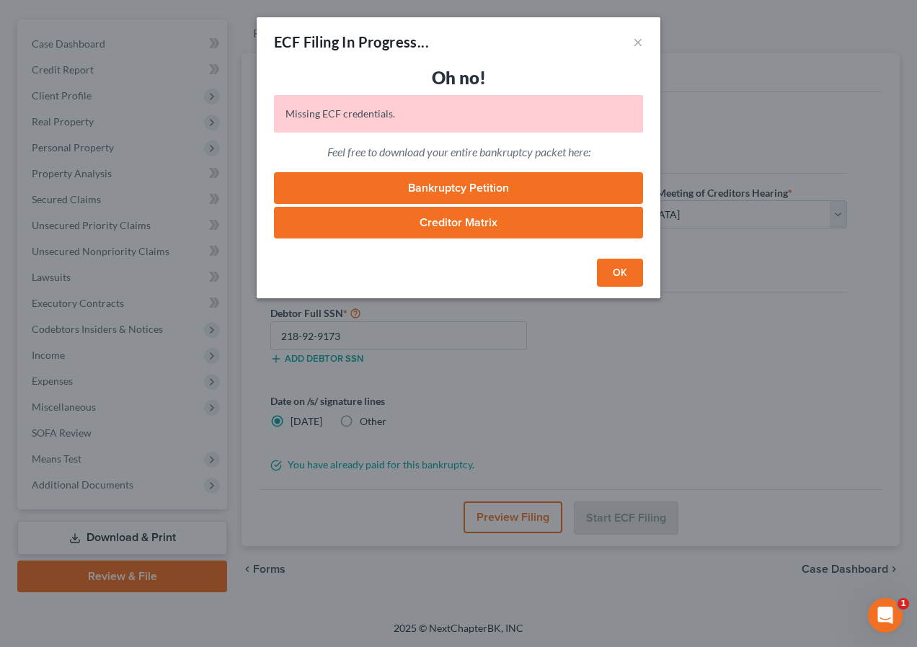
click at [617, 270] on button "OK" at bounding box center [620, 273] width 46 height 29
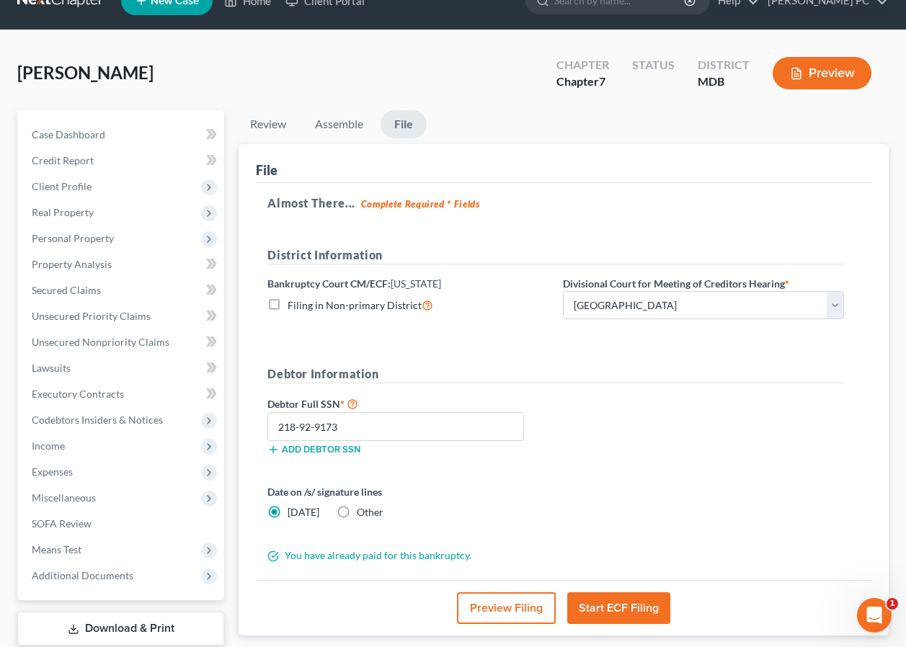
scroll to position [0, 0]
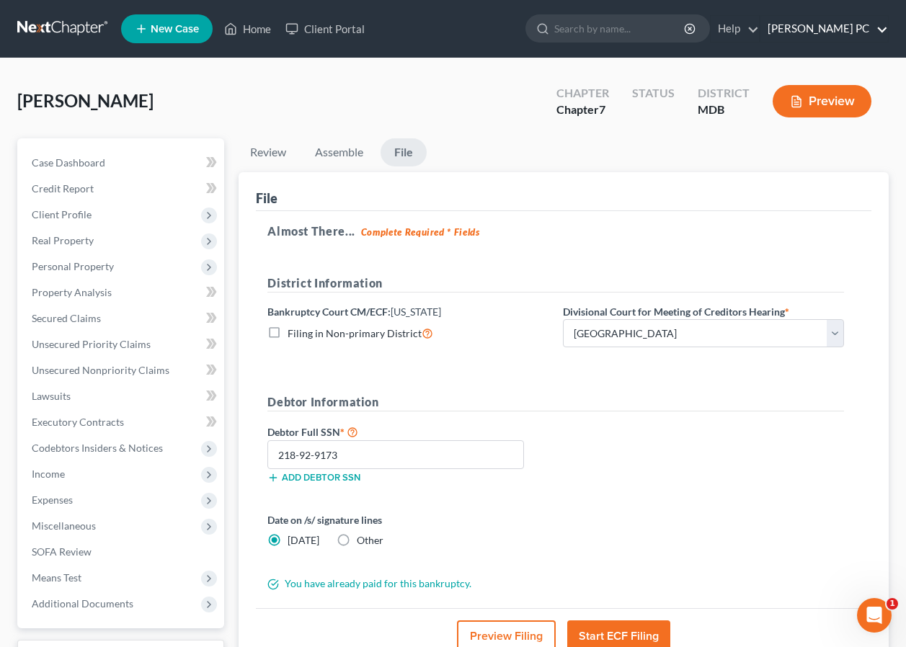
click at [861, 29] on link "Edwards Phillip Amourgis PC" at bounding box center [825, 29] width 128 height 26
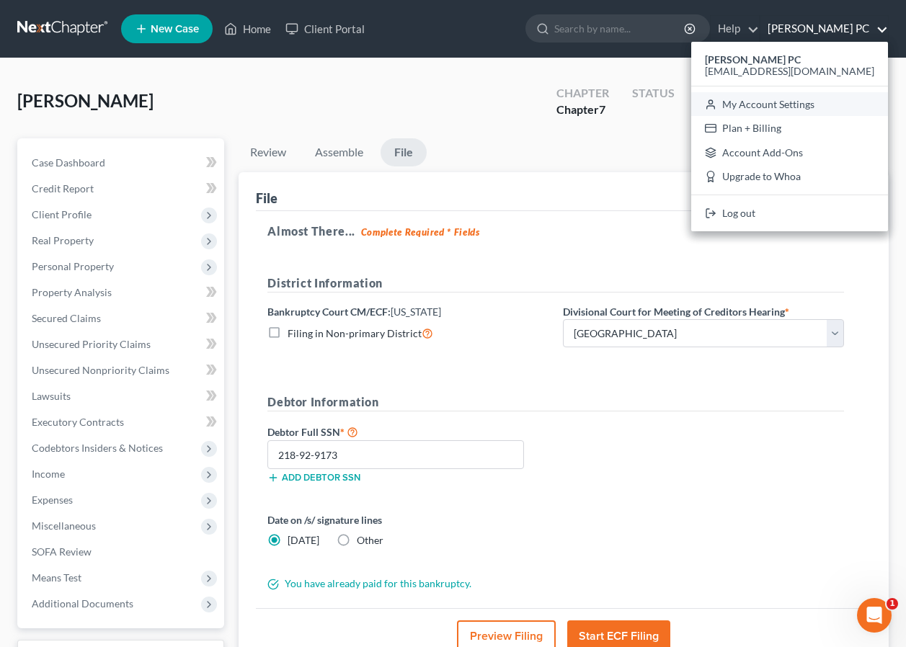
click at [813, 104] on link "My Account Settings" at bounding box center [789, 104] width 197 height 25
select select "38"
select select "24"
select select "21"
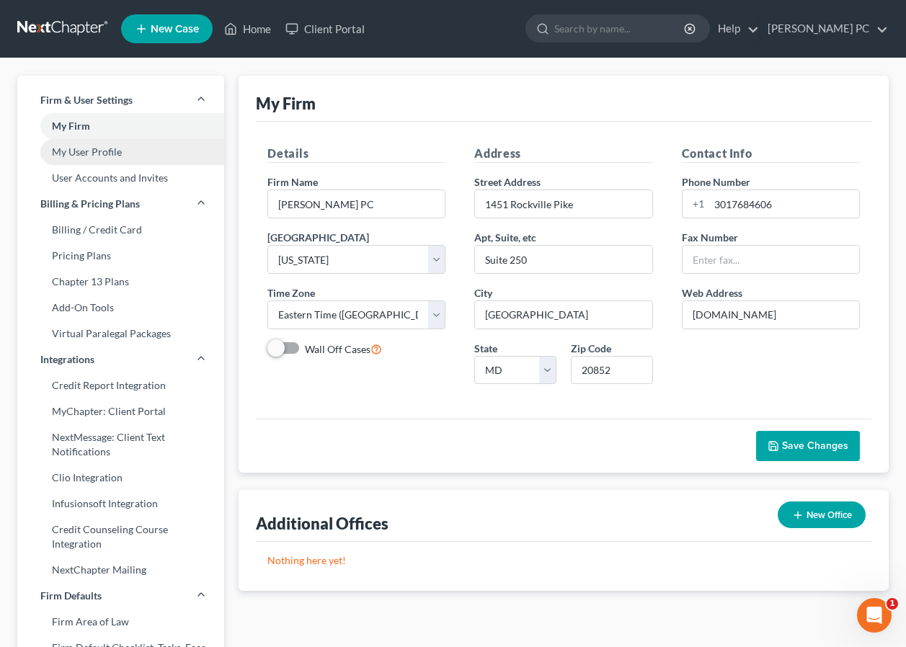
click at [79, 150] on link "My User Profile" at bounding box center [120, 152] width 207 height 26
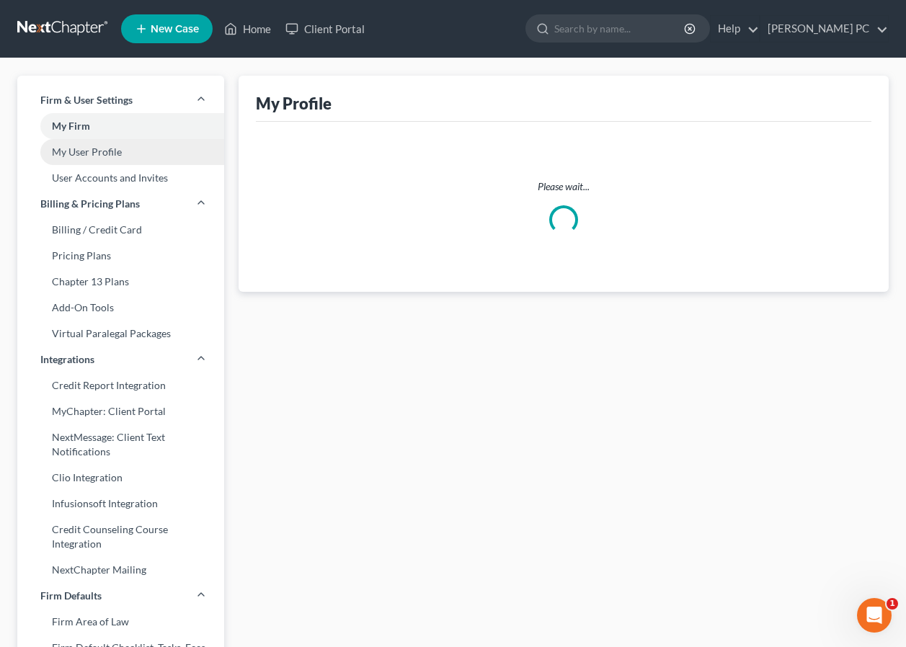
select select "21"
select select "38"
select select "attorney"
select select "0"
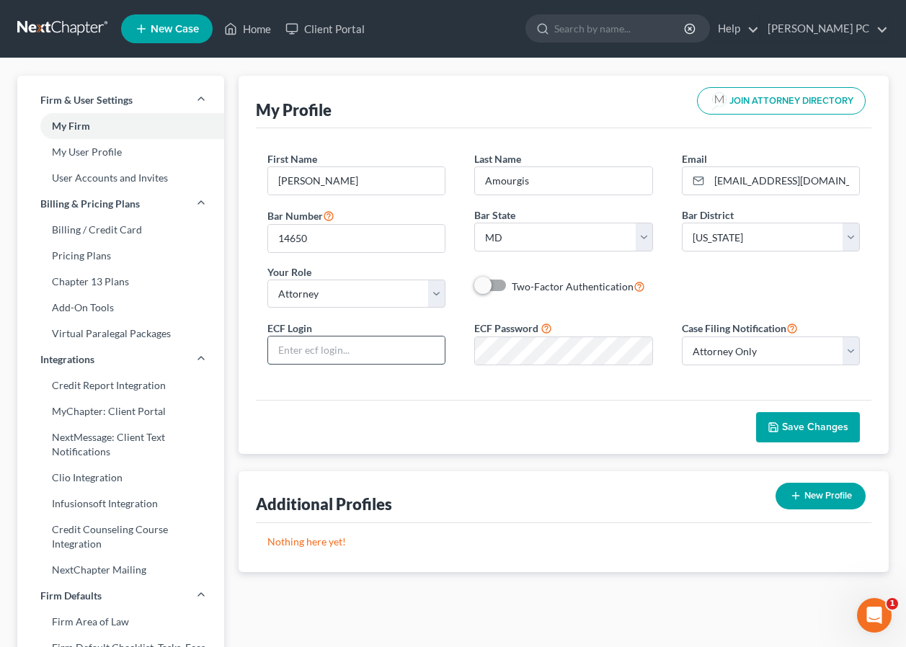
click at [319, 357] on input "text" at bounding box center [356, 350] width 177 height 27
type input "eamourgis"
click at [363, 355] on div "ECF Login eamourgis ECF Password Case Filing Notification Select Attorney Only …" at bounding box center [563, 348] width 621 height 58
click at [814, 424] on span "Save Changes" at bounding box center [815, 427] width 66 height 12
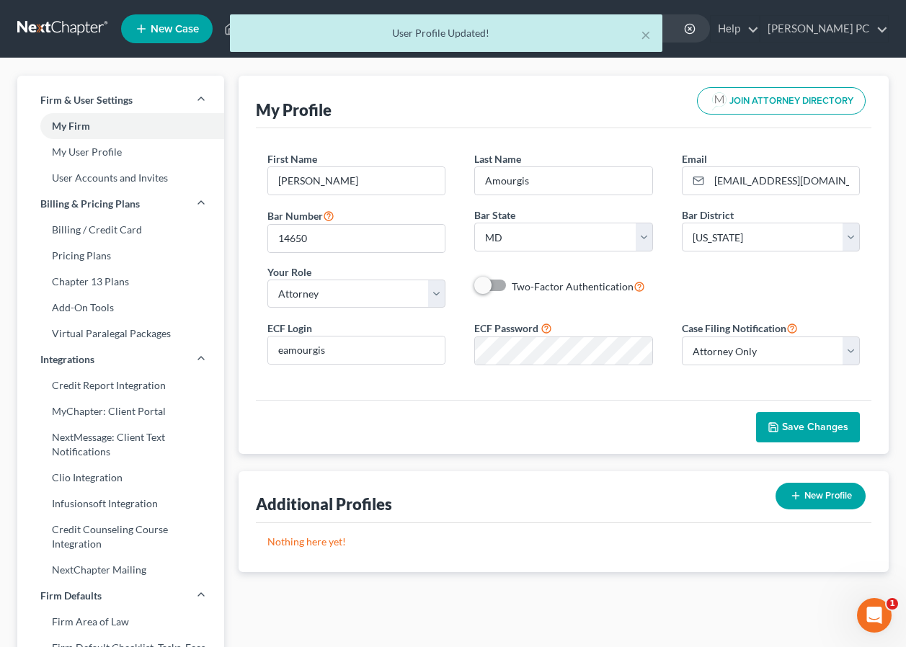
click at [691, 50] on div "× User Profile Updated!" at bounding box center [446, 36] width 906 height 45
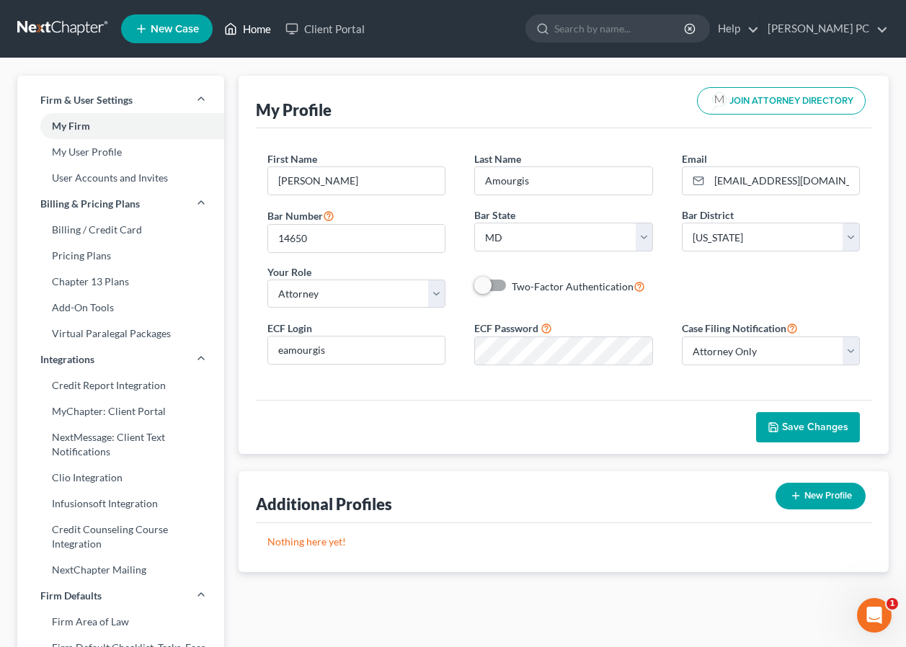
click at [254, 27] on link "Home" at bounding box center [247, 29] width 61 height 26
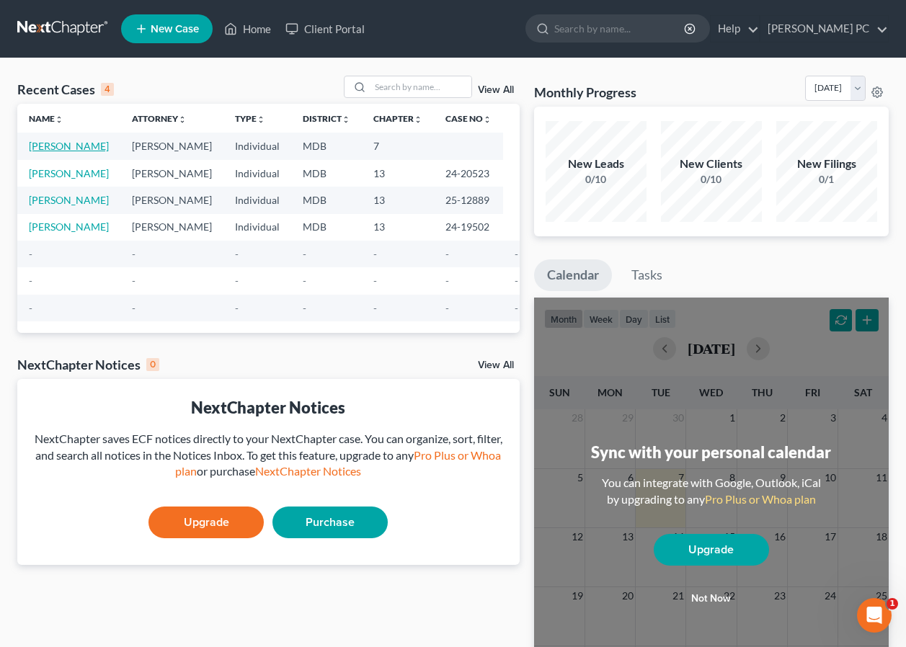
click at [48, 151] on link "Jordan, Tia" at bounding box center [69, 146] width 80 height 12
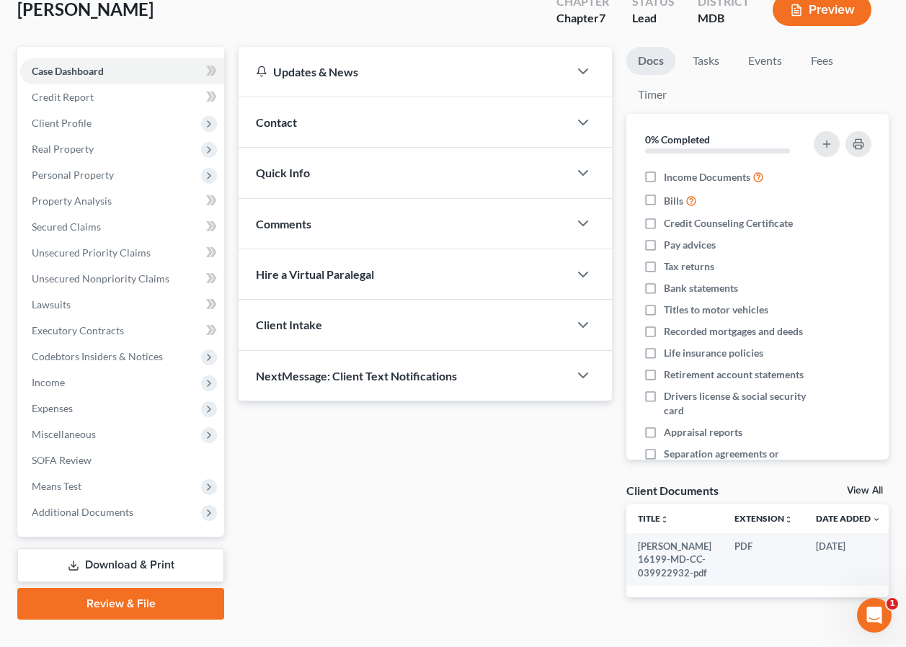
scroll to position [157, 0]
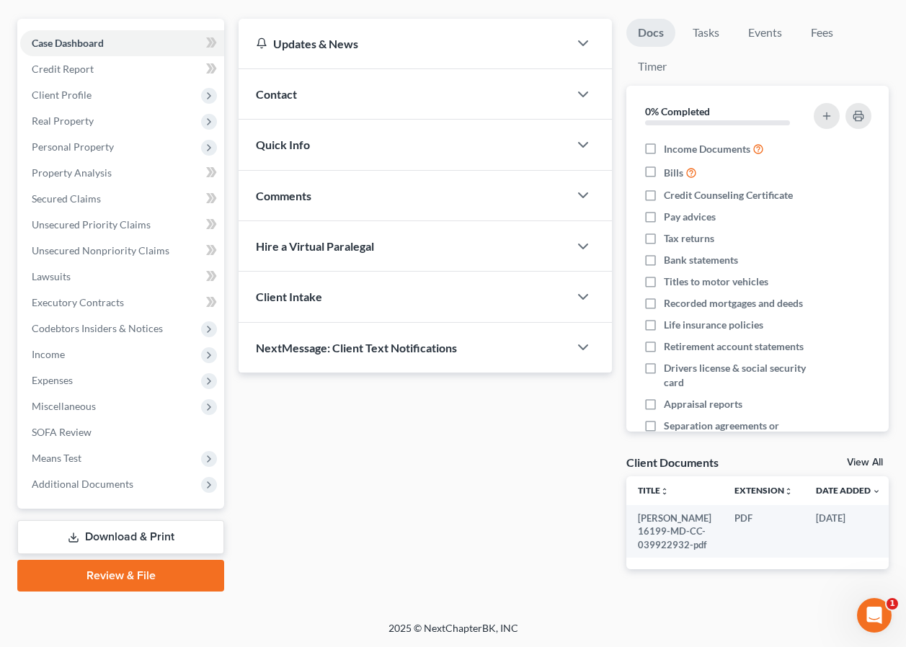
click at [115, 560] on link "Review & File" at bounding box center [120, 576] width 207 height 32
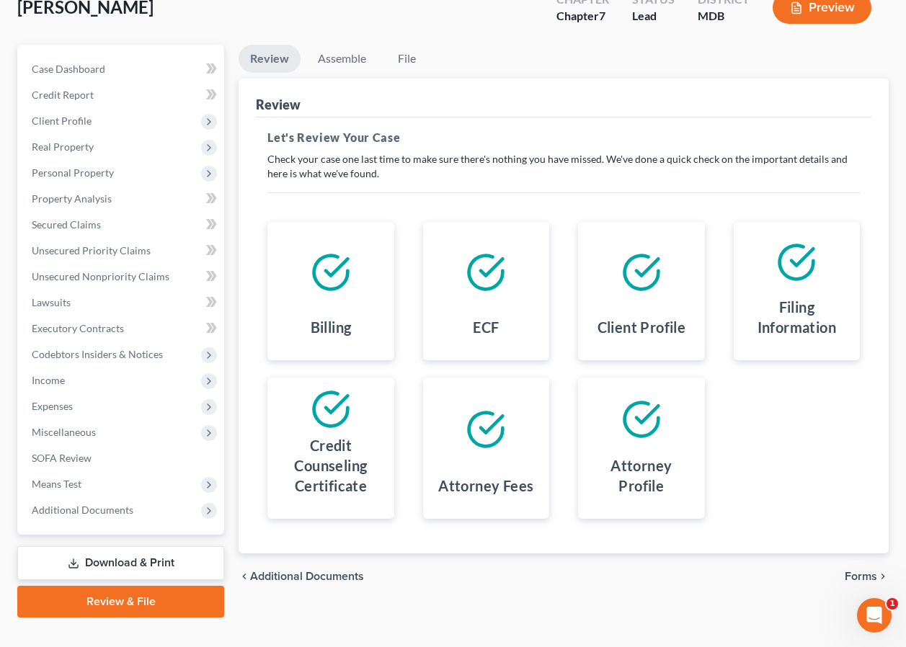
scroll to position [119, 0]
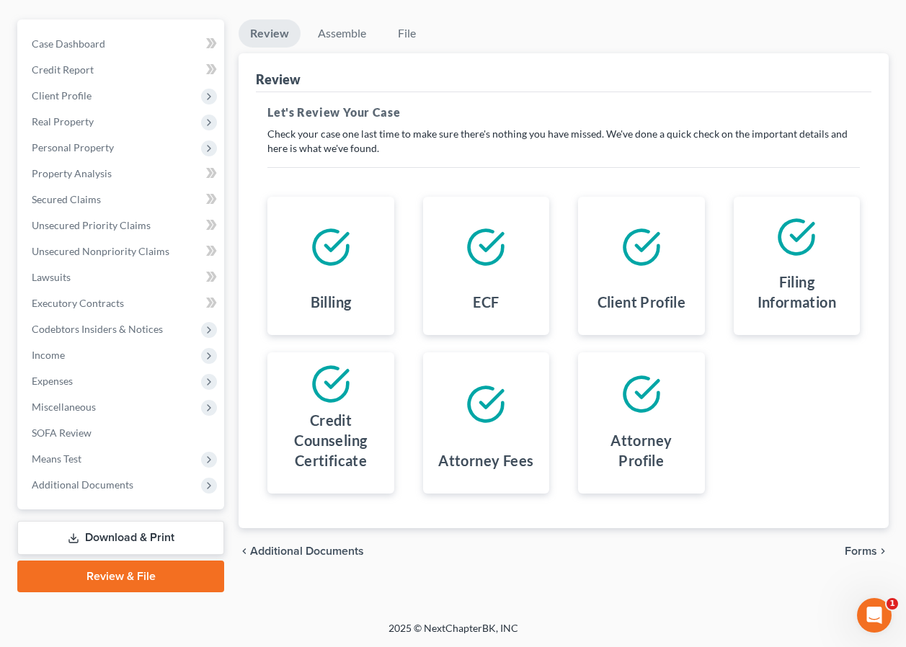
click at [859, 553] on span "Forms" at bounding box center [861, 552] width 32 height 12
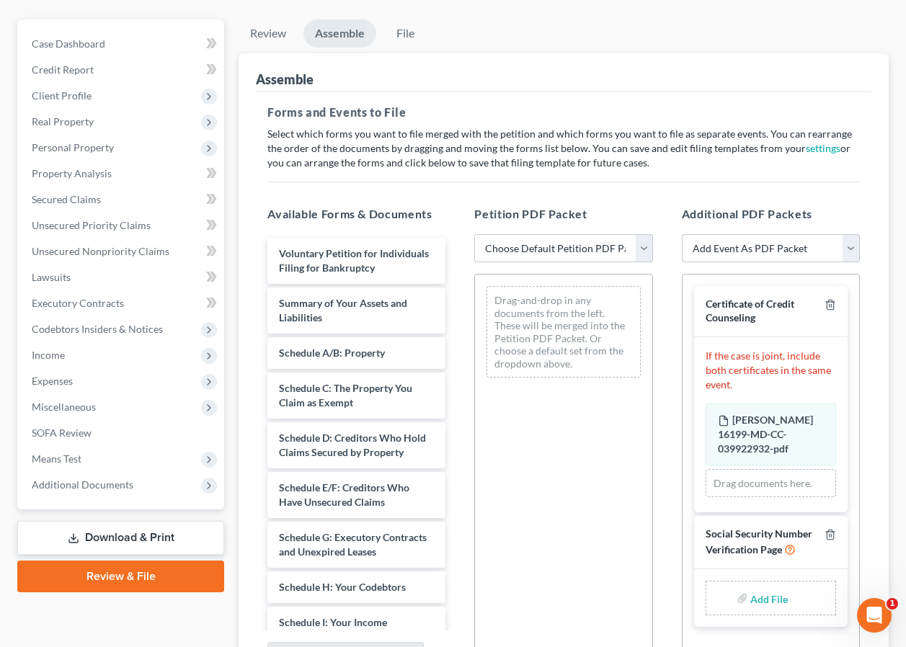
click at [640, 249] on select "Choose Default Petition PDF Packet Emergency Filing (Voluntary Petition and Cre…" at bounding box center [563, 248] width 178 height 29
select select "2"
click at [474, 234] on select "Choose Default Petition PDF Packet Emergency Filing (Voluntary Petition and Cre…" at bounding box center [563, 248] width 178 height 29
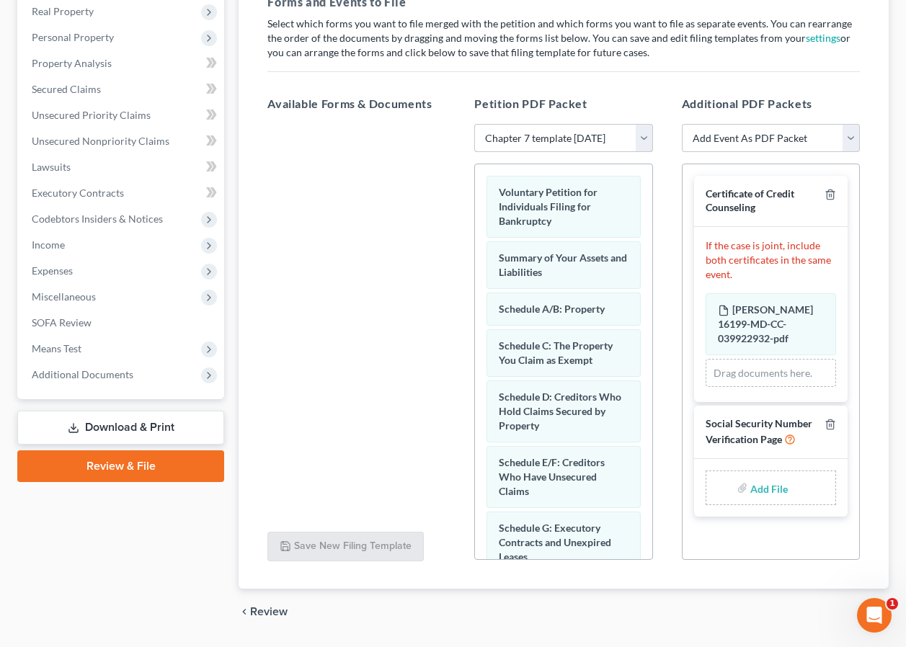
scroll to position [272, 0]
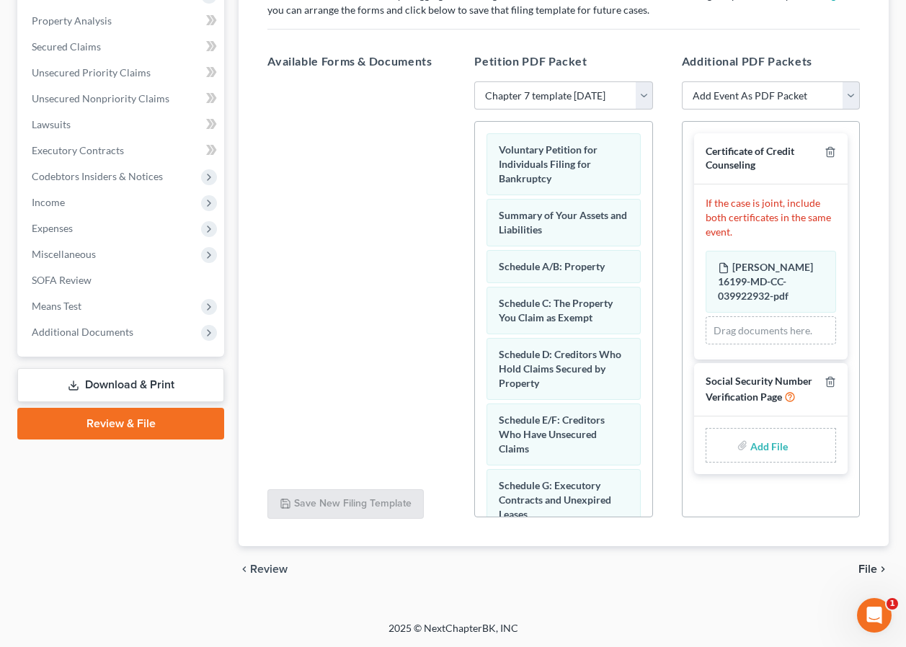
click at [771, 444] on input "file" at bounding box center [767, 446] width 35 height 26
type input "C:\fakepath\Jordan SSN signed.pdf"
click at [869, 567] on span "File" at bounding box center [868, 570] width 19 height 12
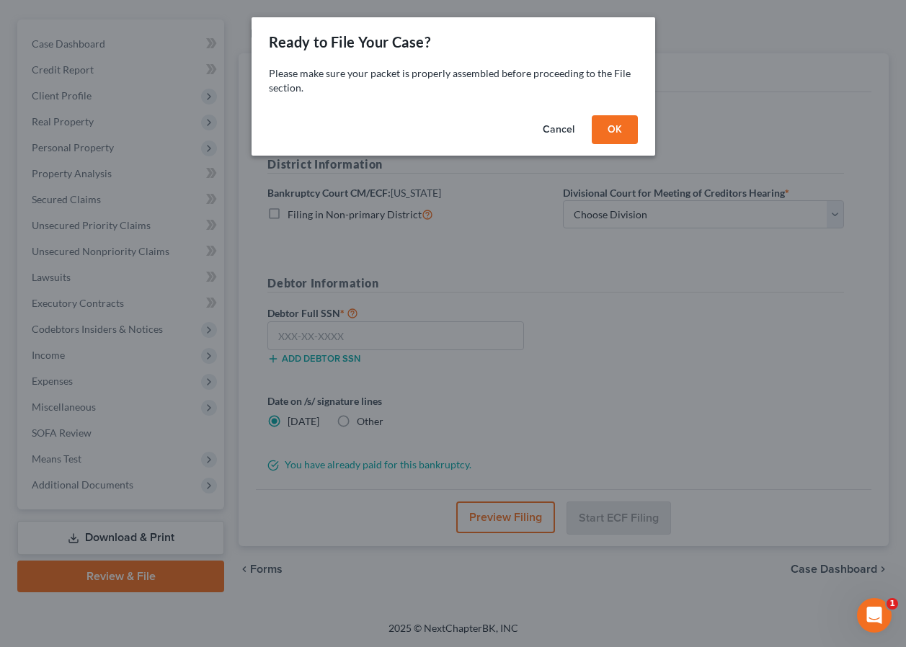
scroll to position [119, 0]
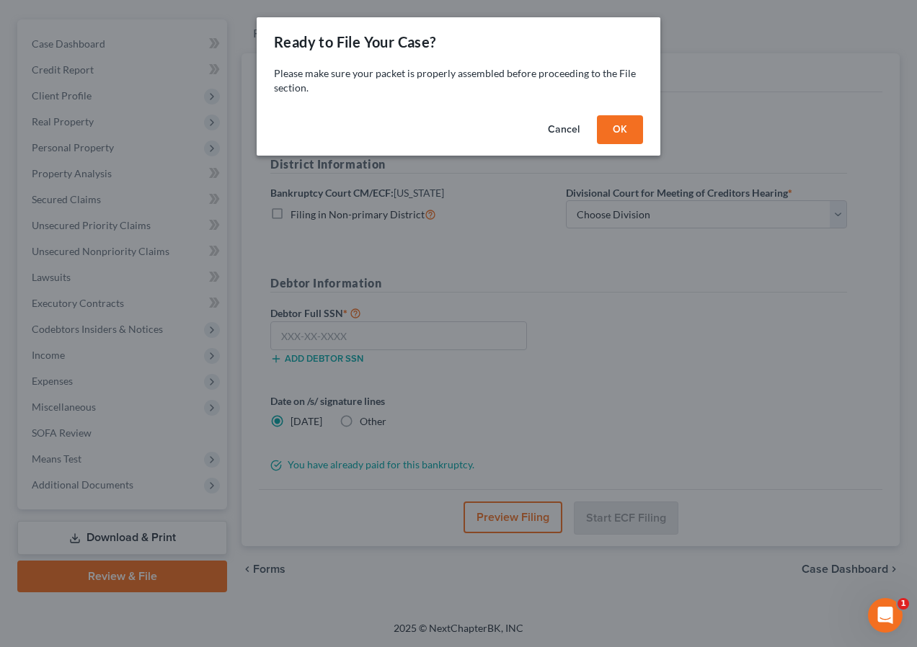
click at [625, 131] on button "OK" at bounding box center [620, 129] width 46 height 29
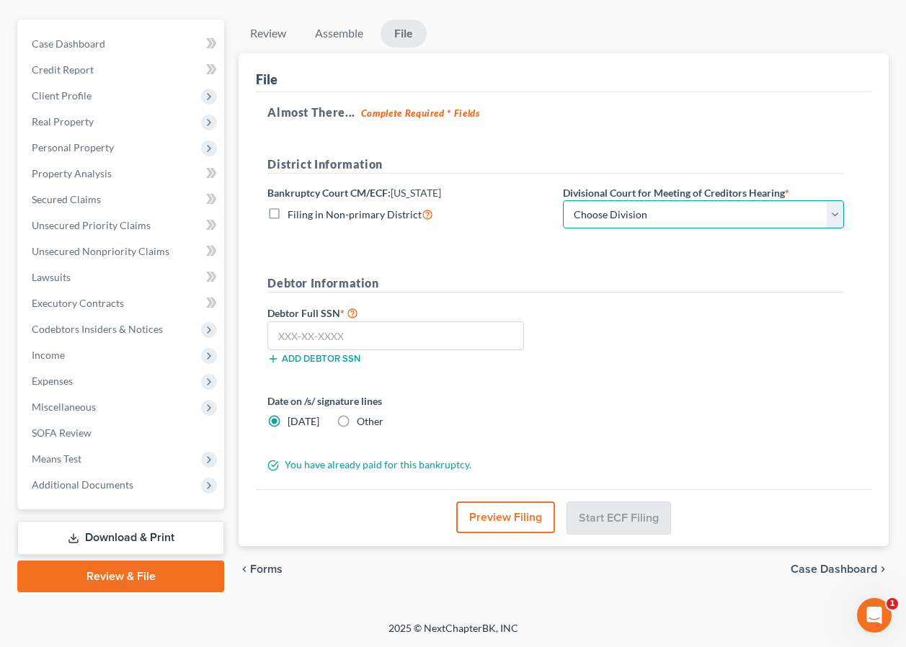
click at [616, 215] on select "Choose Division Baltimore Greenbelt" at bounding box center [703, 214] width 281 height 29
select select "0"
click at [563, 200] on select "Choose Division Baltimore Greenbelt" at bounding box center [703, 214] width 281 height 29
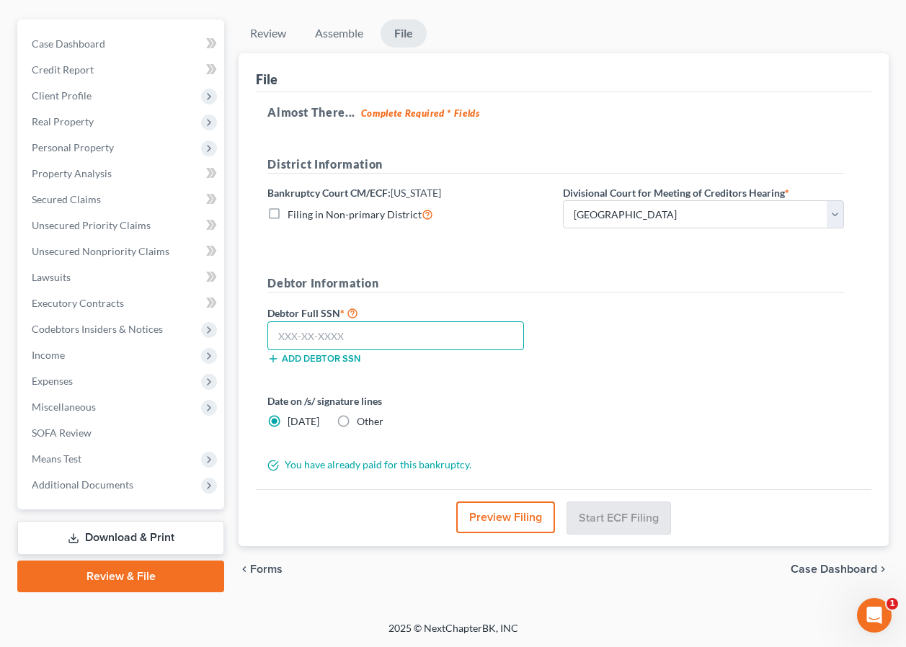
click at [319, 334] on input "text" at bounding box center [395, 336] width 257 height 29
click at [287, 340] on input "text" at bounding box center [395, 336] width 257 height 29
type input "218-92-9173"
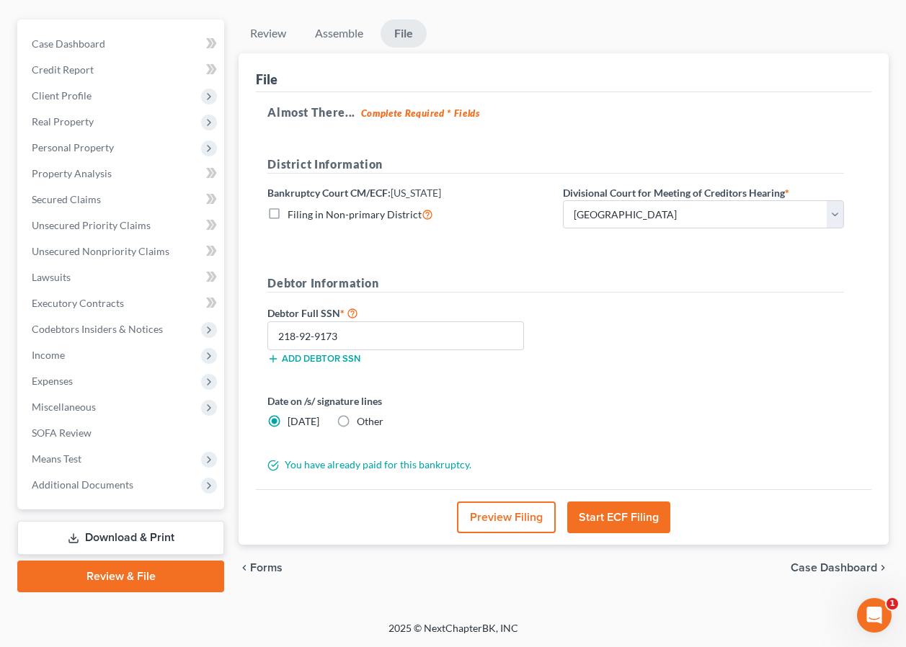
click at [609, 518] on button "Start ECF Filing" at bounding box center [618, 518] width 103 height 32
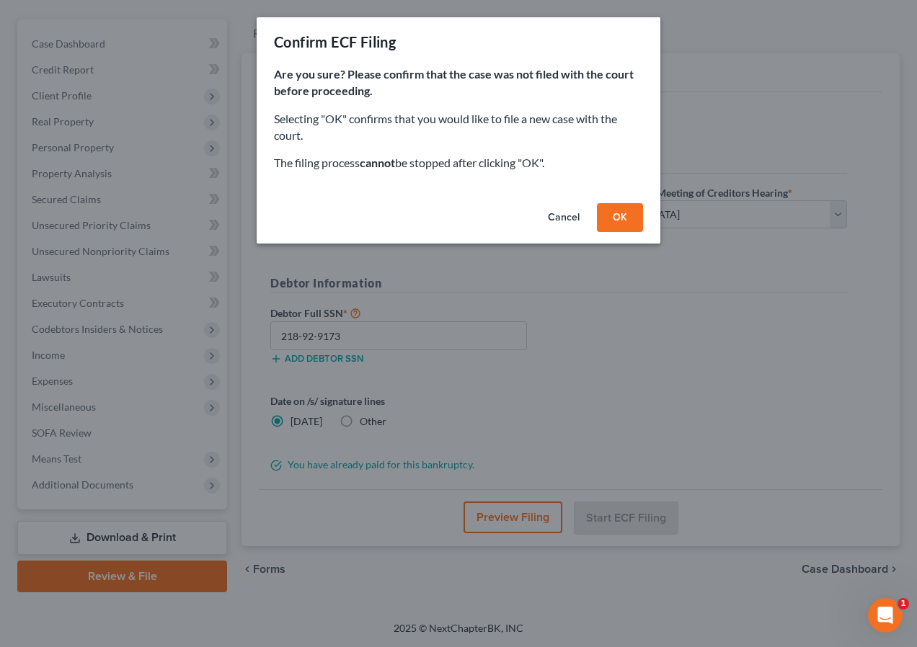
click at [621, 216] on button "OK" at bounding box center [620, 217] width 46 height 29
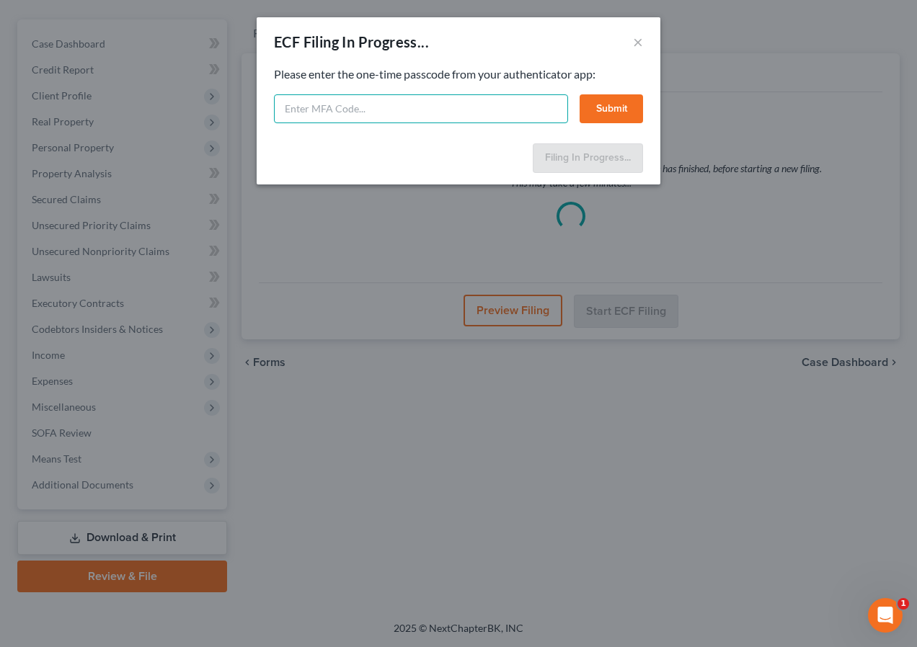
click at [413, 110] on input "text" at bounding box center [421, 108] width 294 height 29
type input "829477"
click at [606, 110] on button "Submit" at bounding box center [611, 108] width 63 height 29
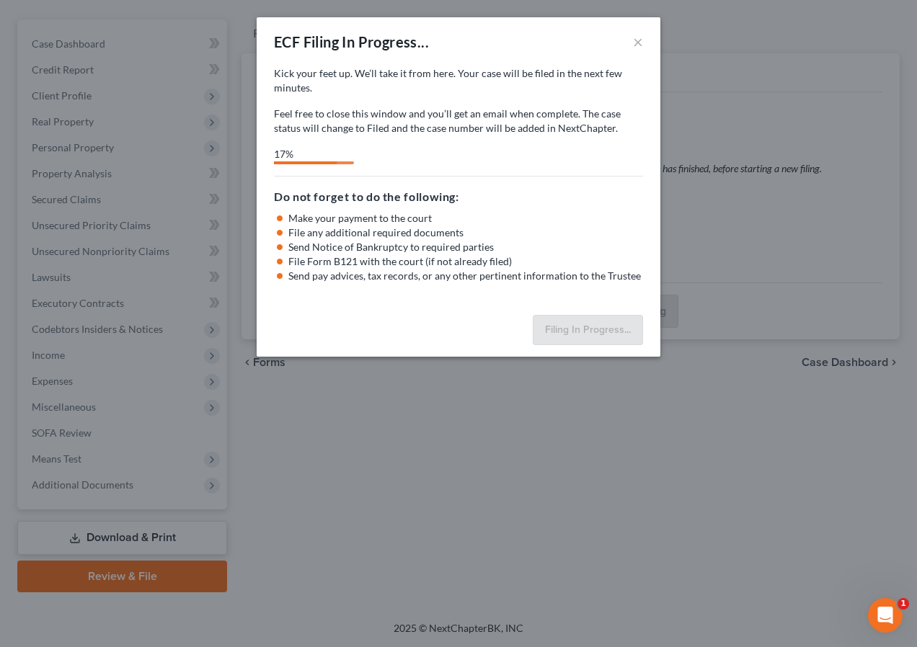
select select "0"
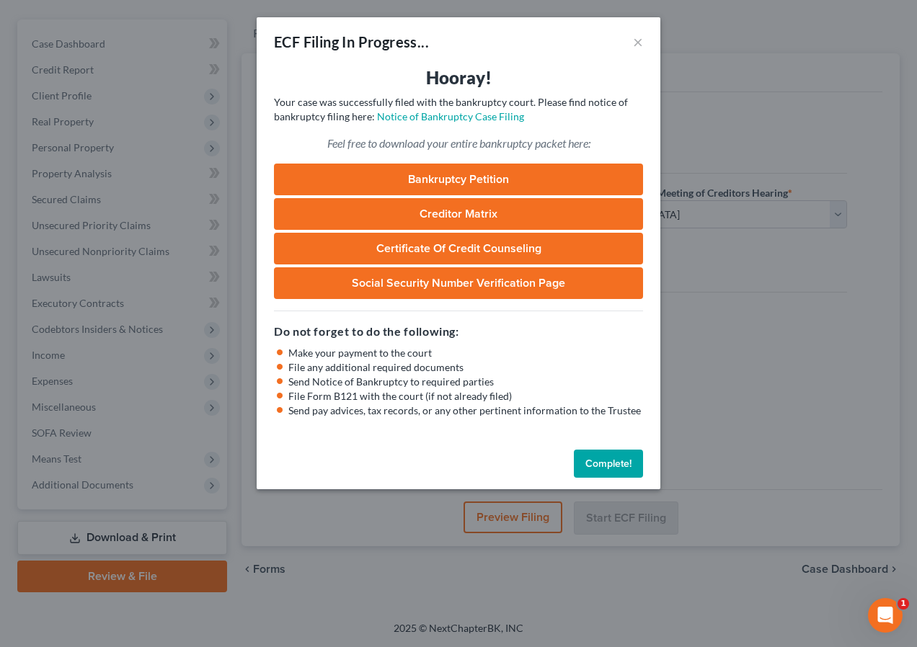
click at [604, 463] on button "Complete!" at bounding box center [608, 464] width 69 height 29
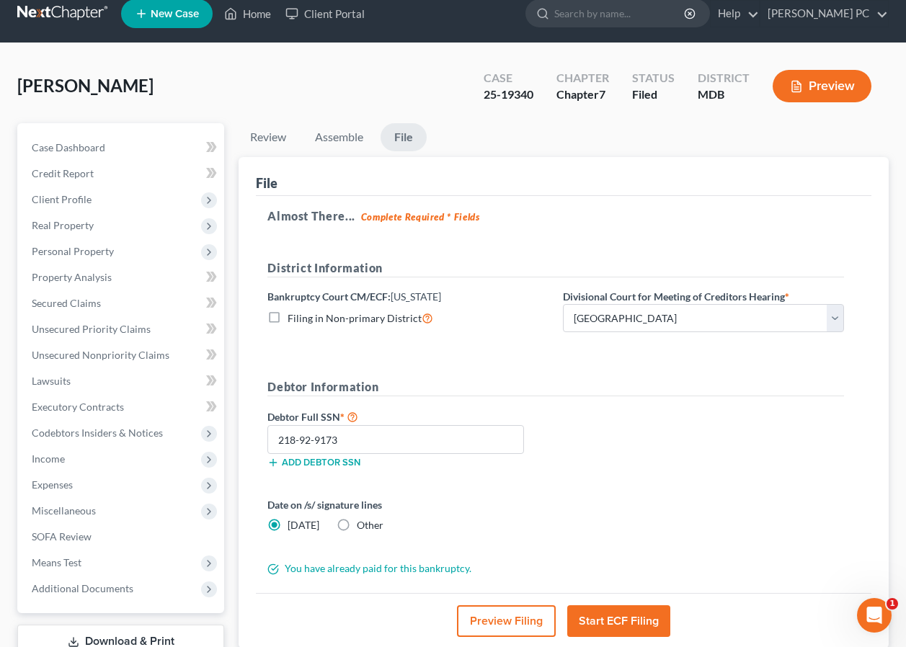
scroll to position [0, 0]
